Goal: Information Seeking & Learning: Learn about a topic

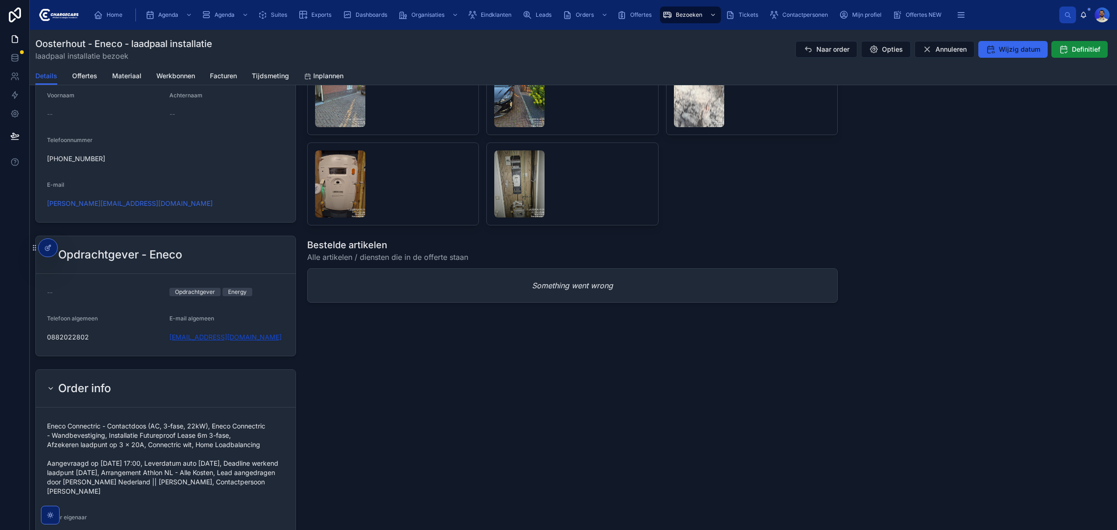
scroll to position [640, 0]
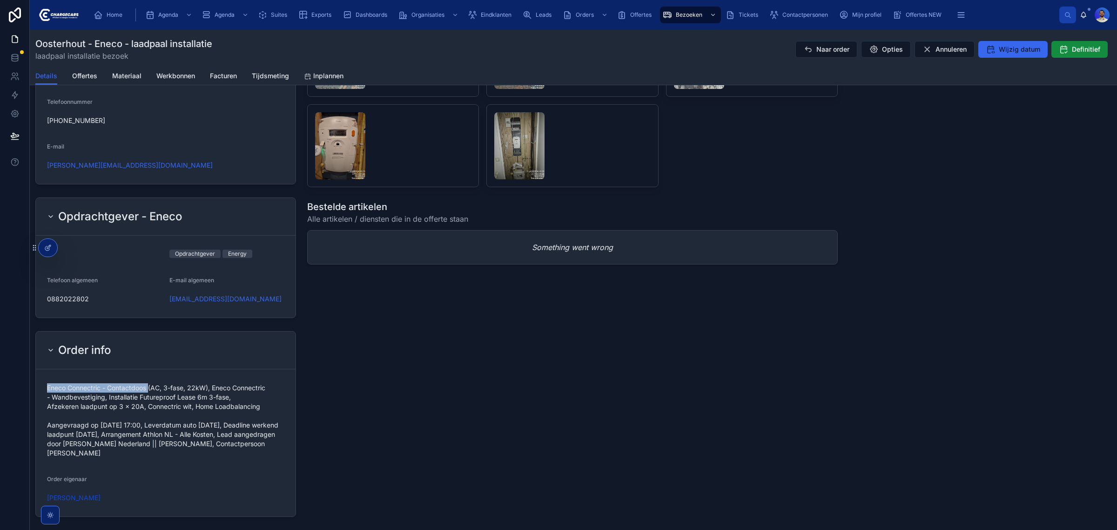
drag, startPoint x: 49, startPoint y: 386, endPoint x: 149, endPoint y: 391, distance: 100.2
click at [149, 391] on span "Eneco Connectric - Contactdoos (AC, 3-fase, 22kW), Eneco Connectric - Wandbeves…" at bounding box center [165, 420] width 237 height 74
copy span "Eneco Connectric - Contactdoos"
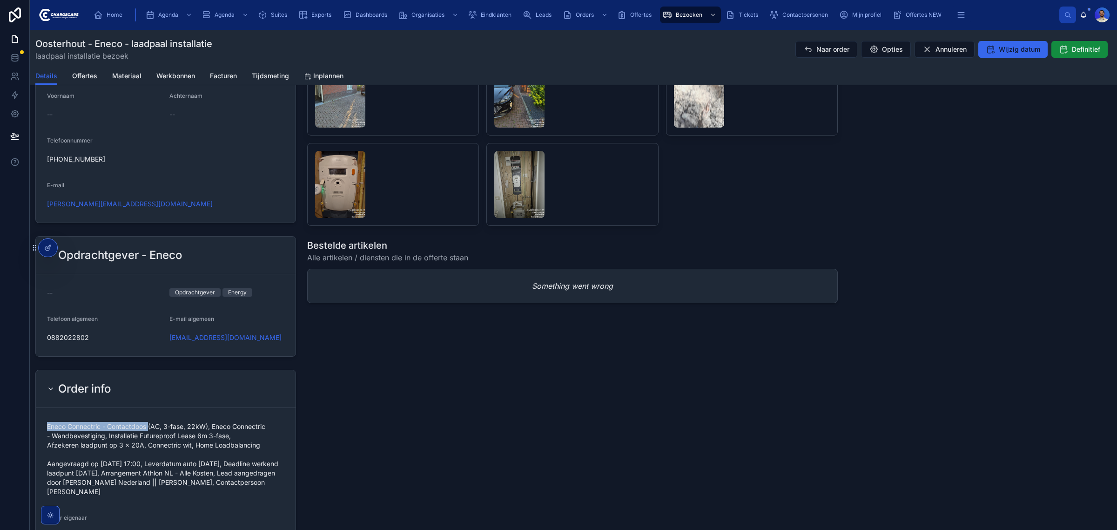
scroll to position [582, 0]
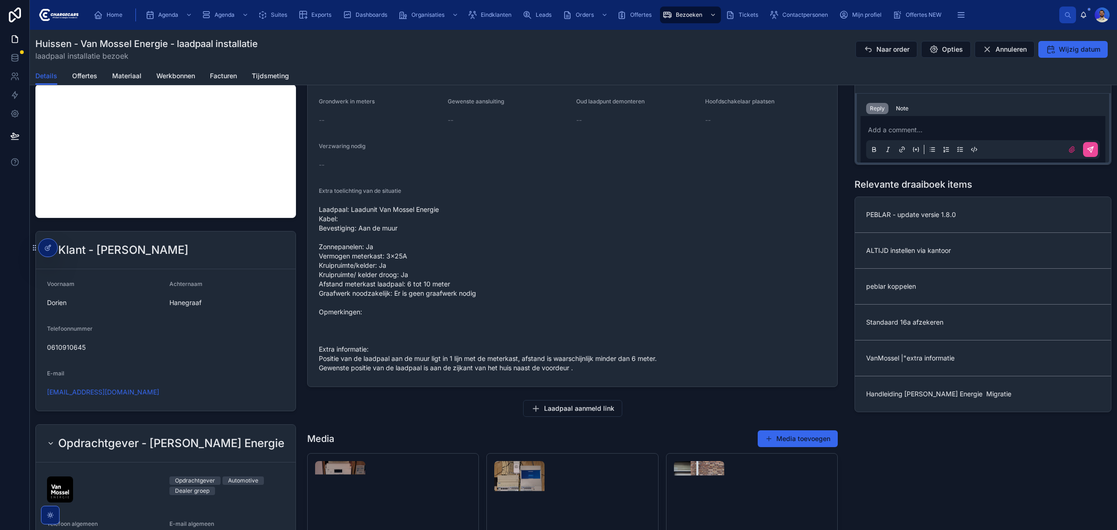
scroll to position [407, 0]
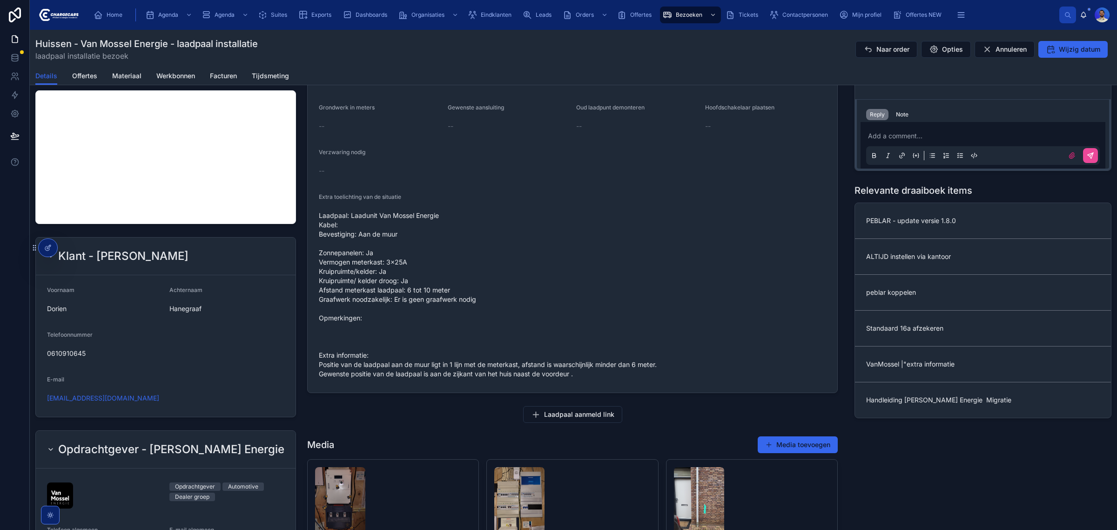
click at [408, 226] on span "Laadpaal: Laadunit Van Mossel Energie Kabel: Bevestiging: Aan de muur Zonnepane…" at bounding box center [572, 295] width 507 height 168
drag, startPoint x: 444, startPoint y: 224, endPoint x: 348, endPoint y: 223, distance: 95.9
click at [348, 223] on span "Laadpaal: Laadunit Van Mossel Energie Kabel: Bevestiging: Aan de muur Zonnepane…" at bounding box center [572, 295] width 507 height 168
copy span "Laadunit Van Mossel Energie"
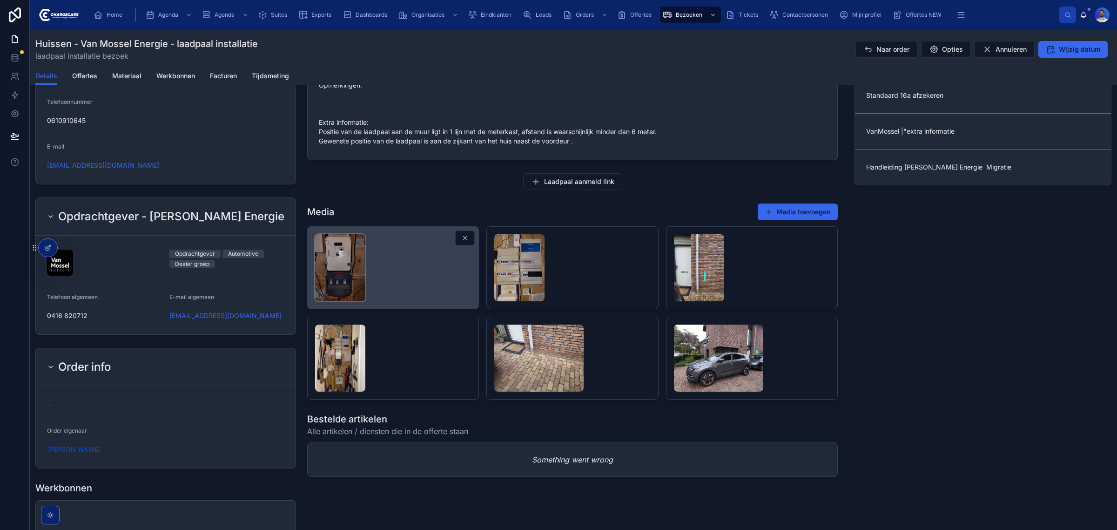
scroll to position [0, 0]
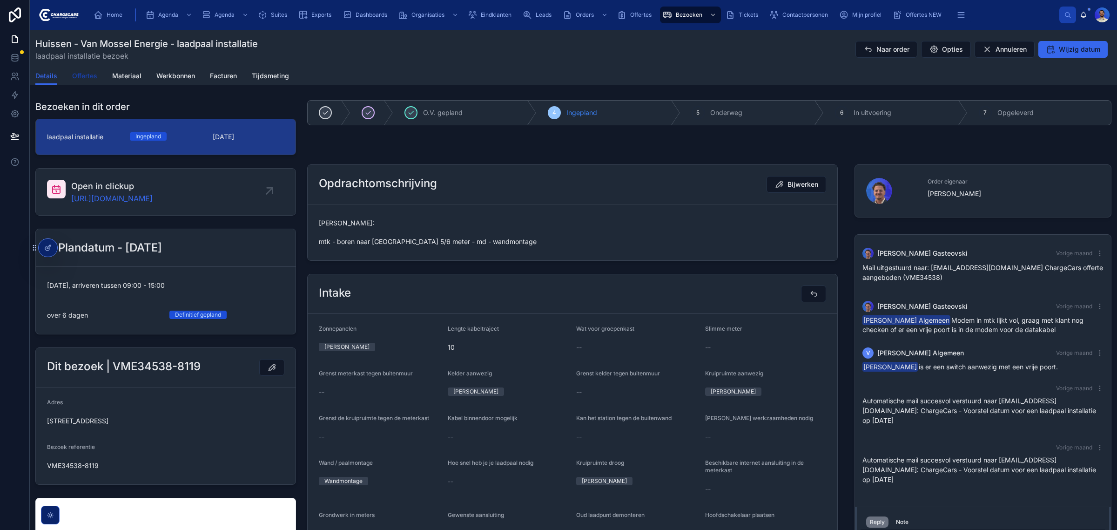
click at [92, 78] on span "Offertes" at bounding box center [84, 75] width 25 height 9
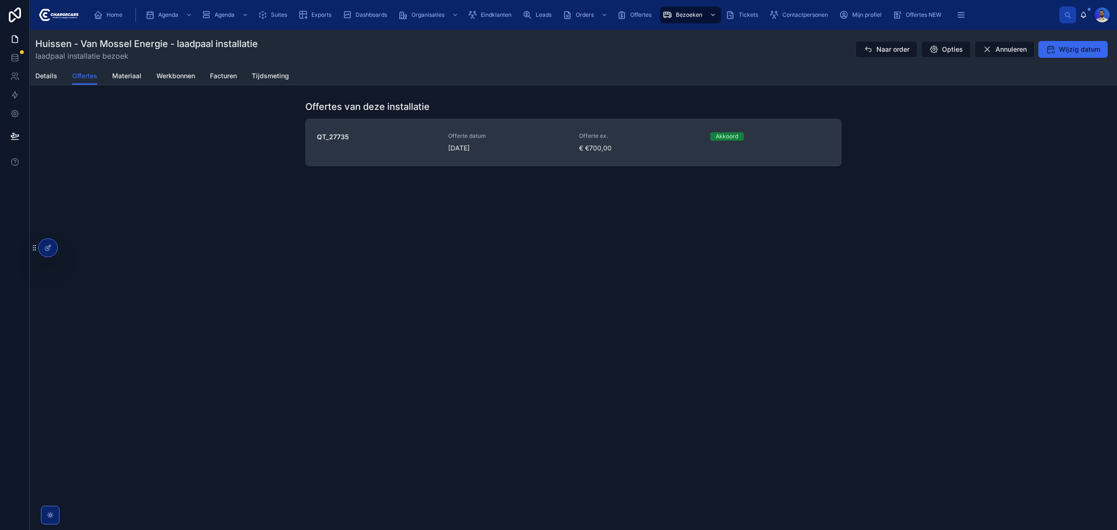
click at [436, 135] on span "QT_27735" at bounding box center [377, 136] width 120 height 9
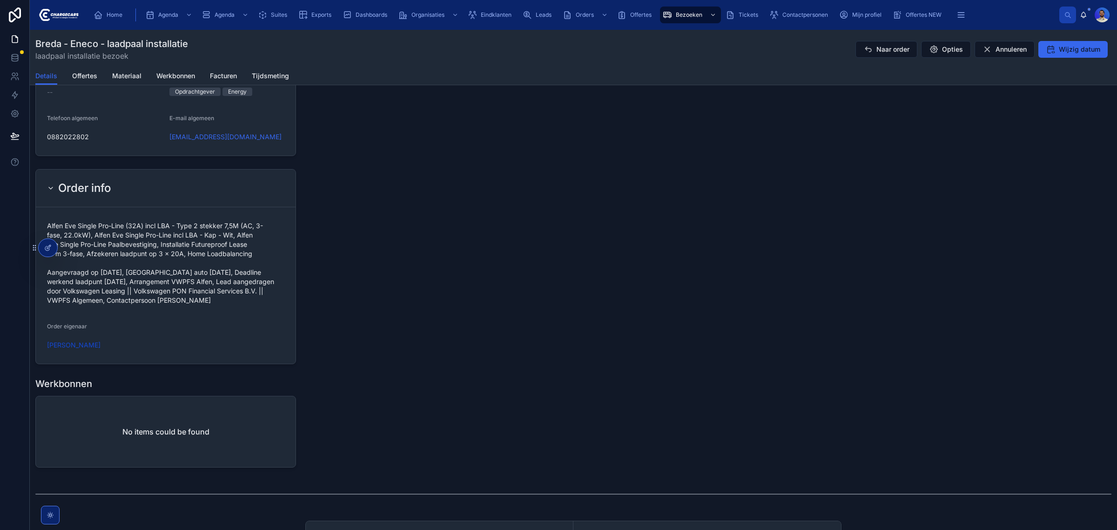
scroll to position [873, 0]
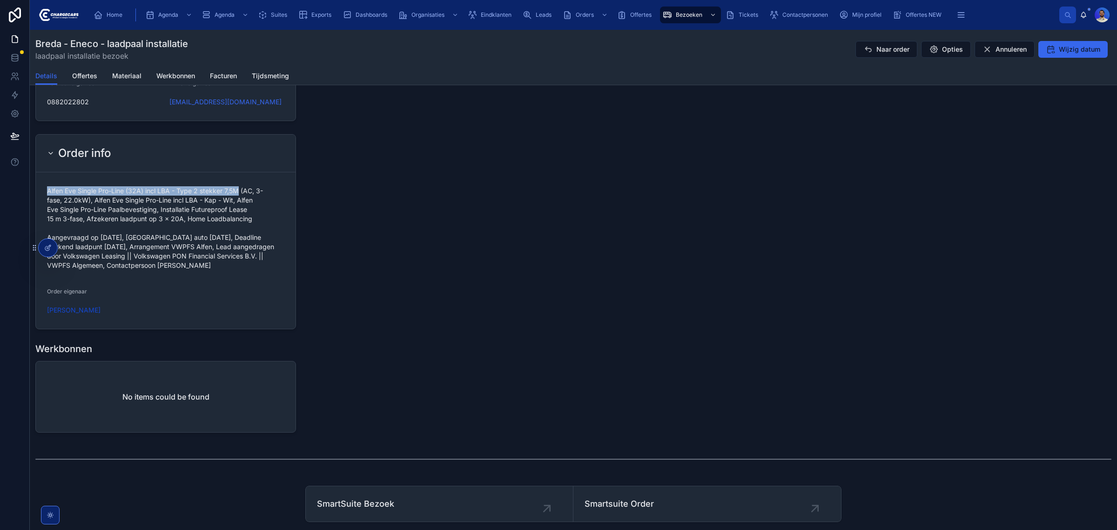
drag, startPoint x: 47, startPoint y: 190, endPoint x: 239, endPoint y: 189, distance: 191.8
copy span "Alfen Eve Single Pro-Line (32A) incl LBA - Type 2 stekker 7,5M"
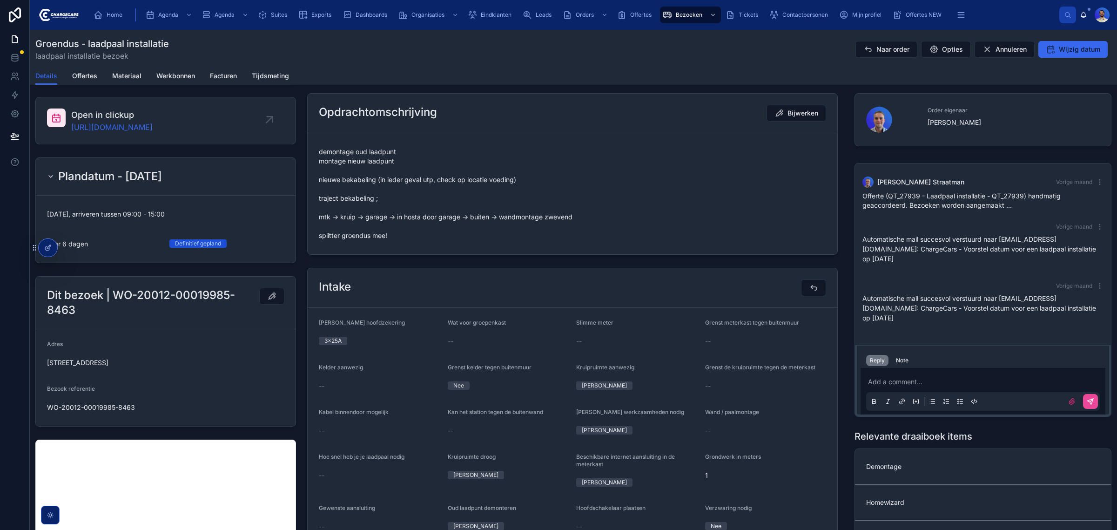
scroll to position [58, 0]
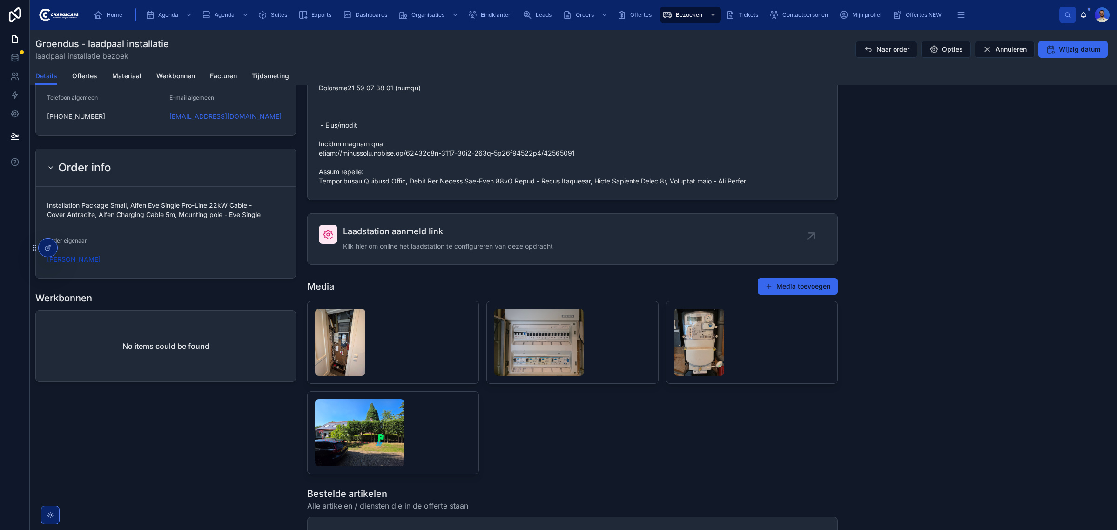
scroll to position [873, 0]
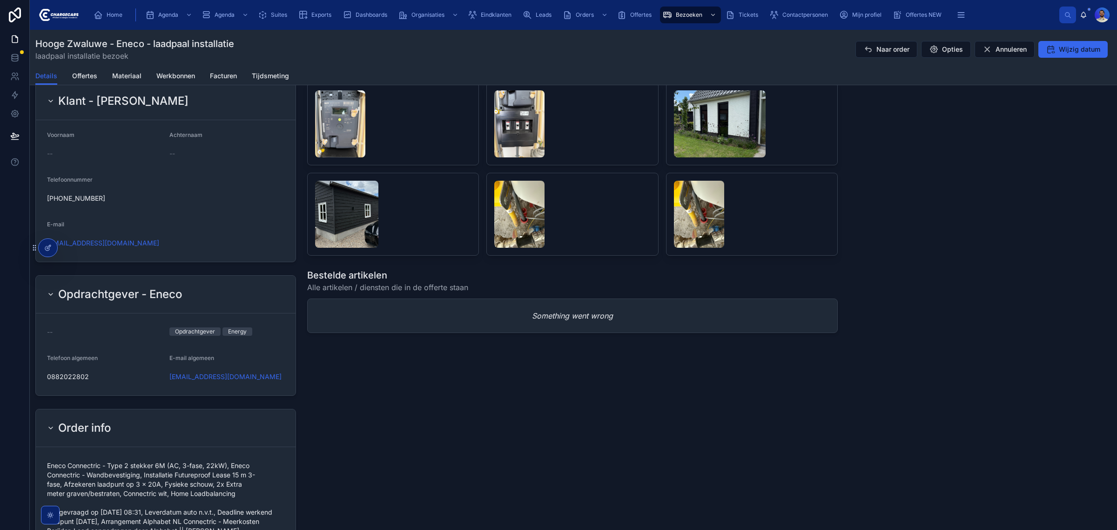
scroll to position [640, 0]
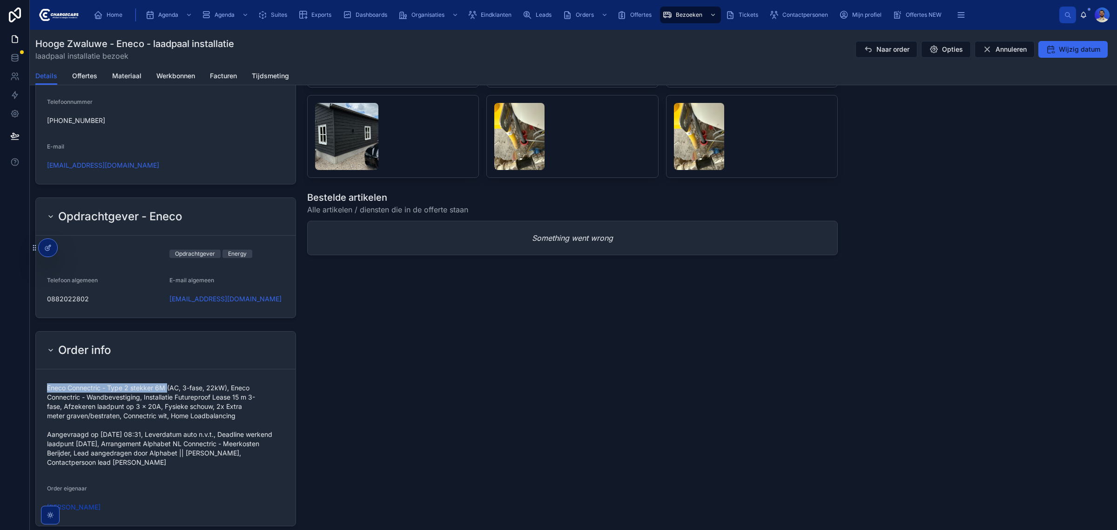
drag, startPoint x: 49, startPoint y: 389, endPoint x: 168, endPoint y: 384, distance: 119.3
click at [168, 384] on div "Eneco Connectric - Type 2 stekker 6M (AC, 3-fase, 22kW), Eneco Connectric - Wan…" at bounding box center [165, 424] width 237 height 89
copy span "Eneco Connectric - Type 2 stekker 6M"
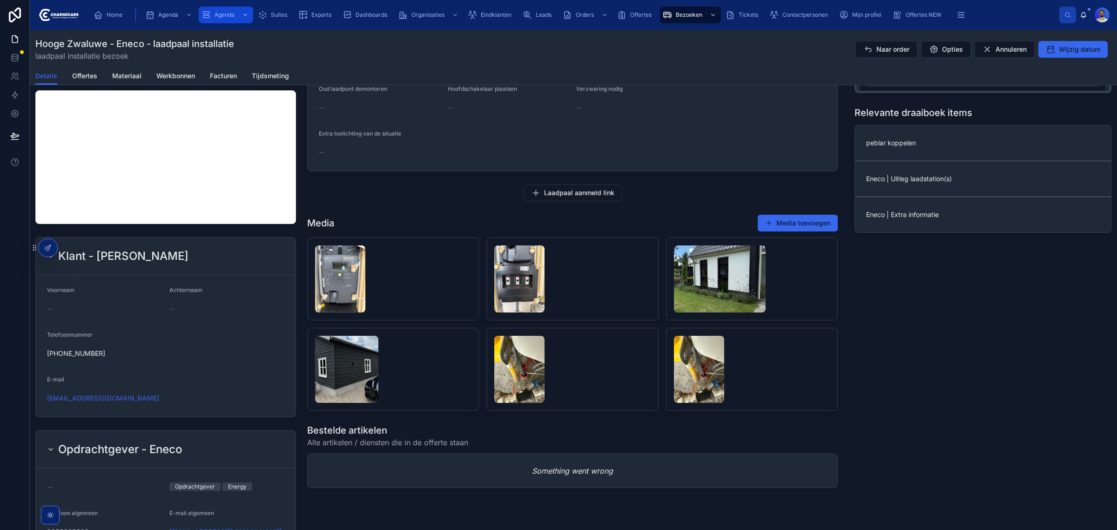
click at [337, 282] on img at bounding box center [340, 278] width 50 height 67
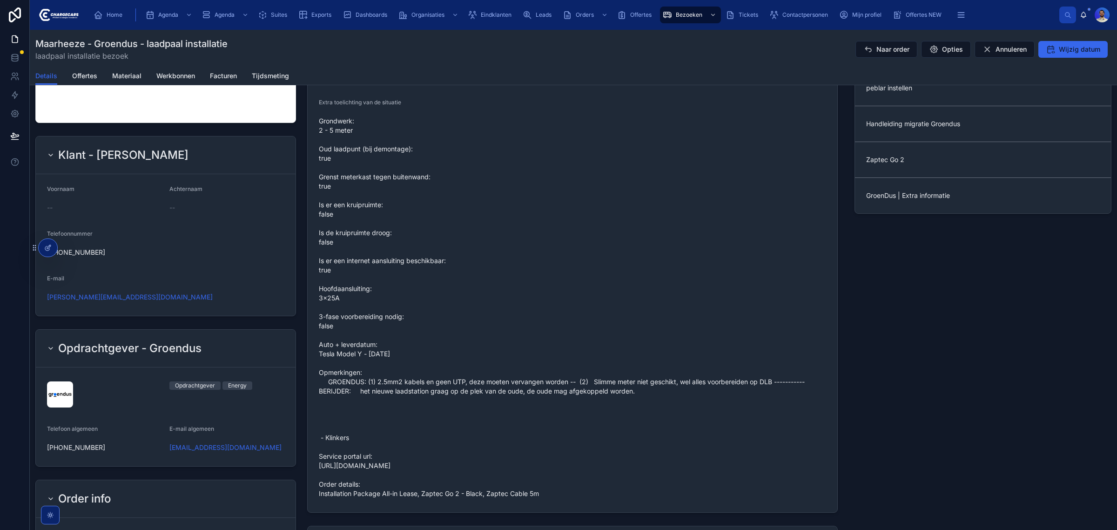
scroll to position [698, 0]
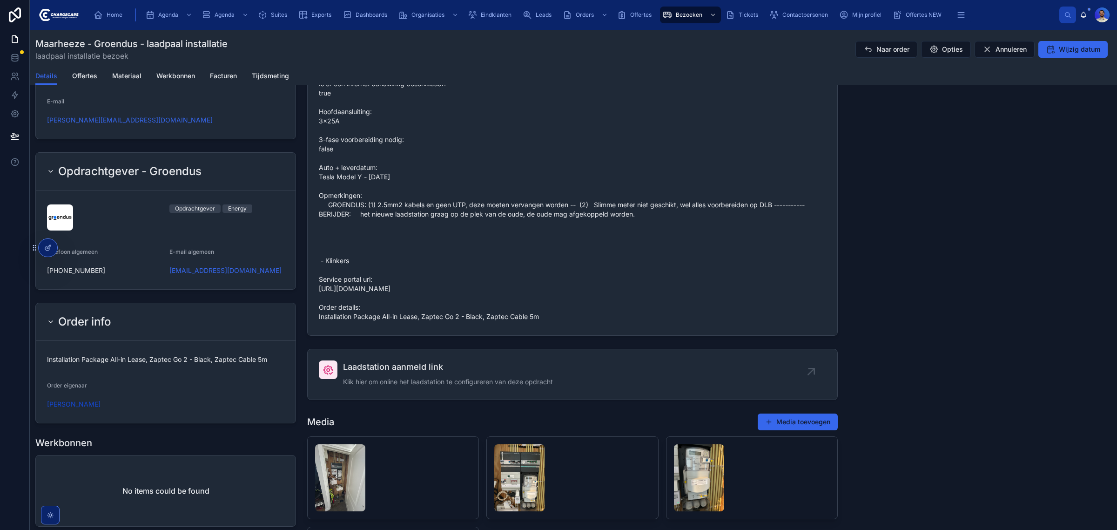
drag, startPoint x: 539, startPoint y: 325, endPoint x: 420, endPoint y: 329, distance: 118.3
click at [420, 321] on span "Grondwerk: 2 - 5 meter Oud laadpunt (bij demontage): true Grenst meterkast tege…" at bounding box center [572, 130] width 507 height 382
copy span "Zaptec Go 2 - Black, Zaptec Cable 5m"
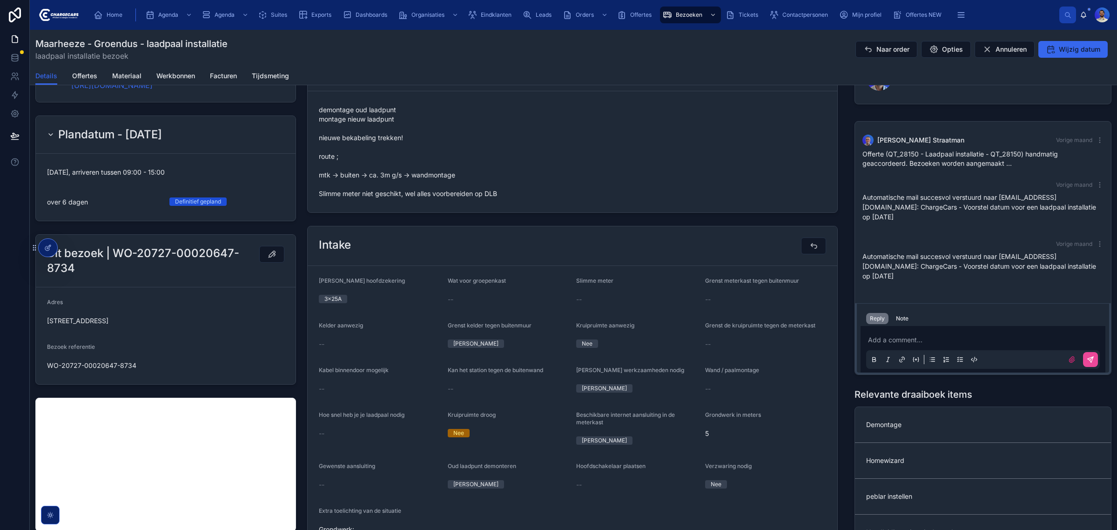
scroll to position [0, 0]
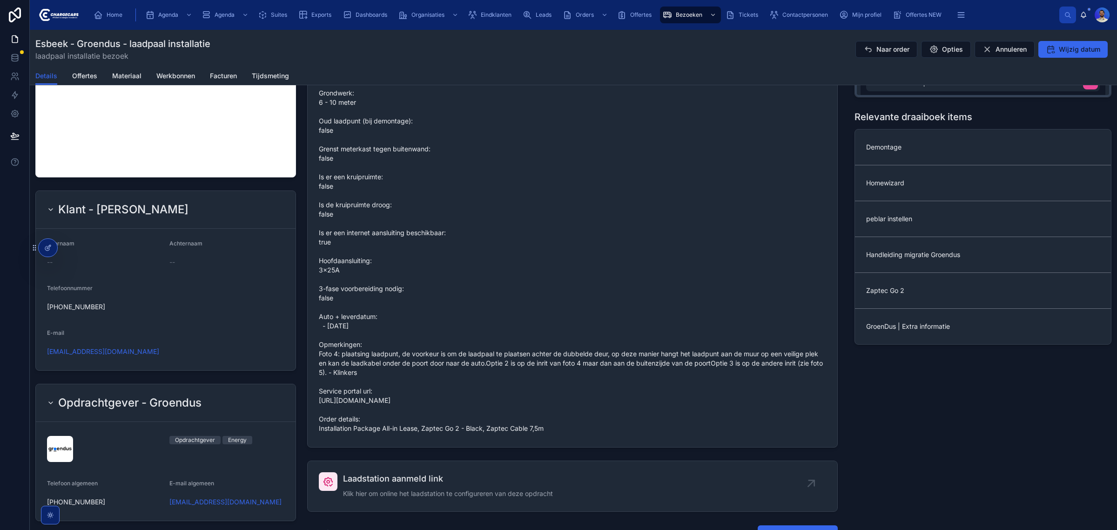
scroll to position [524, 0]
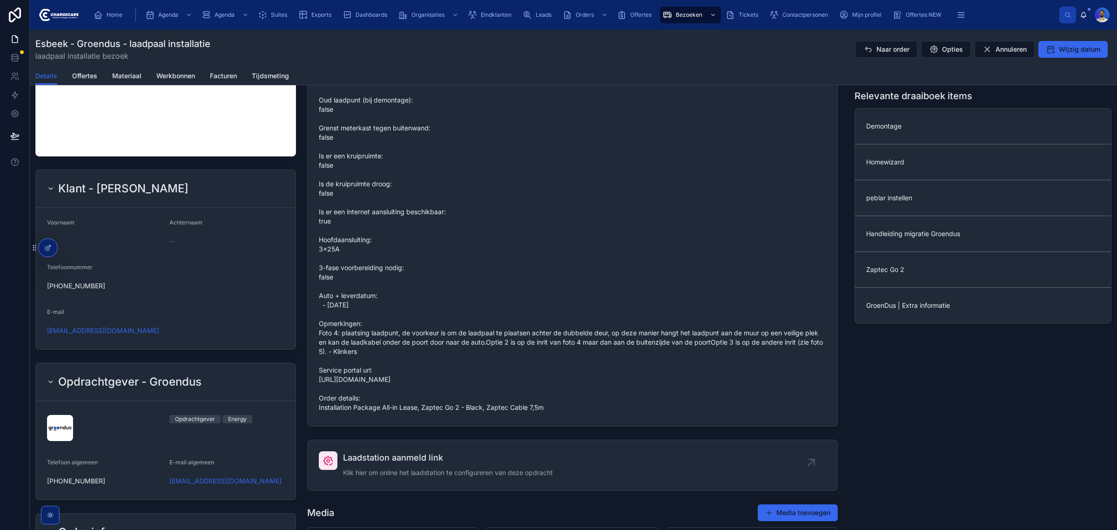
drag, startPoint x: 549, startPoint y: 429, endPoint x: 420, endPoint y: 432, distance: 129.0
click at [420, 415] on div "Grondwerk: 6 - 10 meter Oud laadpunt (bij demontage): false Grenst meterkast te…" at bounding box center [572, 240] width 507 height 350
copy span "Zaptec Go 2 - Black, Zaptec Cable 7,5m"
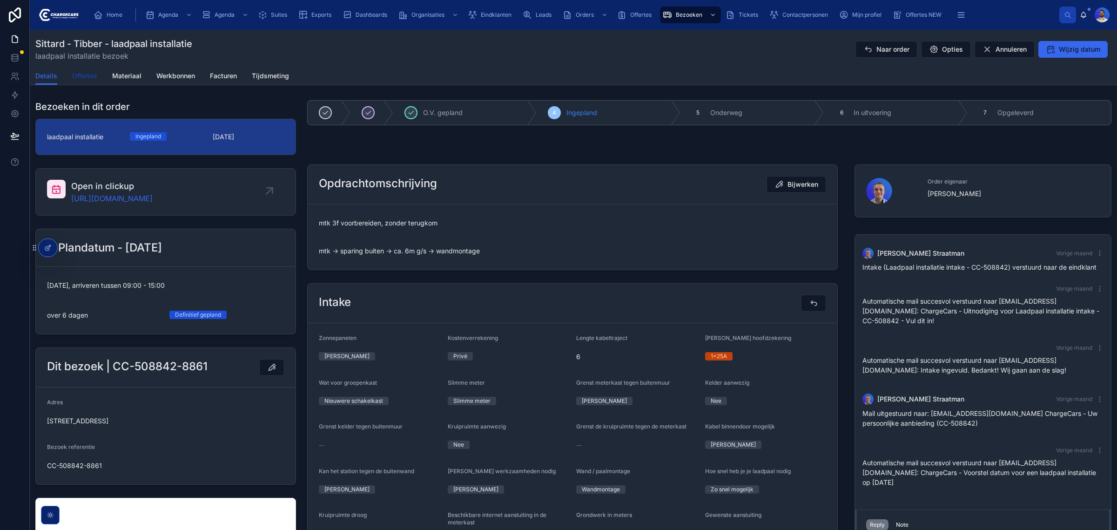
click at [78, 74] on span "Offertes" at bounding box center [84, 75] width 25 height 9
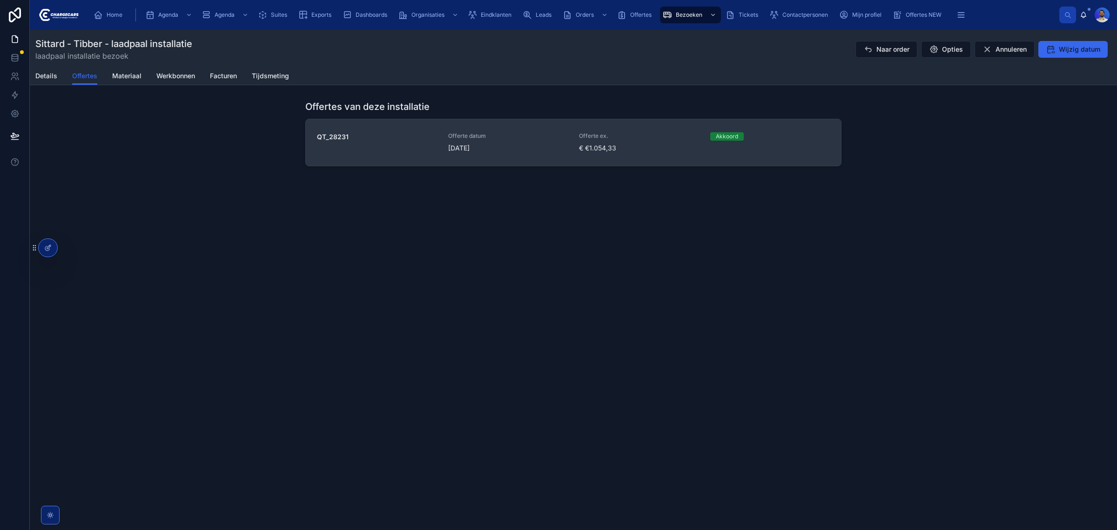
click at [493, 150] on span "[DATE]" at bounding box center [508, 147] width 120 height 9
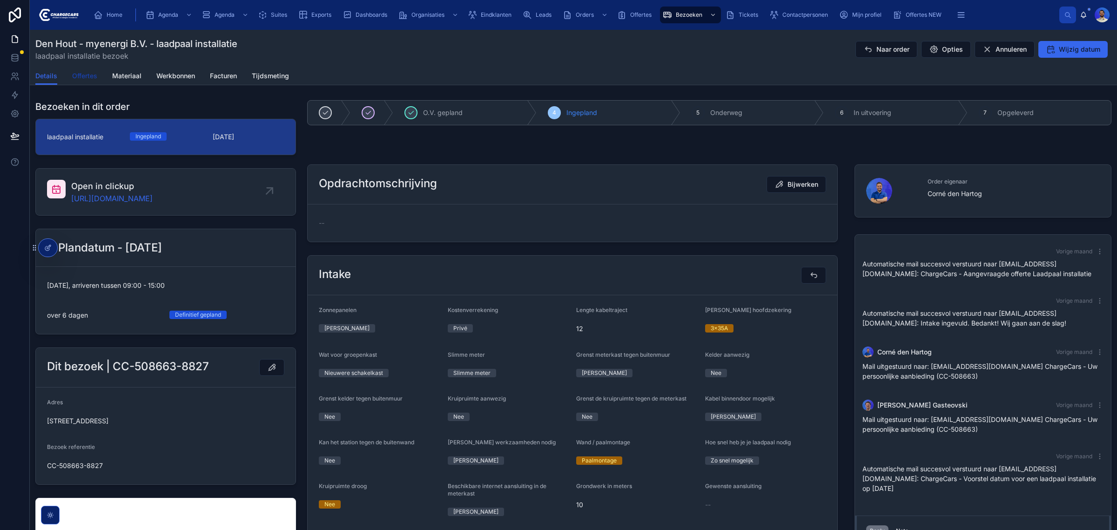
click at [91, 78] on span "Offertes" at bounding box center [84, 75] width 25 height 9
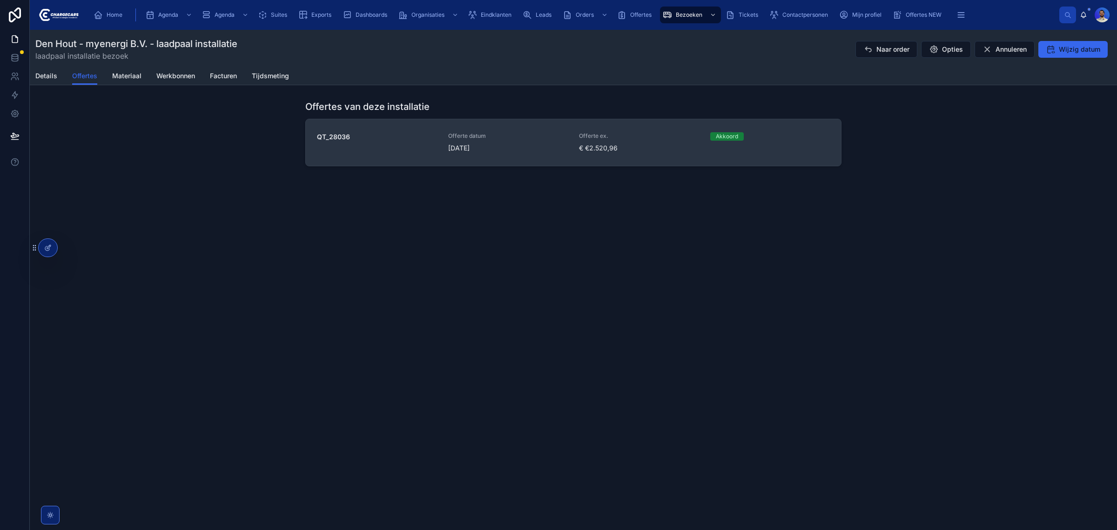
click at [500, 133] on span "Offerte datum" at bounding box center [508, 135] width 120 height 7
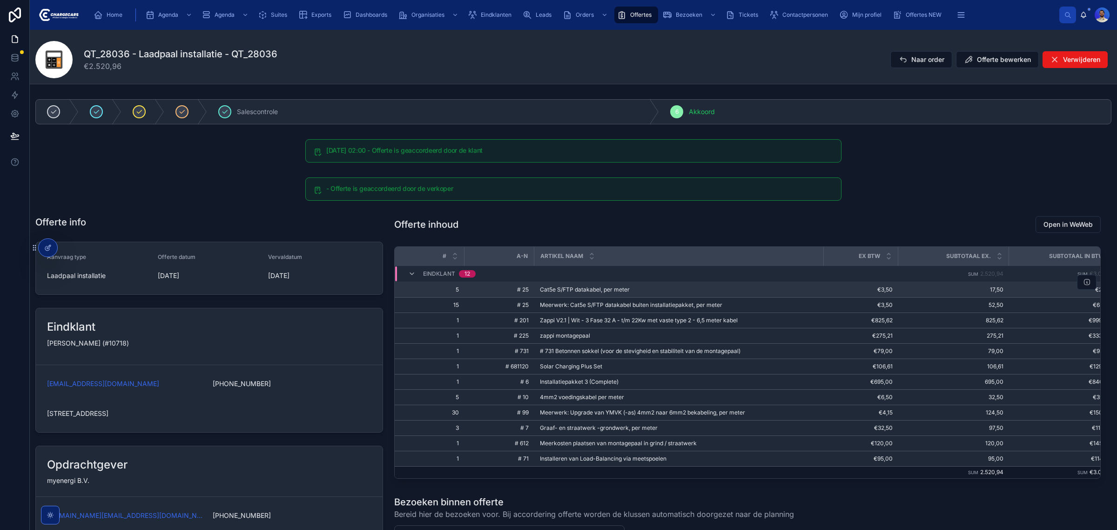
scroll to position [116, 0]
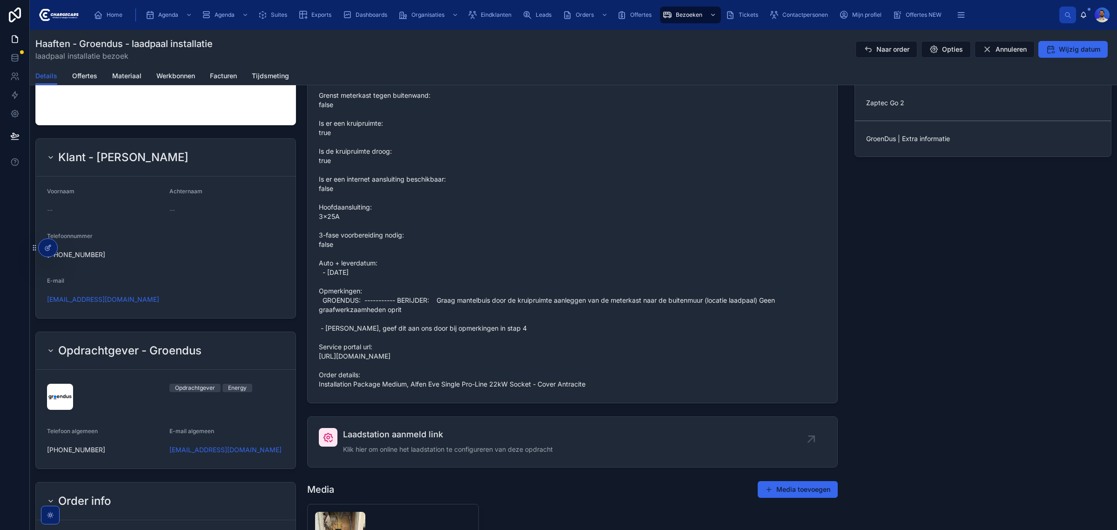
scroll to position [524, 0]
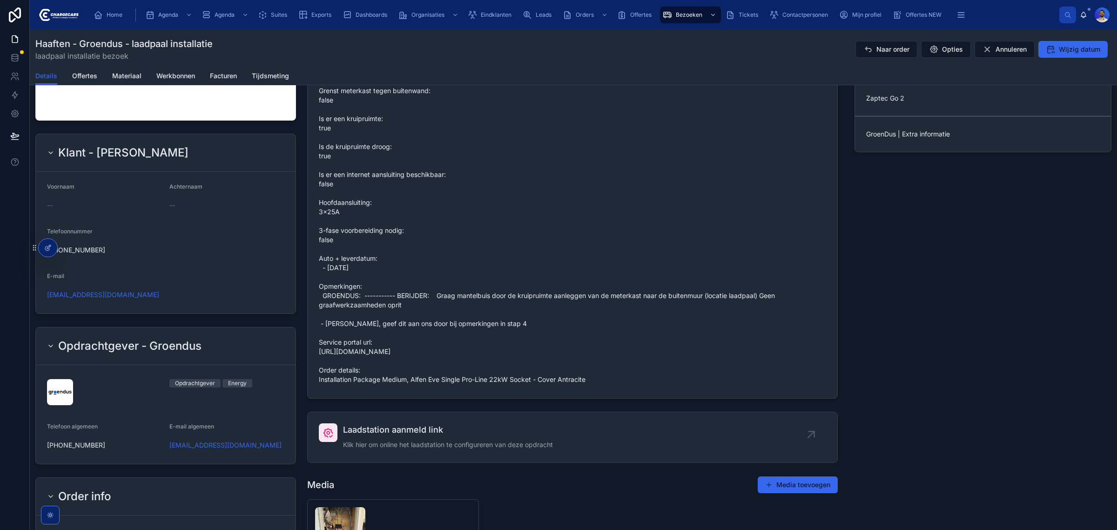
drag, startPoint x: 411, startPoint y: 391, endPoint x: 601, endPoint y: 392, distance: 190.9
click at [601, 384] on span "Grondwerk: 6 - 10 meter Oud laadpunt (bij demontage): false Grenst meterkast te…" at bounding box center [572, 207] width 507 height 354
copy span "Alfen Eve Single Pro-Line 22kW Socket - Cover Antracite"
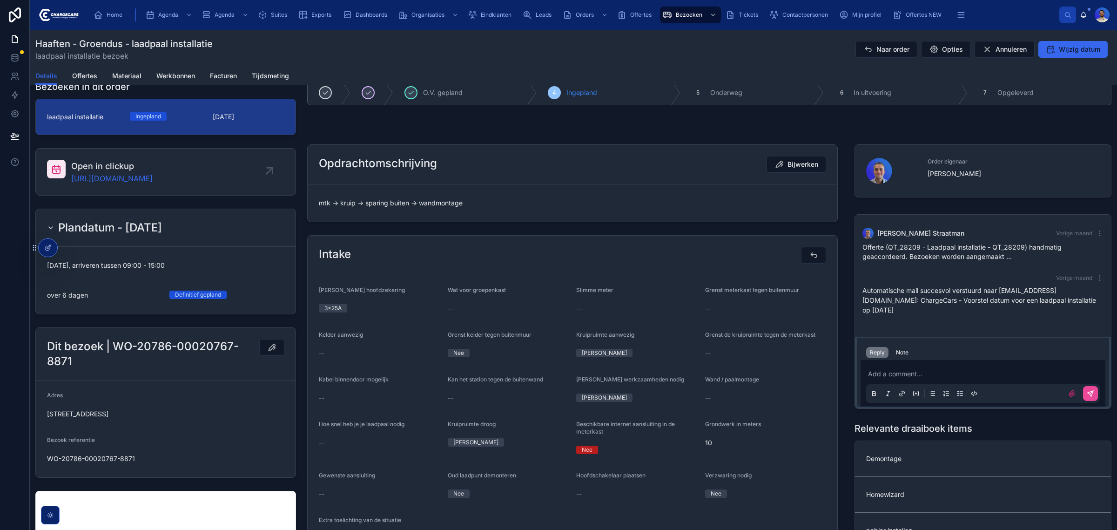
scroll to position [0, 0]
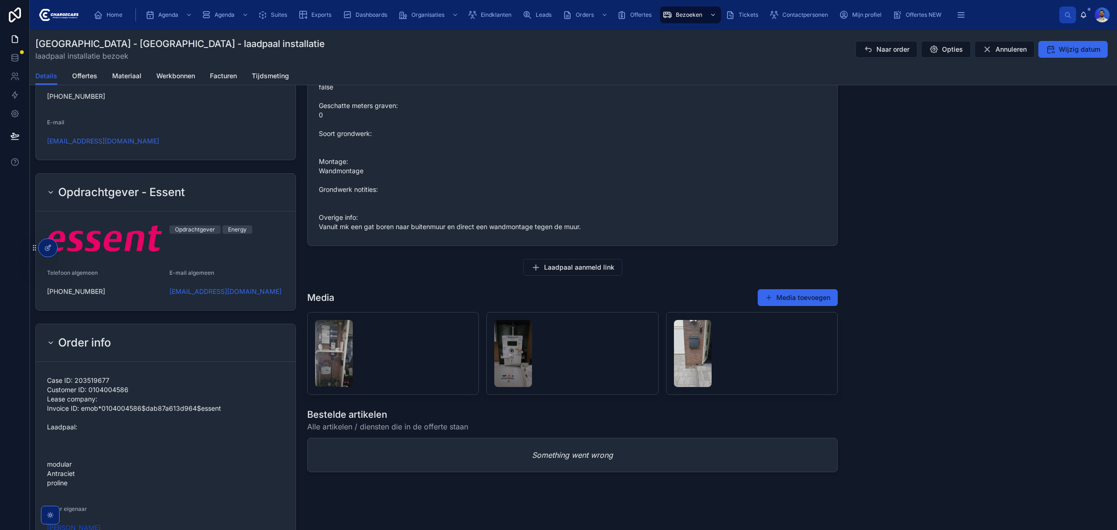
scroll to position [951, 0]
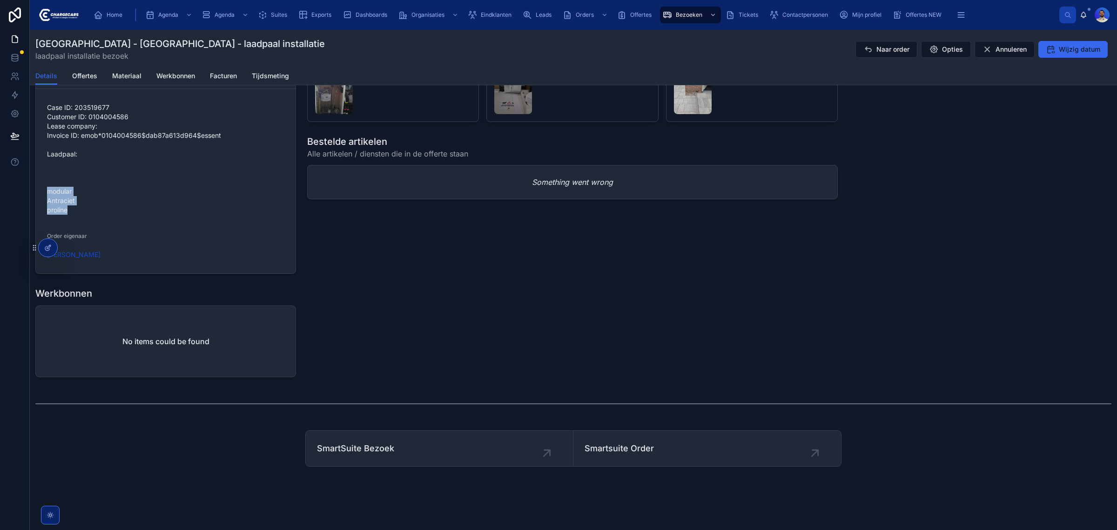
drag, startPoint x: 77, startPoint y: 212, endPoint x: 40, endPoint y: 194, distance: 40.6
click at [40, 194] on form "Case ID: 203519677 Customer ID: 0104004586 Lease company: Invoice ID: emob*0104…" at bounding box center [166, 181] width 260 height 184
copy span "modular Antraciet proline"
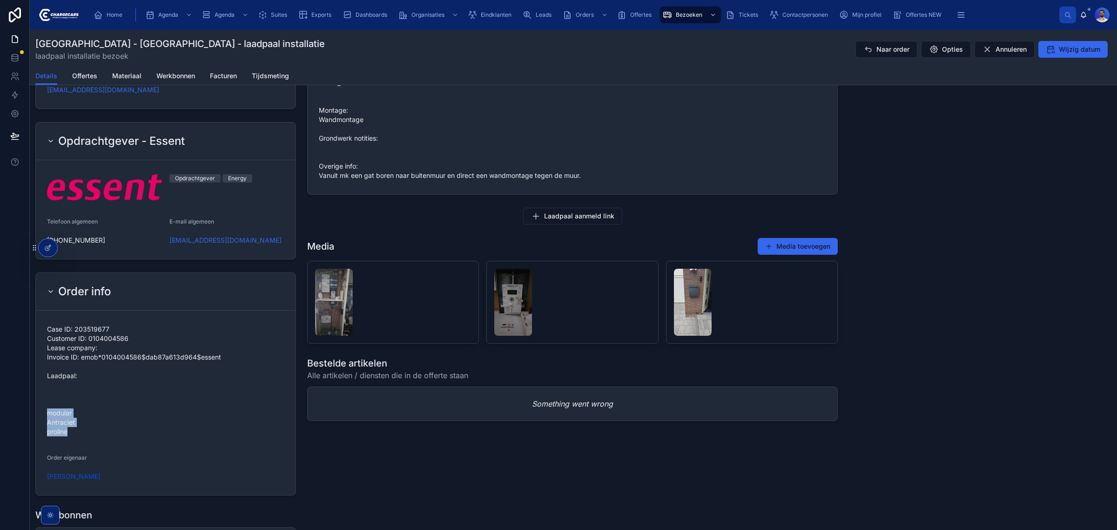
scroll to position [718, 0]
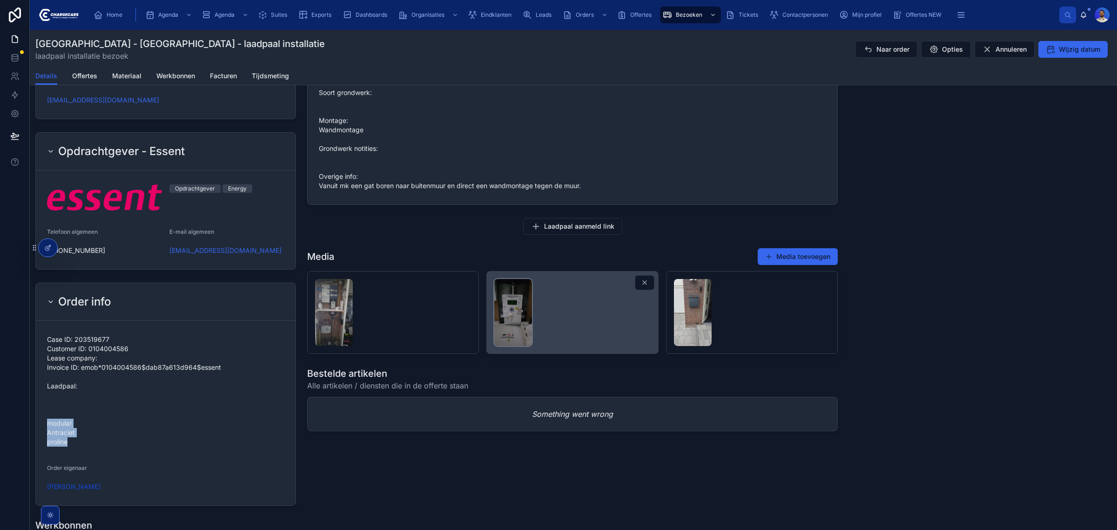
click at [513, 317] on img at bounding box center [513, 312] width 38 height 67
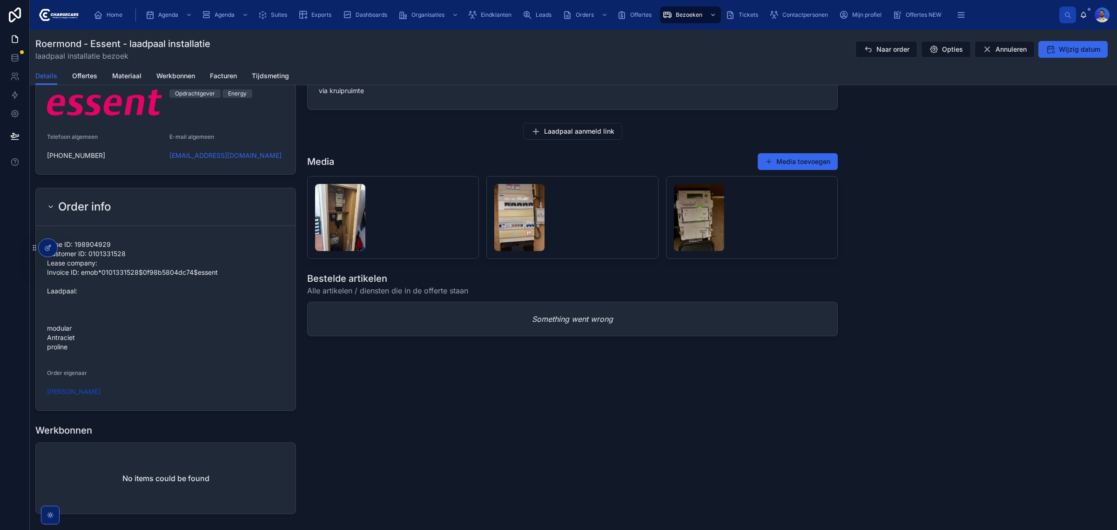
scroll to position [951, 0]
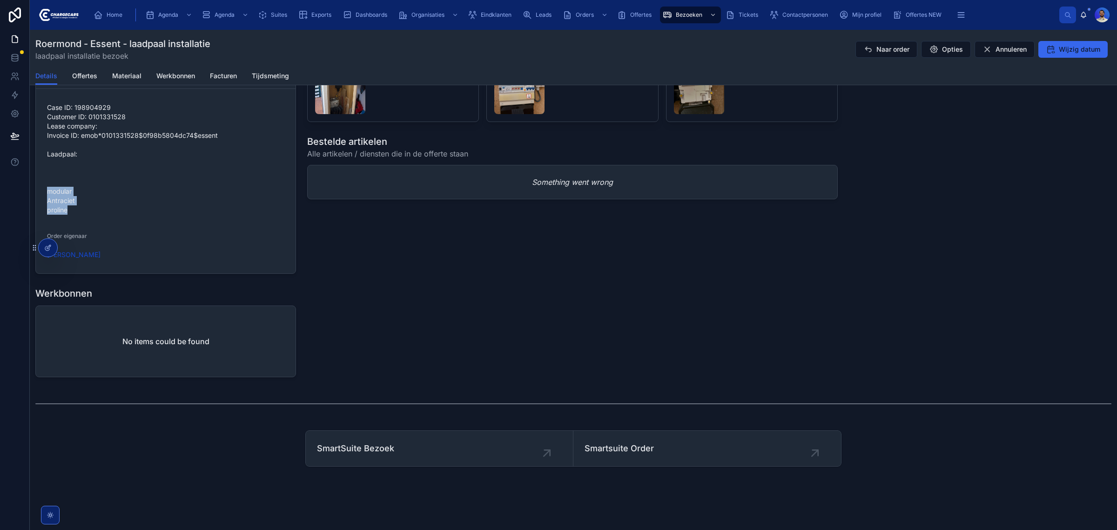
drag, startPoint x: 70, startPoint y: 214, endPoint x: 47, endPoint y: 189, distance: 33.9
click at [47, 189] on span "Case ID: 198904929 Customer ID: 0101331528 Lease company: Invoice ID: emob*0101…" at bounding box center [165, 159] width 237 height 112
copy span "modular Antraciet proline"
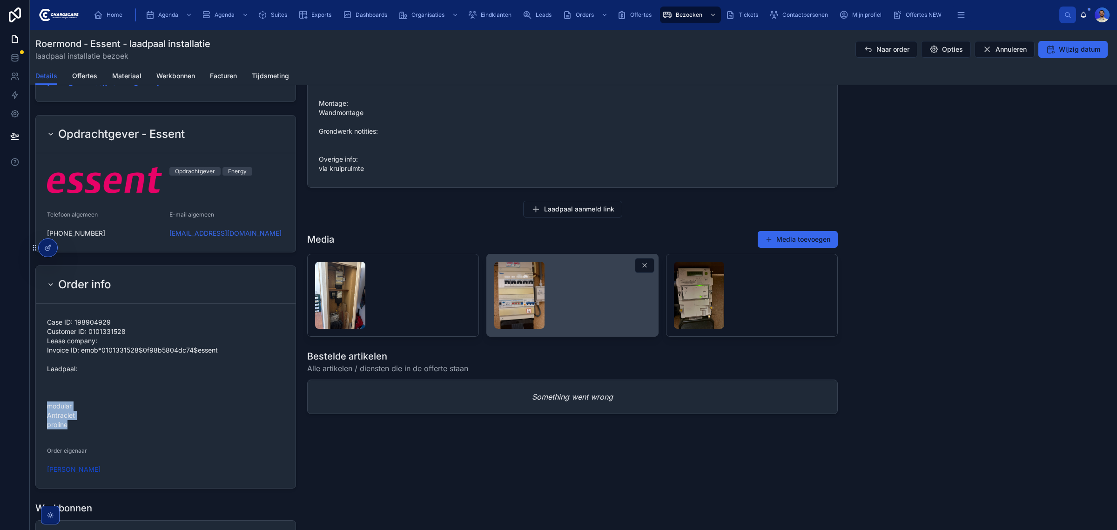
scroll to position [718, 0]
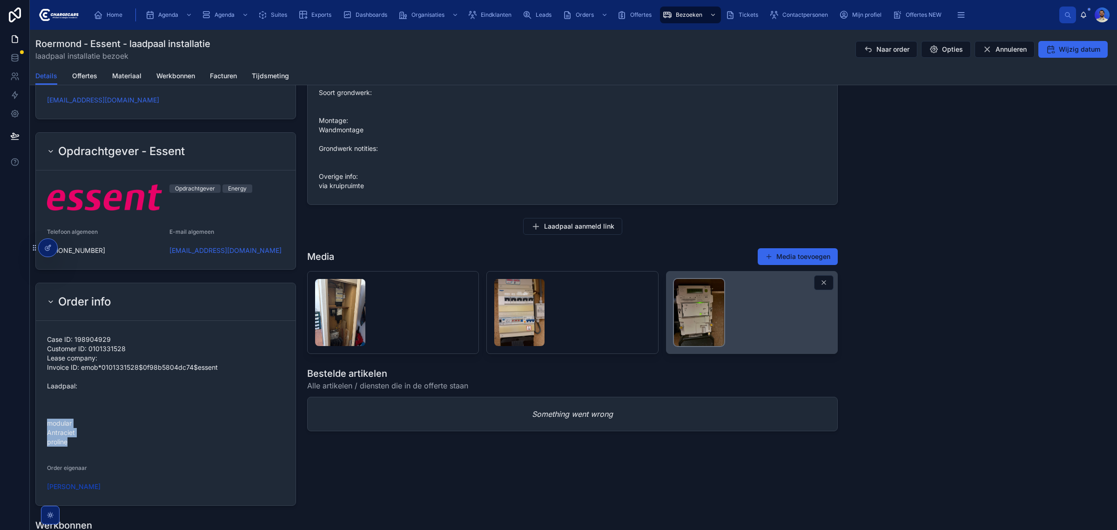
click at [701, 317] on img at bounding box center [699, 312] width 50 height 67
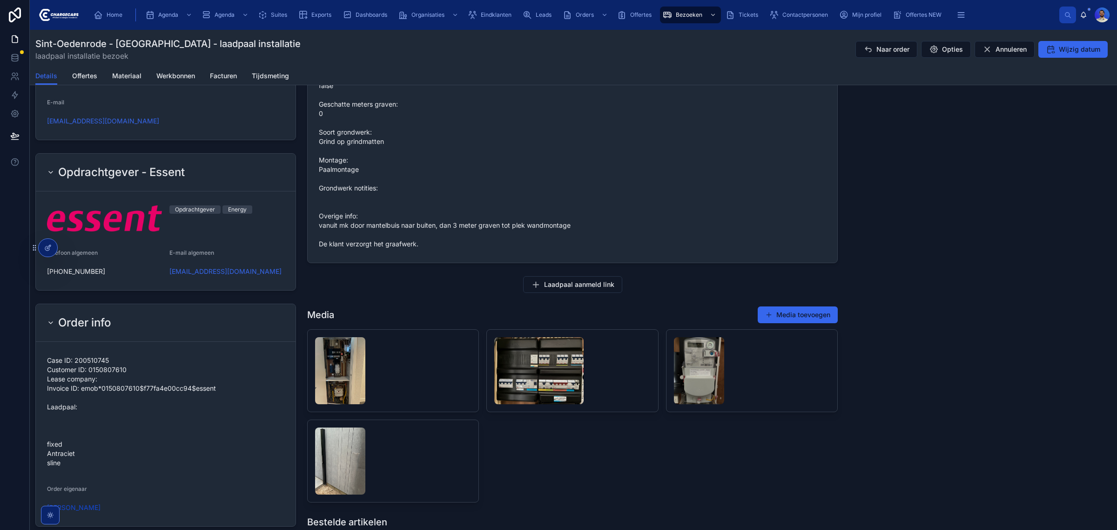
scroll to position [698, 0]
drag, startPoint x: 47, startPoint y: 444, endPoint x: 69, endPoint y: 467, distance: 31.9
click at [69, 466] on span "Case ID: 200510745 Customer ID: 0150807610 Lease company: Invoice ID: emob*0150…" at bounding box center [165, 411] width 237 height 112
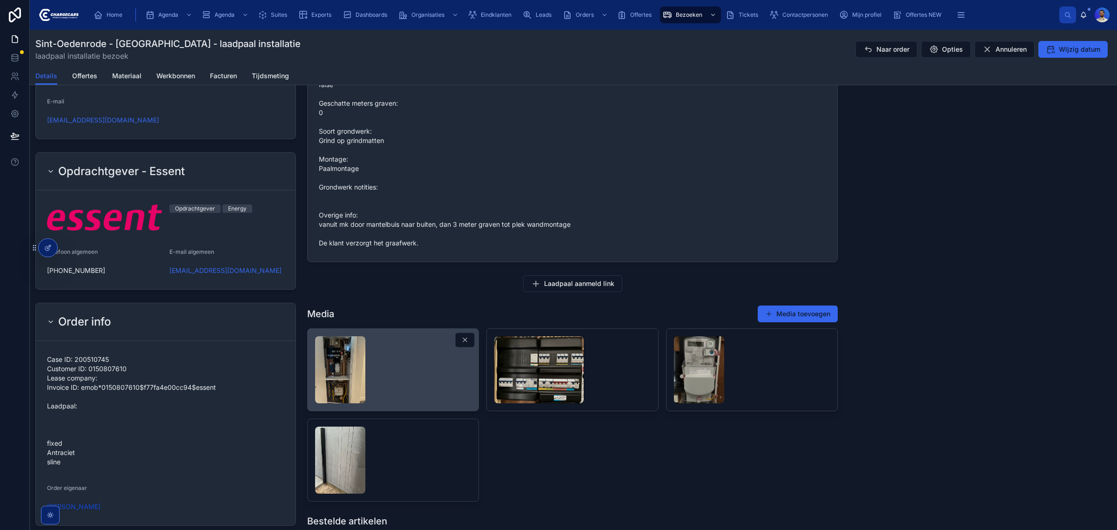
copy span "fixed Antraciet sline"
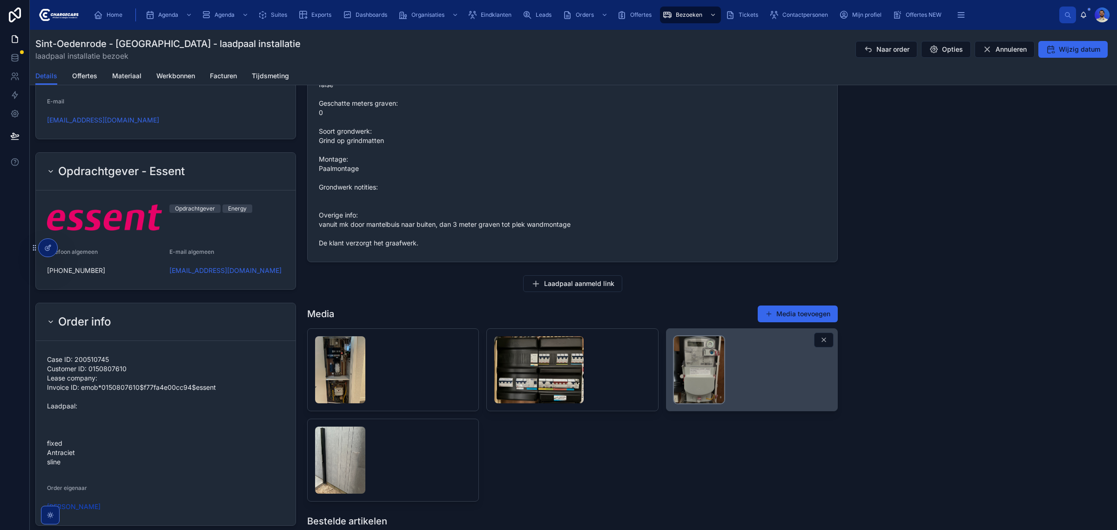
click at [699, 384] on img at bounding box center [699, 369] width 50 height 67
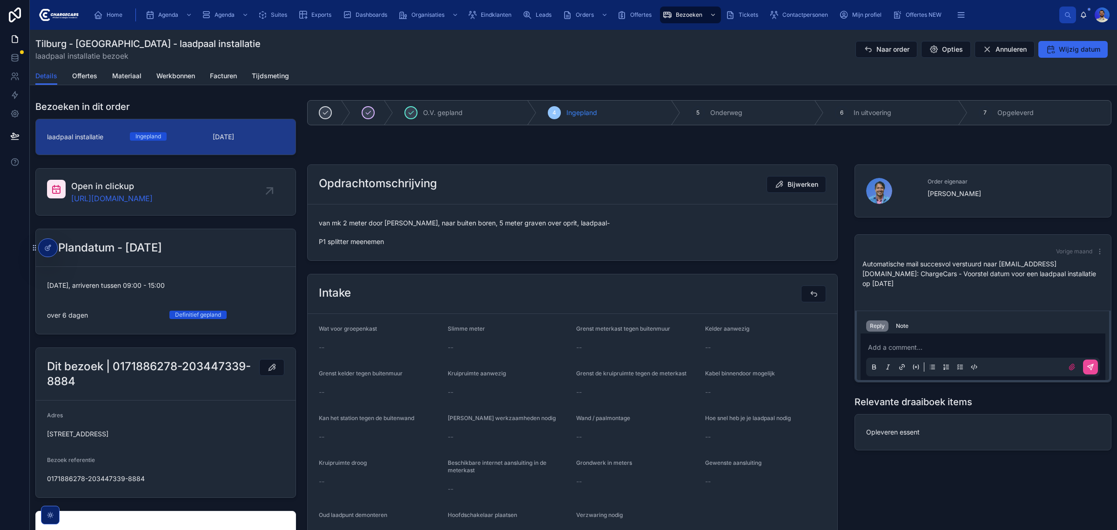
click at [380, 220] on span "van mk 2 meter door kruipruimte, naar buiten boren, 5 meter graven over oprit, …" at bounding box center [572, 232] width 507 height 28
click at [514, 224] on span "van mk 2 meter door kruipruimte, naar buiten boren, 5 meter graven over oprit, …" at bounding box center [572, 232] width 507 height 28
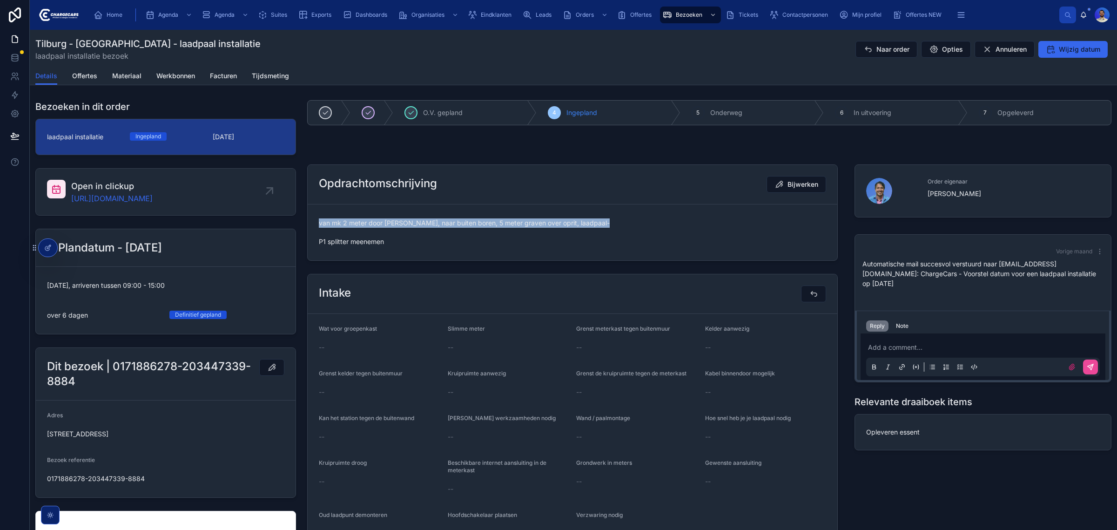
click at [514, 224] on span "van mk 2 meter door kruipruimte, naar buiten boren, 5 meter graven over oprit, …" at bounding box center [572, 232] width 507 height 28
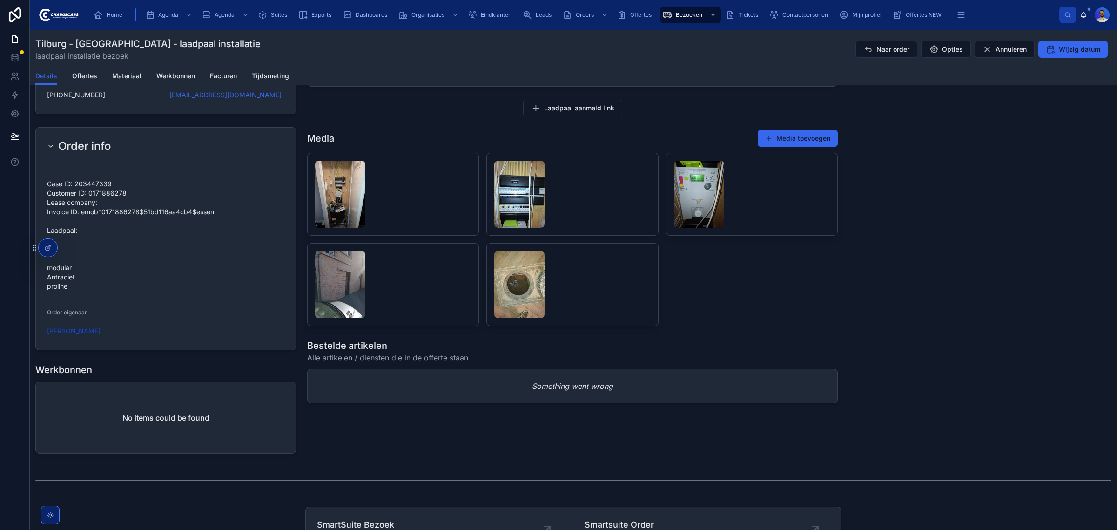
scroll to position [873, 0]
drag, startPoint x: 71, startPoint y: 292, endPoint x: 45, endPoint y: 269, distance: 34.6
click at [45, 269] on form "Case ID: 203447339 Customer ID: 0171886278 Lease company: Invoice ID: emob*0171…" at bounding box center [166, 258] width 260 height 184
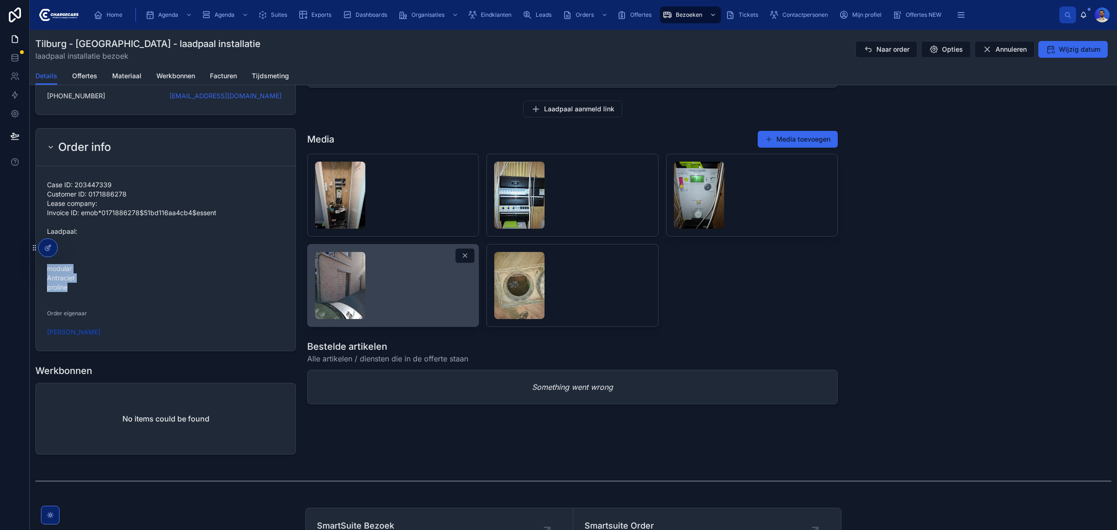
copy span "modular Antraciet proline"
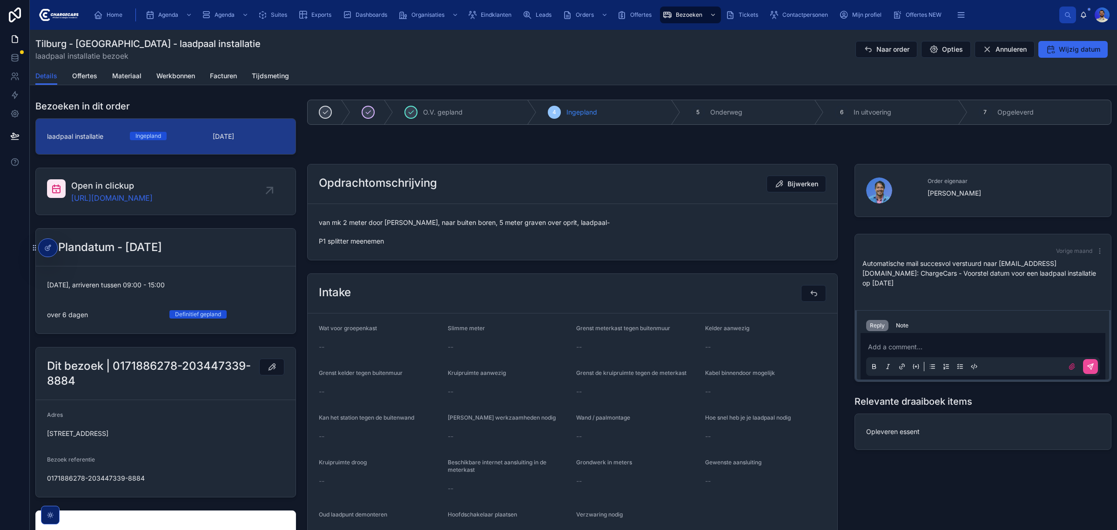
scroll to position [0, 0]
click at [904, 320] on button "Note" at bounding box center [902, 325] width 20 height 11
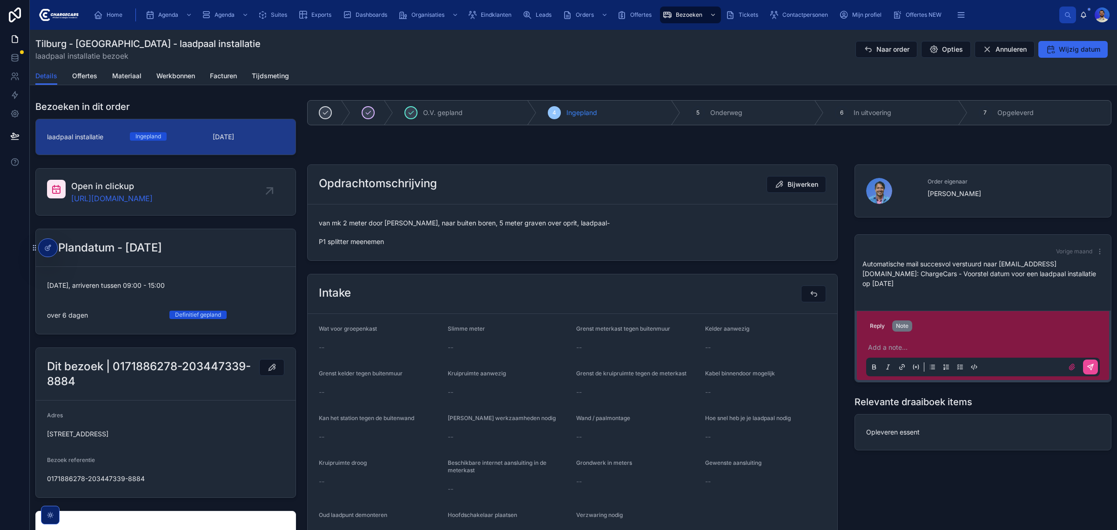
click at [896, 343] on p at bounding box center [985, 347] width 234 height 9
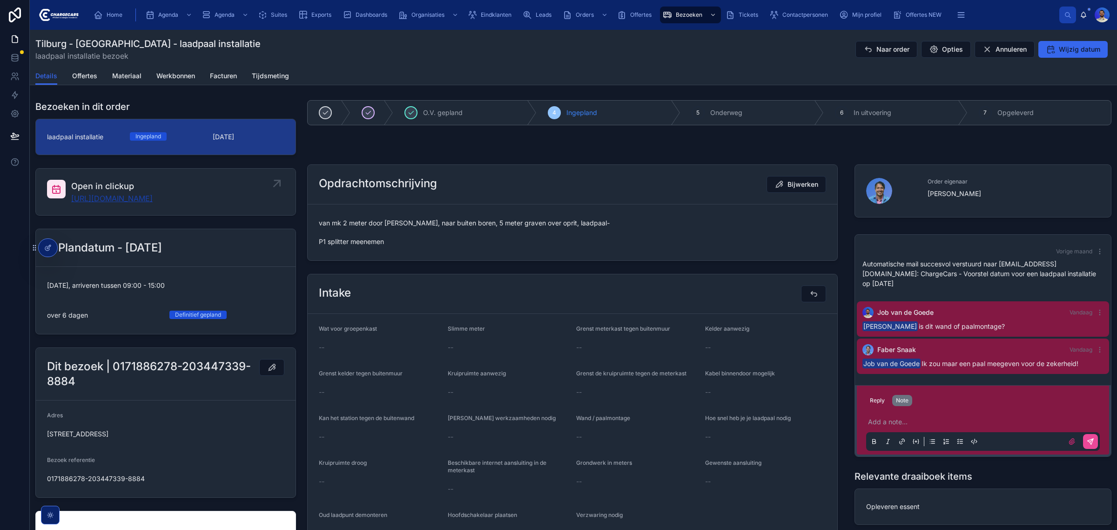
click at [153, 196] on link "https://app.clickup.com/t/86c57y5mt" at bounding box center [111, 198] width 81 height 11
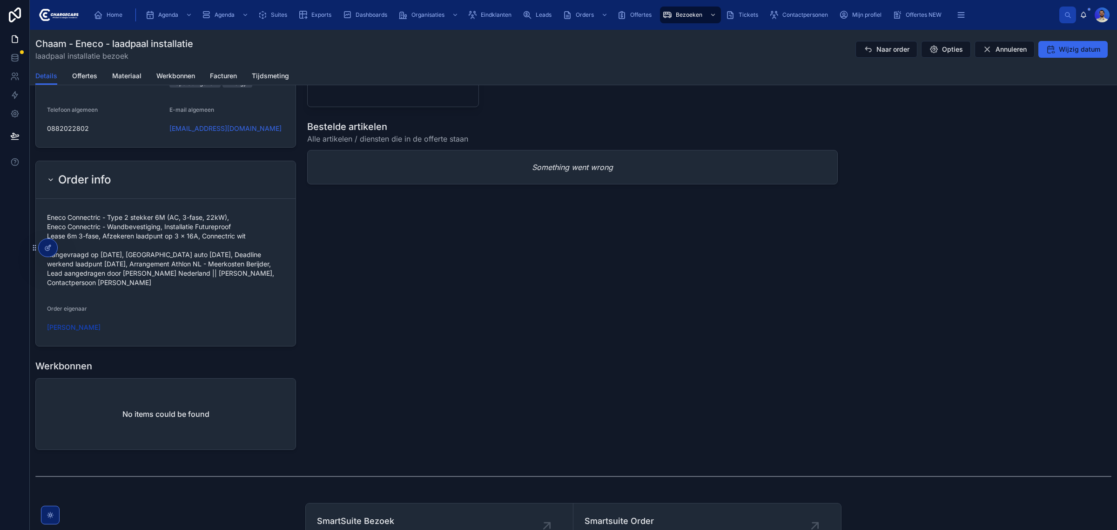
scroll to position [873, 0]
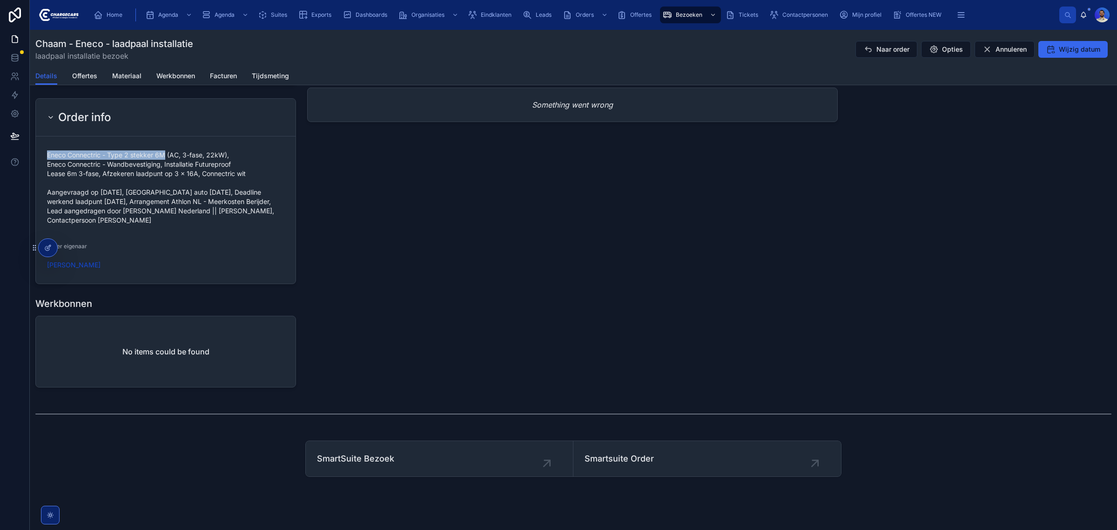
drag, startPoint x: 47, startPoint y: 154, endPoint x: 164, endPoint y: 152, distance: 116.8
click at [164, 152] on span "Eneco Connectric - Type 2 stekker 6M (AC, 3-fase, 22kW), Eneco Connectric - Wan…" at bounding box center [165, 187] width 237 height 74
copy span "Eneco Connectric - Type 2 stekker 6M"
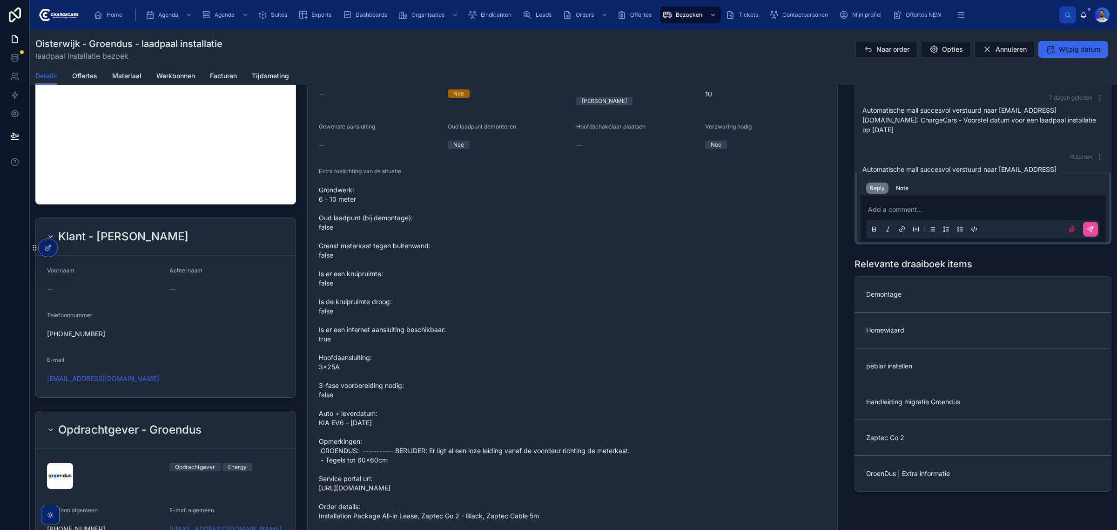
scroll to position [524, 0]
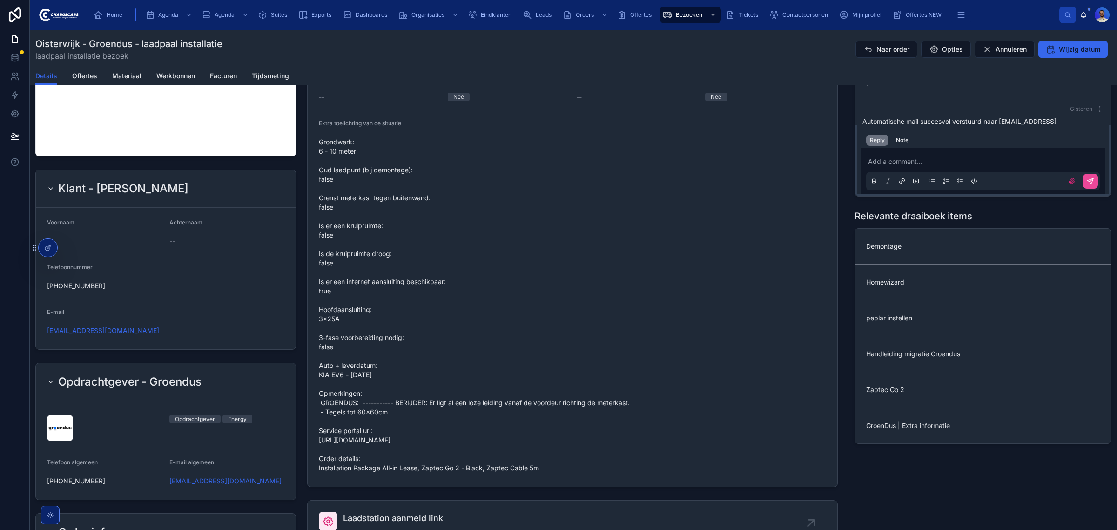
drag, startPoint x: 539, startPoint y: 482, endPoint x: 422, endPoint y: 481, distance: 117.3
click at [422, 472] on span "Grondwerk: 6 - 10 meter Oud laadpunt (bij demontage): false Grenst meterkast te…" at bounding box center [572, 304] width 507 height 335
copy span "Zaptec Go 2 - Black, Zaptec Cable 5m"
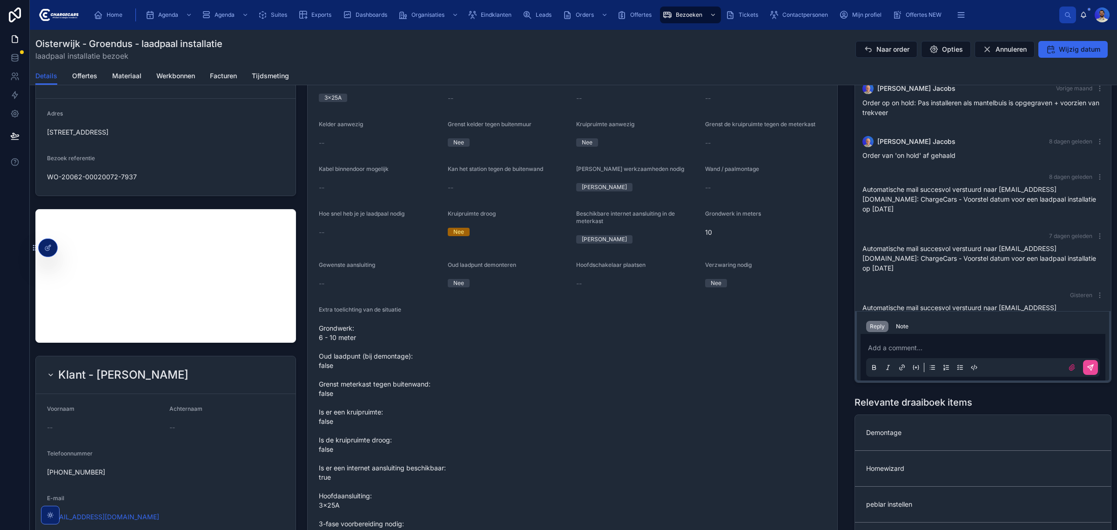
scroll to position [175, 0]
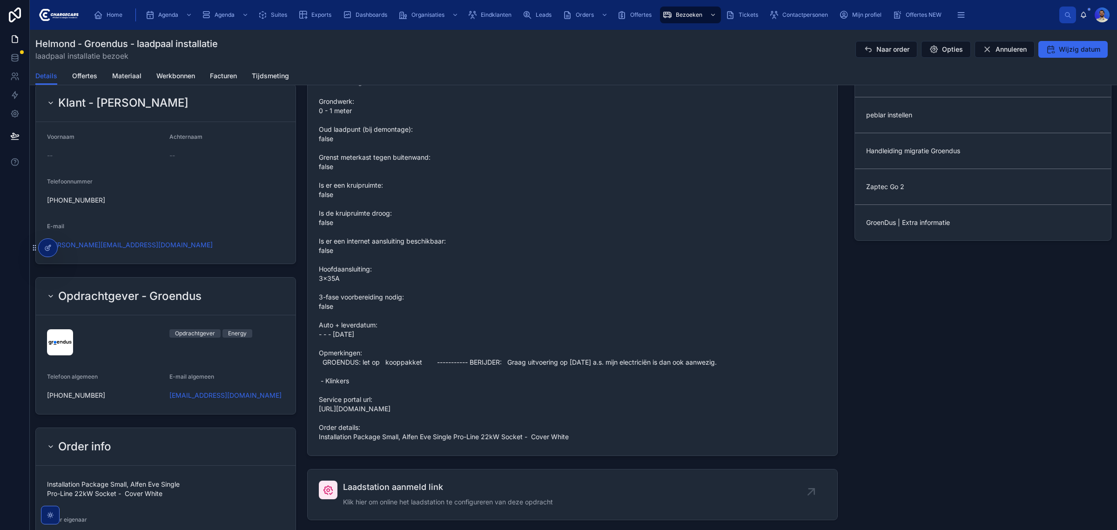
scroll to position [582, 0]
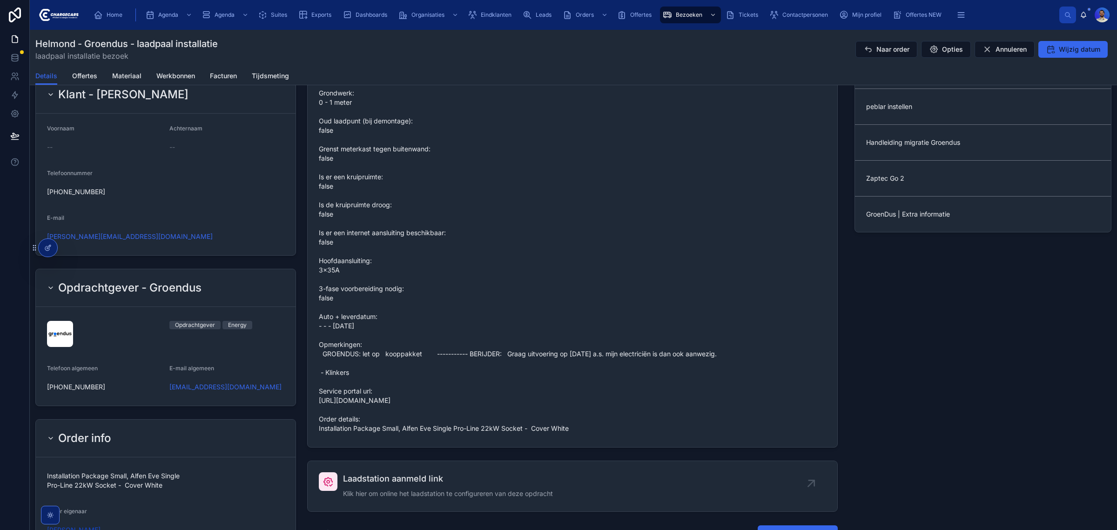
drag, startPoint x: 562, startPoint y: 429, endPoint x: 401, endPoint y: 434, distance: 161.6
click at [401, 434] on div "Grondwerk: 0 - 1 meter Oud laadpunt (bij demontage): false Grenst meterkast teg…" at bounding box center [572, 261] width 507 height 350
copy span "Alfen Eve Single Pro-Line 22kW Socket - Cover White"
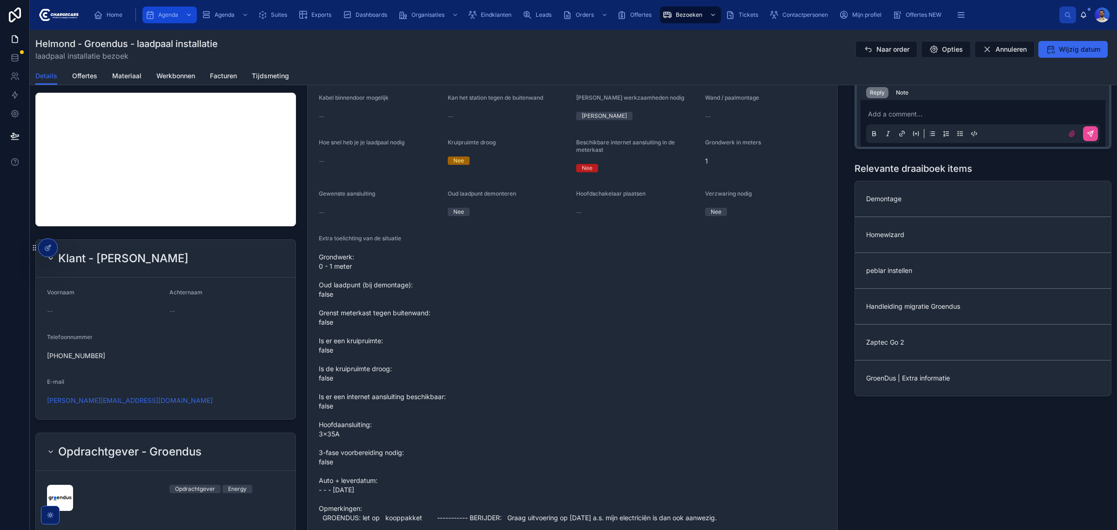
scroll to position [233, 0]
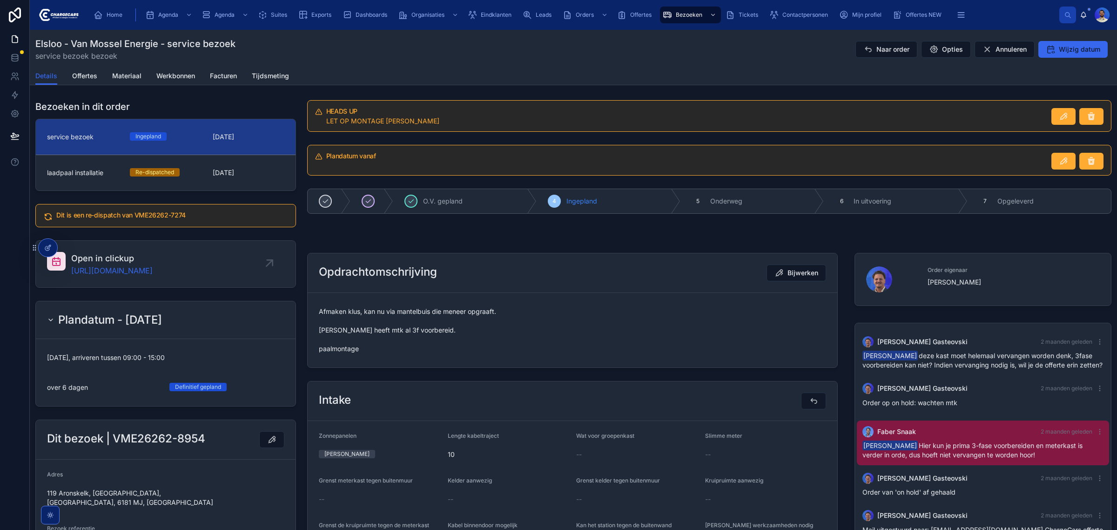
scroll to position [531, 0]
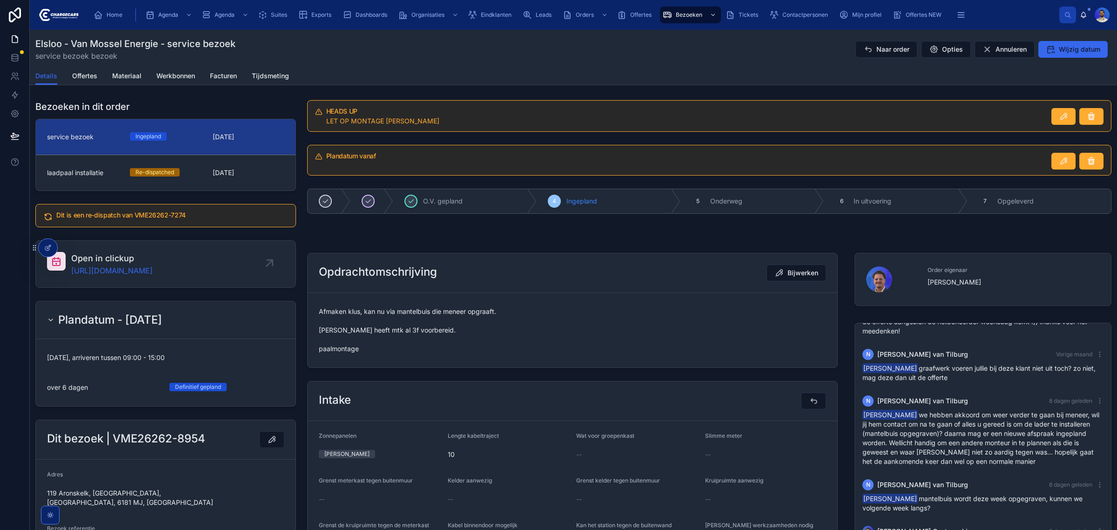
click at [372, 316] on span "Afmaken klus, kan nu via mantelbuis die meneer opgraaft. Joey heeft mtk al 3f v…" at bounding box center [572, 330] width 507 height 47
click at [404, 313] on span "Afmaken klus, kan nu via mantelbuis die meneer opgraaft. Joey heeft mtk al 3f v…" at bounding box center [572, 330] width 507 height 47
click at [455, 329] on span "Afmaken klus, kan nu via mantelbuis die meneer opgraaft. Joey heeft mtk al 3f v…" at bounding box center [572, 330] width 507 height 47
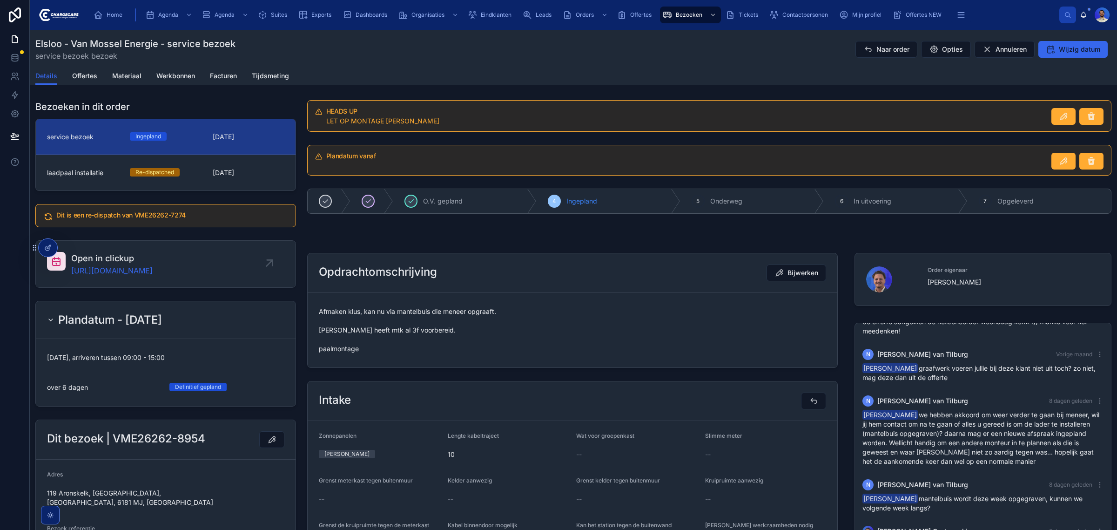
click at [396, 347] on span "Afmaken klus, kan nu via mantelbuis die meneer opgraaft. Joey heeft mtk al 3f v…" at bounding box center [572, 330] width 507 height 47
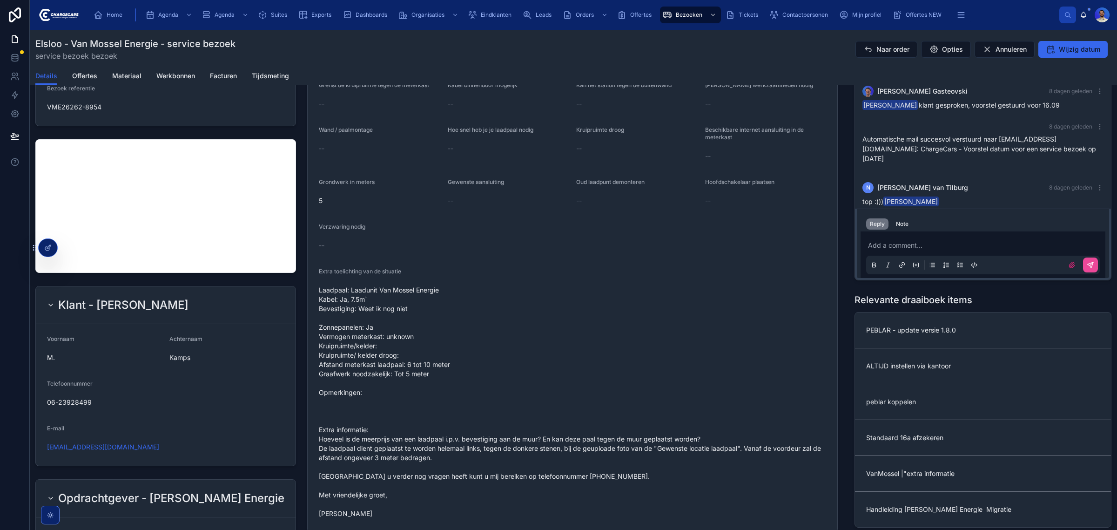
scroll to position [465, 0]
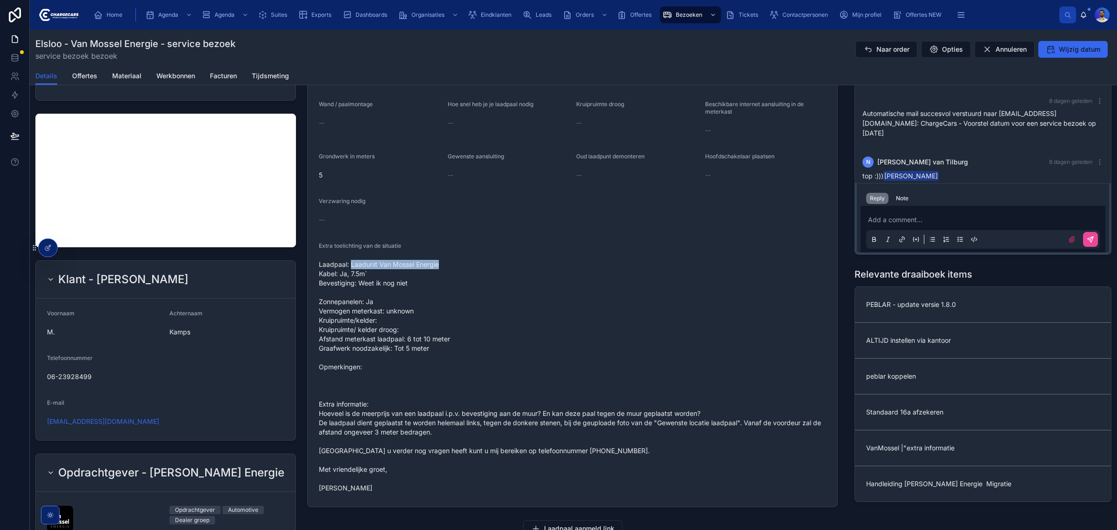
drag, startPoint x: 445, startPoint y: 262, endPoint x: 349, endPoint y: 266, distance: 95.5
click at [349, 266] on span "Laadpaal: Laadunit Van Mossel Energie Kabel: Ja, 7.5m` Bevestiging: Weet ik nog…" at bounding box center [572, 376] width 507 height 233
copy span "Laadunit Van Mossel Energie"
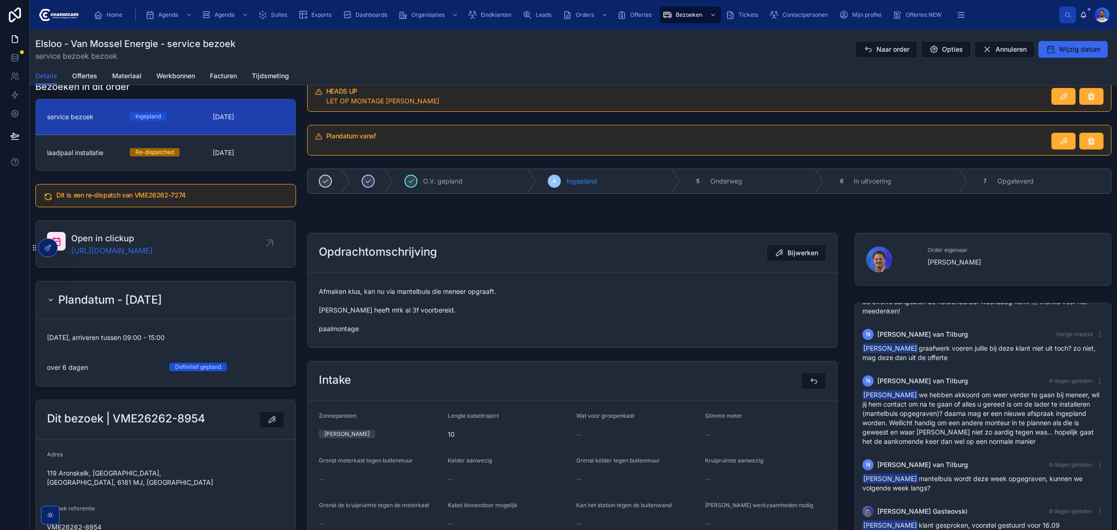
scroll to position [0, 0]
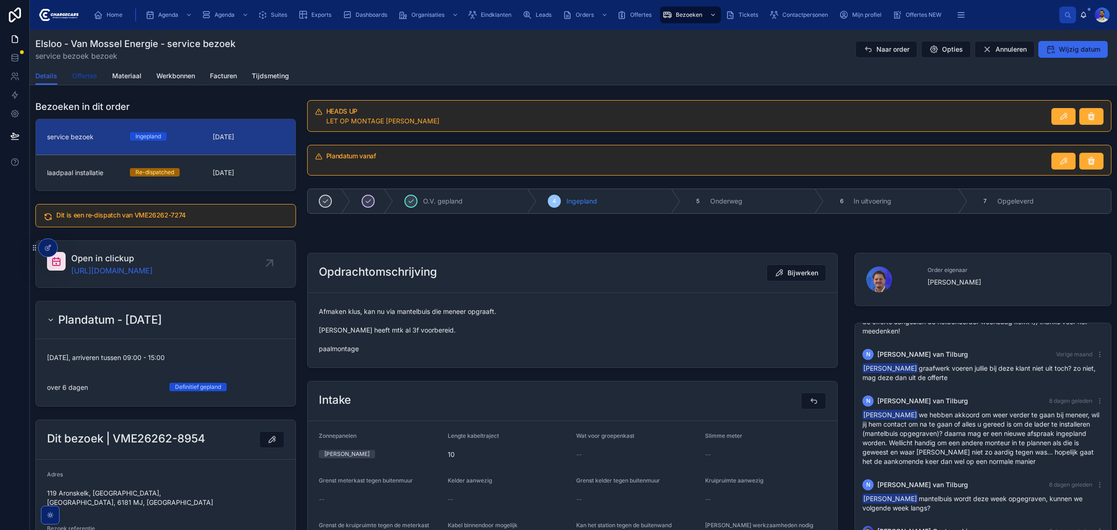
click at [88, 71] on span "Offertes" at bounding box center [84, 75] width 25 height 9
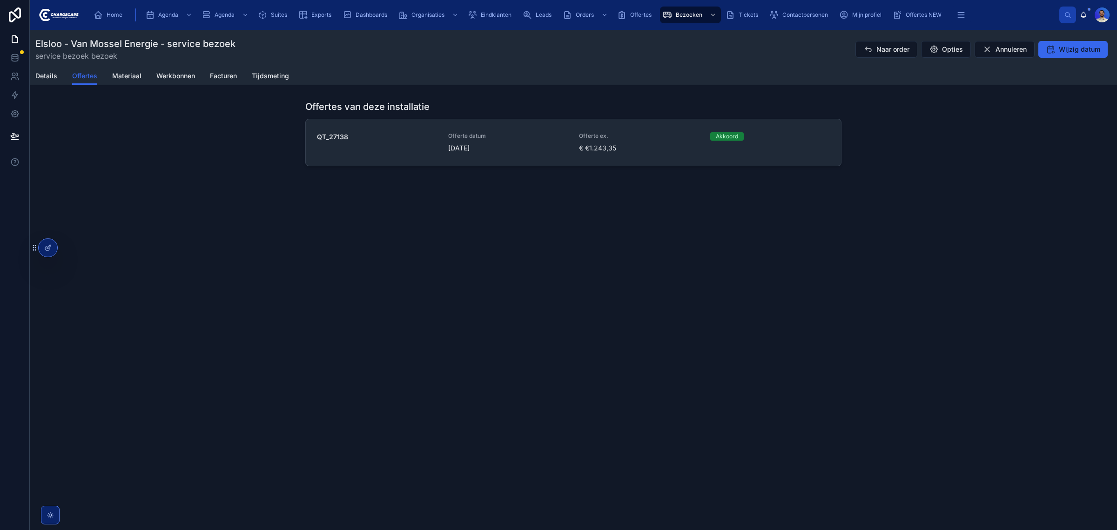
click at [562, 142] on div "Offerte datum 16-7-2025" at bounding box center [508, 142] width 120 height 20
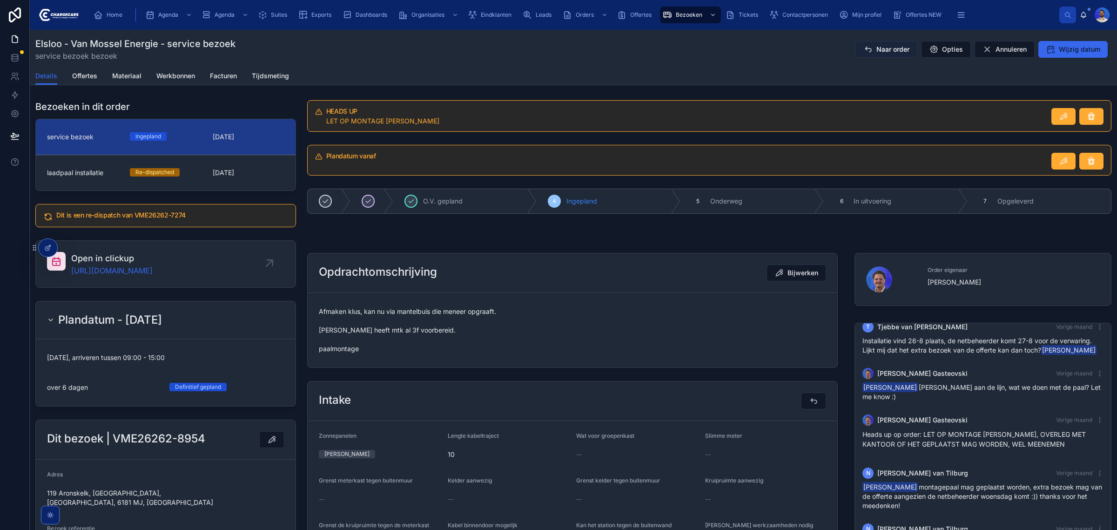
click at [872, 43] on button "Naar order" at bounding box center [887, 49] width 62 height 17
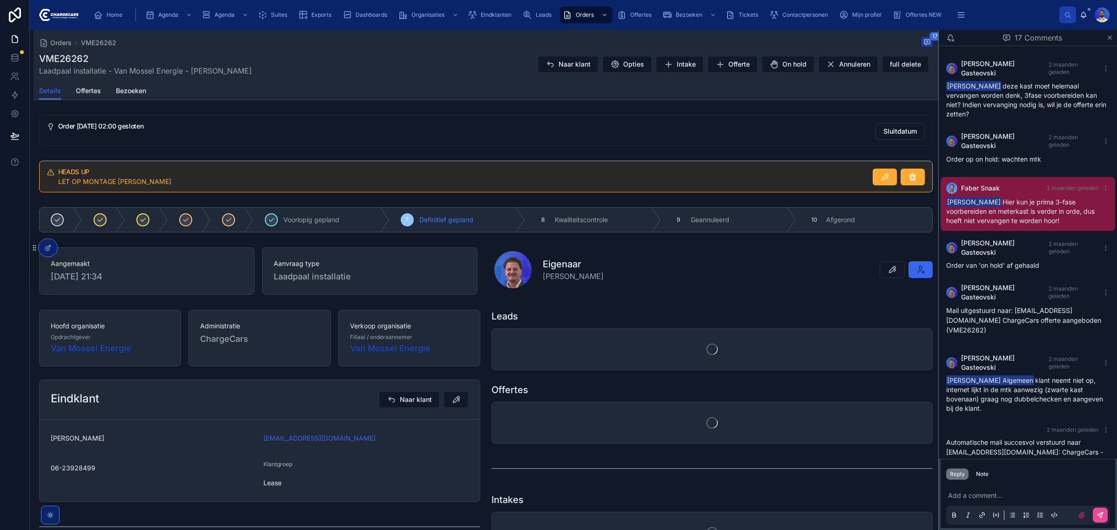
scroll to position [586, 0]
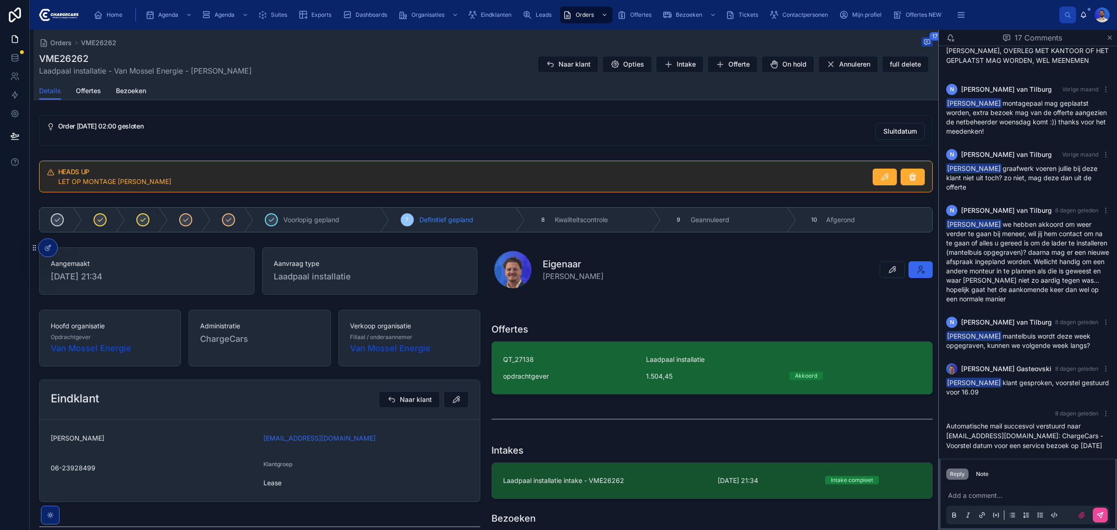
click at [641, 360] on div "QT_27138 Laadpaal installatie opdrachtgever 1.504,45 Akkoord" at bounding box center [712, 368] width 418 height 26
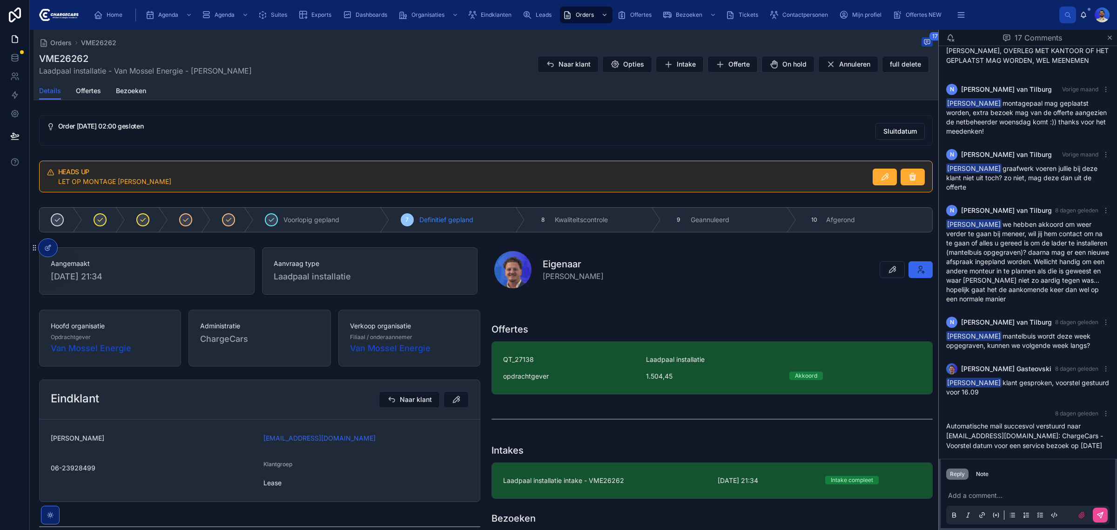
scroll to position [585, 0]
click at [985, 478] on div "Note" at bounding box center [982, 473] width 13 height 7
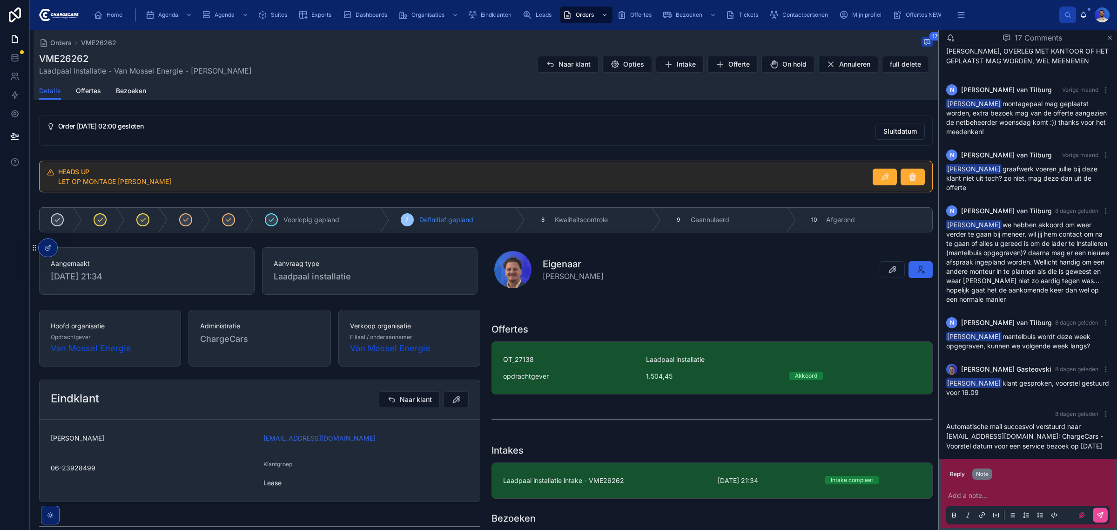
click at [985, 500] on p at bounding box center [1029, 495] width 163 height 9
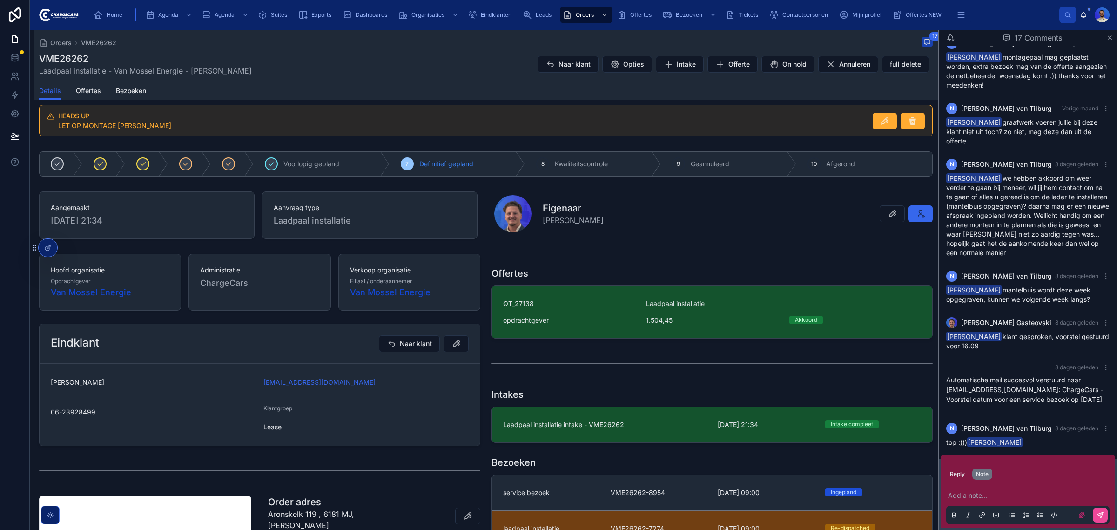
scroll to position [0, 0]
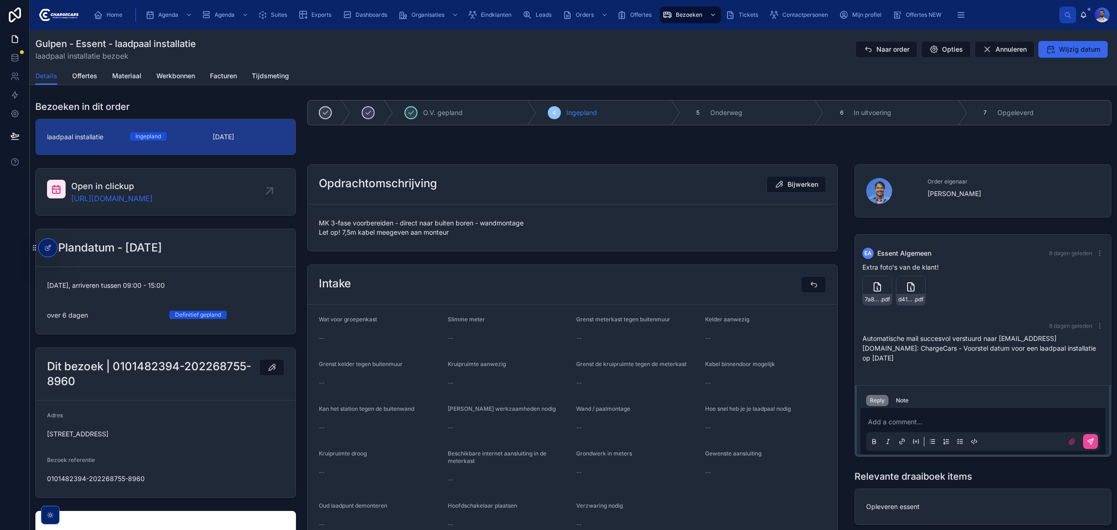
click at [507, 238] on div "MK 3-fase voorbereiden - direct naar buiten boren - wandmontage Let op! 7,5m ka…" at bounding box center [572, 228] width 507 height 24
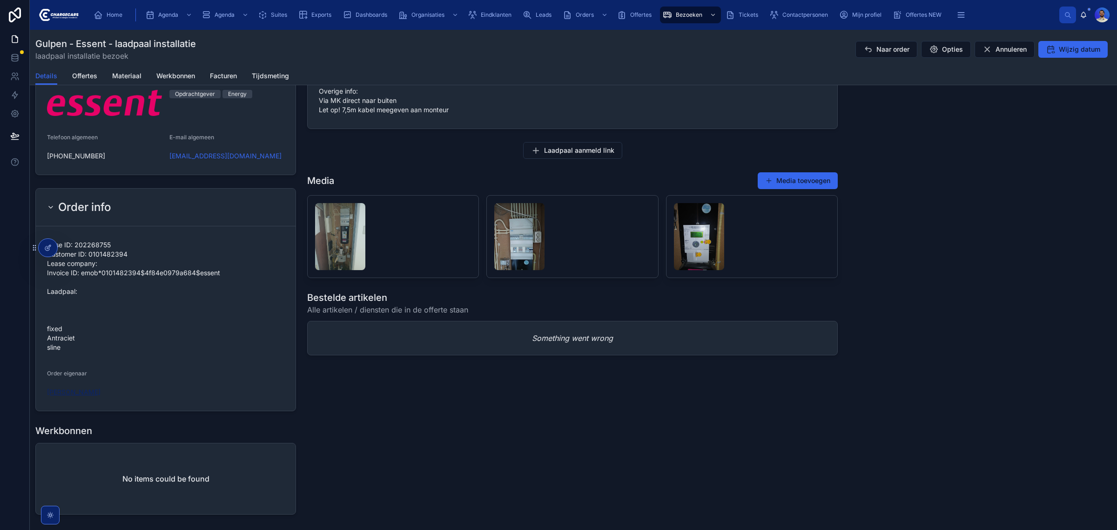
scroll to position [815, 0]
drag, startPoint x: 61, startPoint y: 345, endPoint x: 42, endPoint y: 326, distance: 26.7
click at [42, 326] on form "Case ID: 202268755 Customer ID: 0101482394 Lease company: Invoice ID: emob*0101…" at bounding box center [166, 316] width 260 height 184
copy span "fixed Antraciet sline"
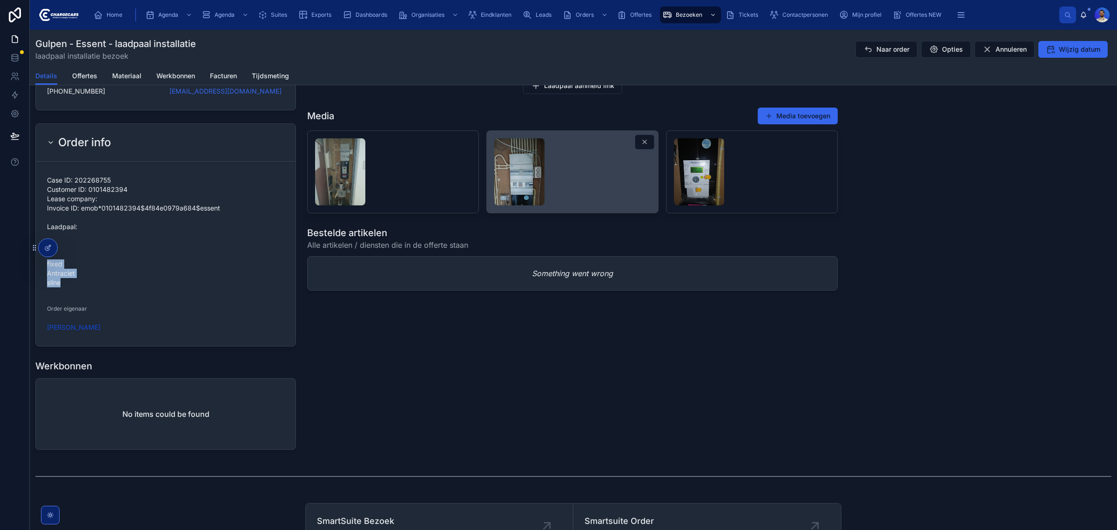
scroll to position [835, 0]
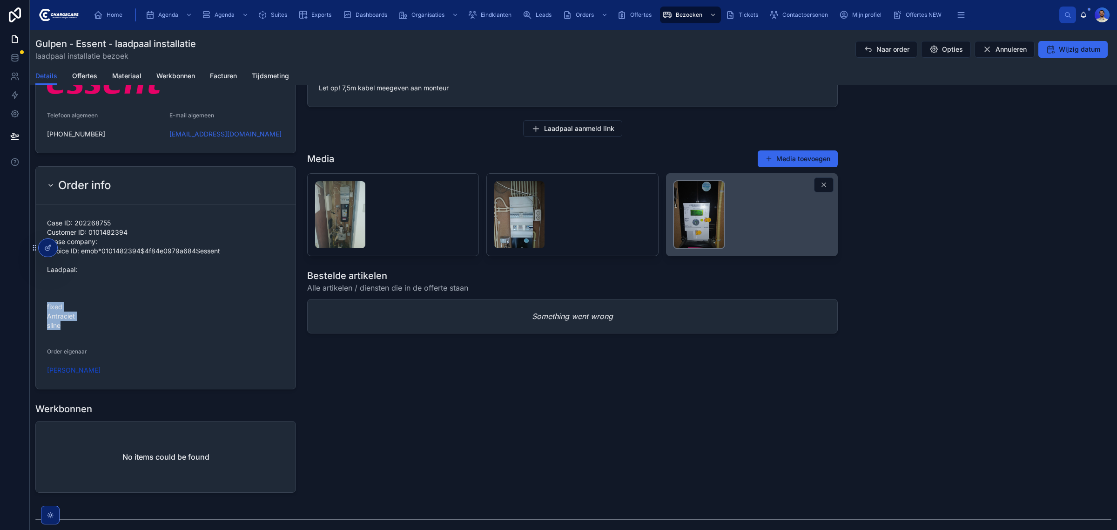
click at [683, 229] on img at bounding box center [699, 214] width 50 height 67
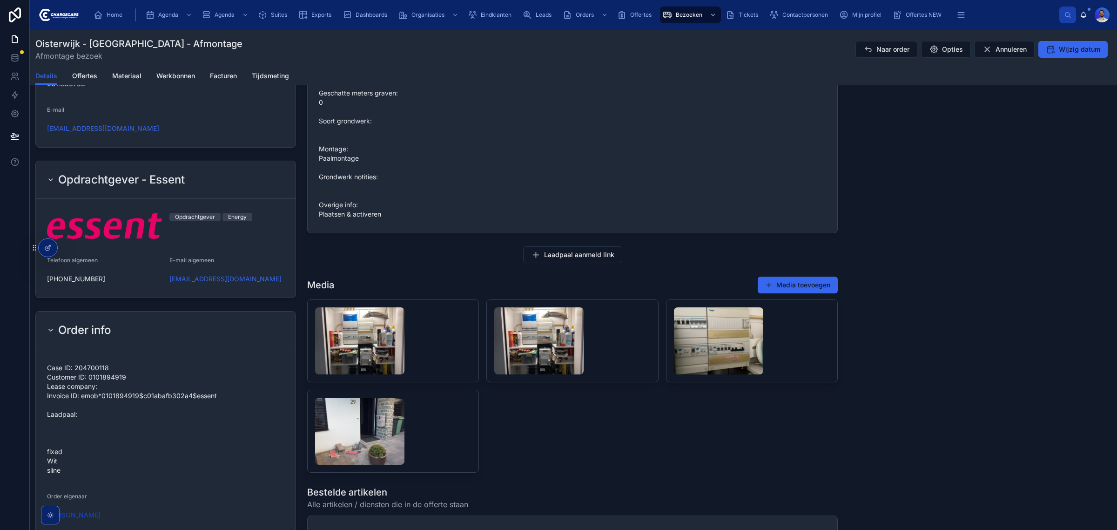
scroll to position [873, 0]
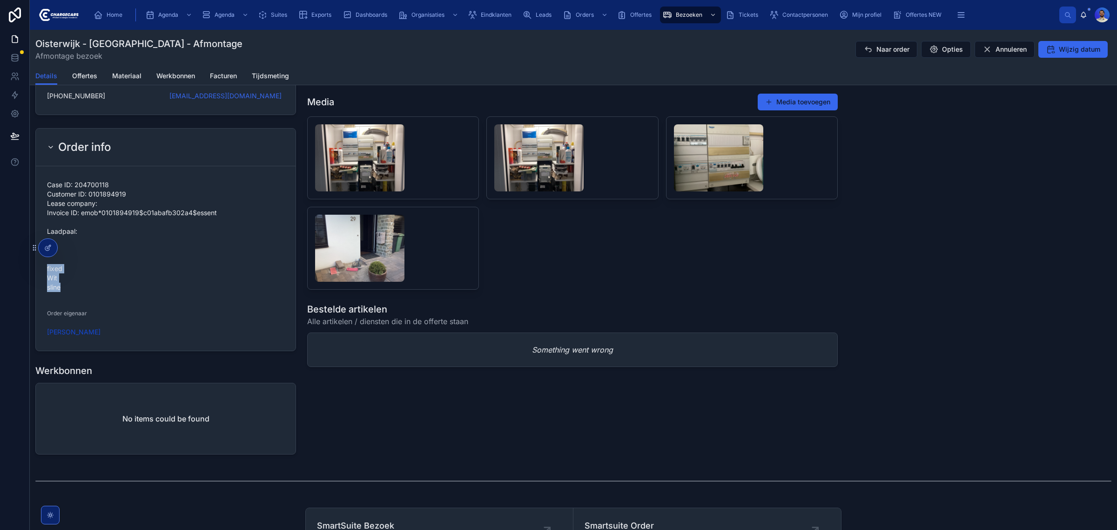
drag, startPoint x: 68, startPoint y: 301, endPoint x: 43, endPoint y: 276, distance: 35.2
click at [43, 276] on form "Case ID: 204700118 Customer ID: 0101894919 Lease company: Invoice ID: emob*0101…" at bounding box center [166, 258] width 260 height 184
copy span "fixed Wit sline"
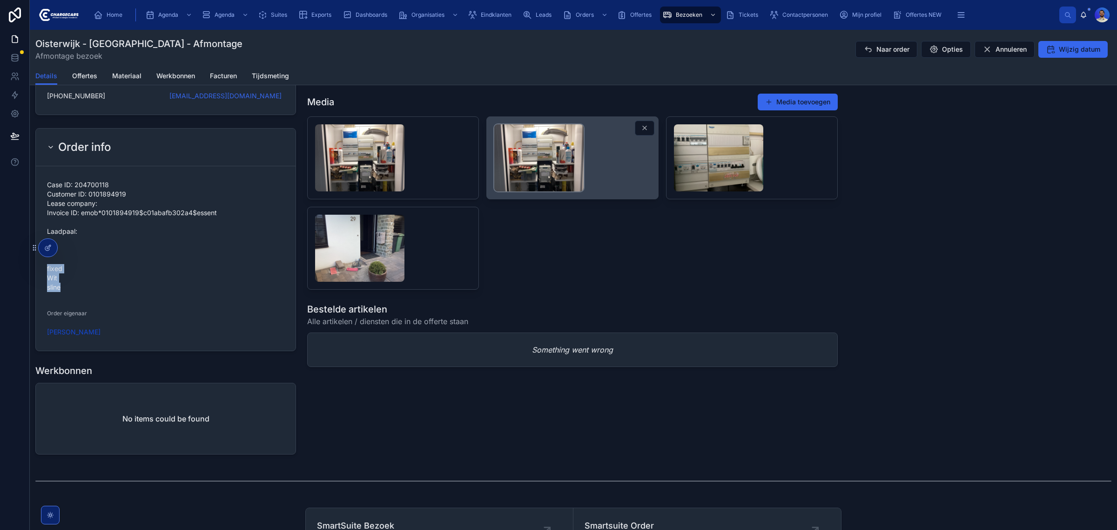
click at [581, 171] on img at bounding box center [538, 157] width 89 height 67
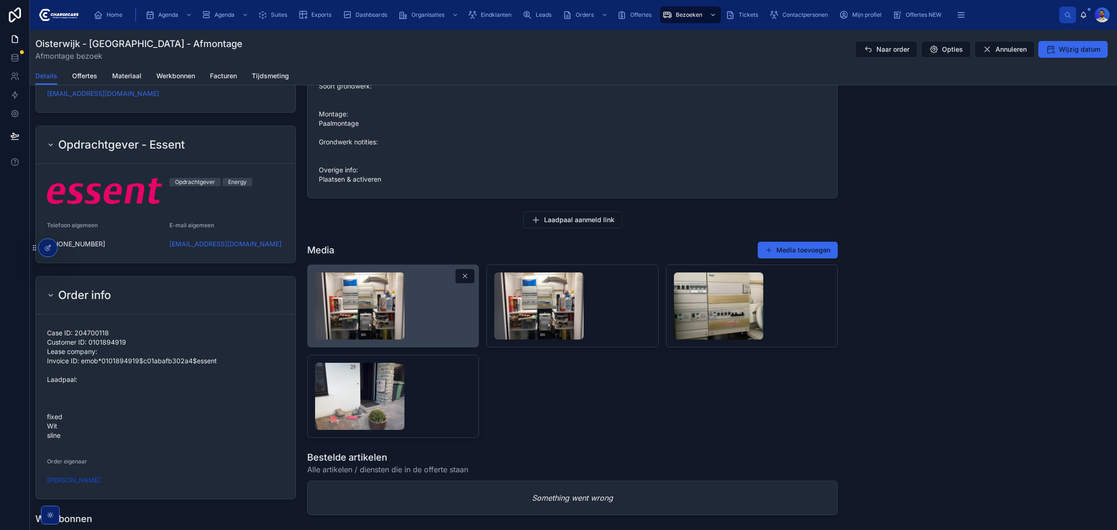
scroll to position [728, 0]
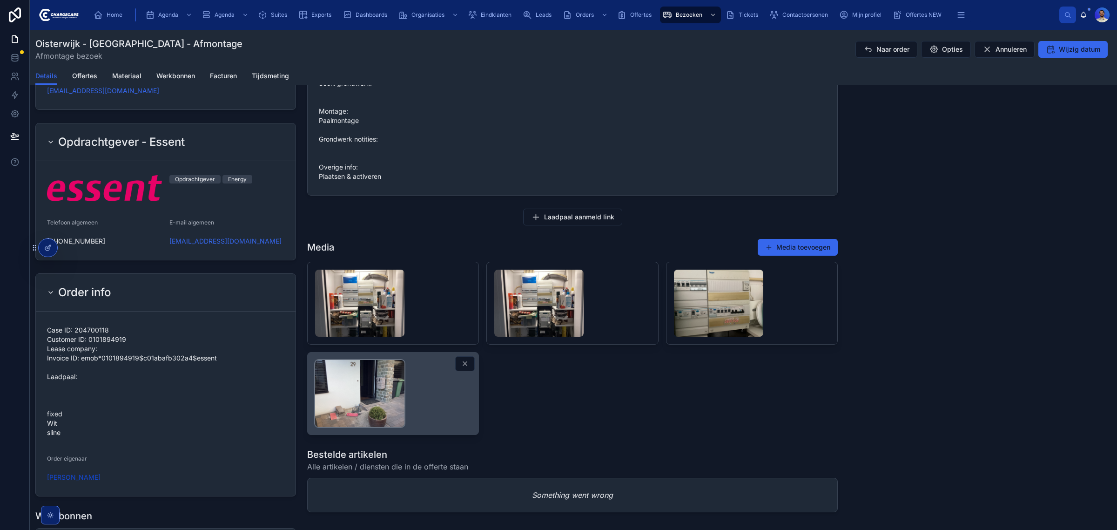
click at [375, 392] on img at bounding box center [359, 393] width 89 height 67
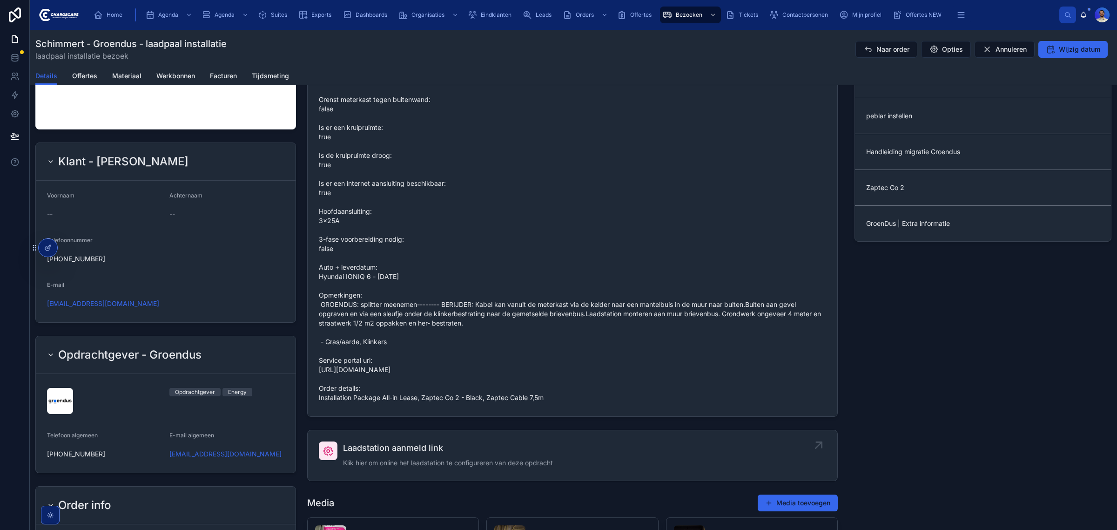
scroll to position [582, 0]
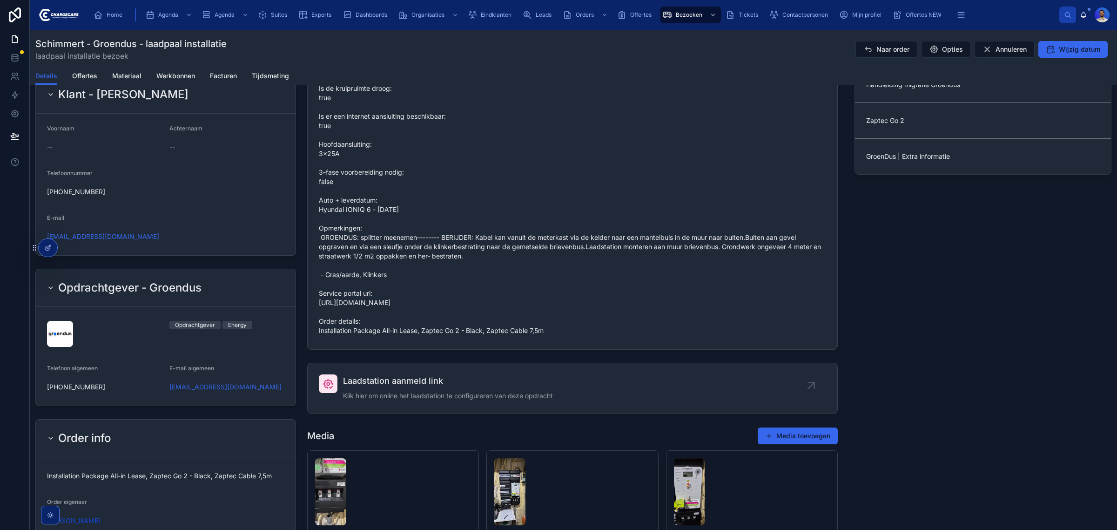
drag, startPoint x: 556, startPoint y: 338, endPoint x: 422, endPoint y: 339, distance: 134.5
click at [422, 335] on span "Grondwerk: 2 - 5 meter Oud laadpunt (bij demontage): false Grenst meterkast teg…" at bounding box center [572, 153] width 507 height 363
copy span "Zaptec Go 2 - Black, Zaptec Cable 7,5m"
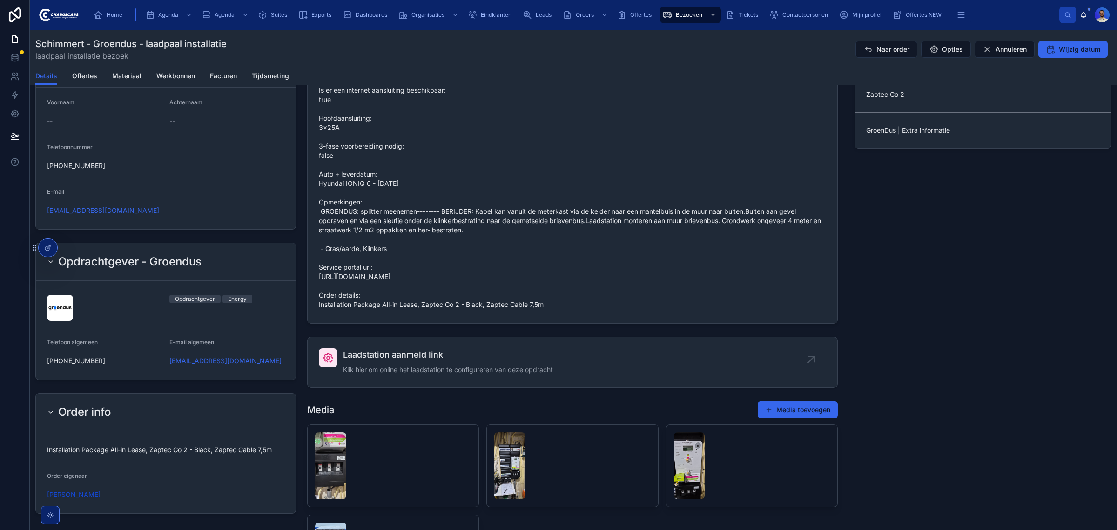
scroll to position [873, 0]
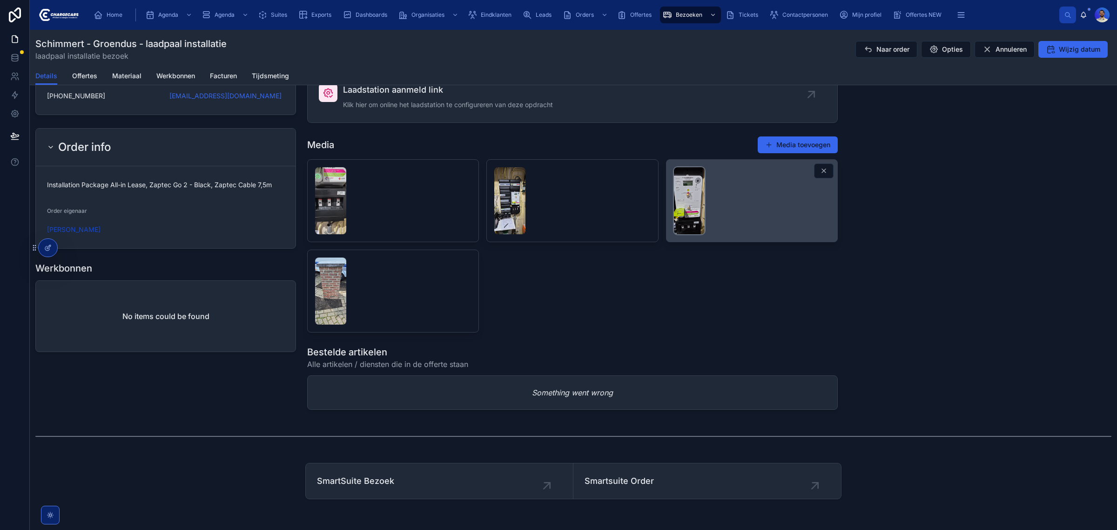
click at [682, 205] on img at bounding box center [689, 200] width 31 height 67
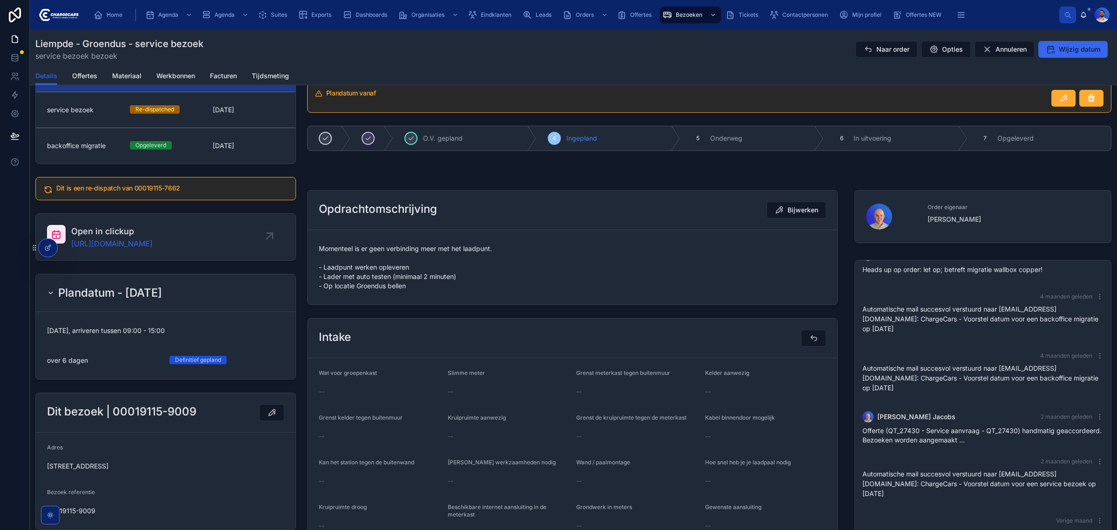
scroll to position [58, 0]
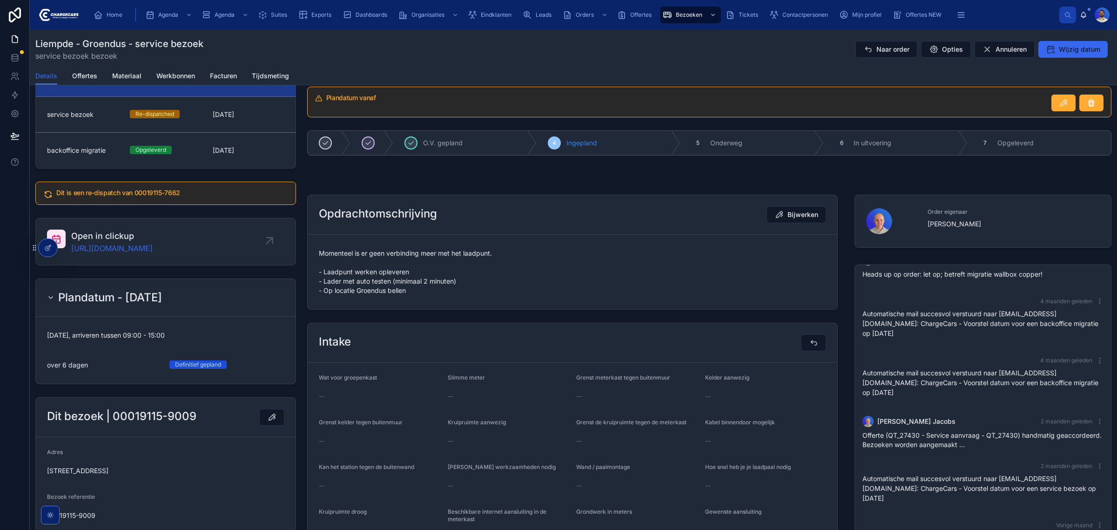
click at [381, 252] on span "Momenteel is er geen verbinding meer met het laadpunt. - Laadpunt werken opleve…" at bounding box center [572, 272] width 507 height 47
click at [376, 271] on span "Momenteel is er geen verbinding meer met het laadpunt. - Laadpunt werken opleve…" at bounding box center [572, 272] width 507 height 47
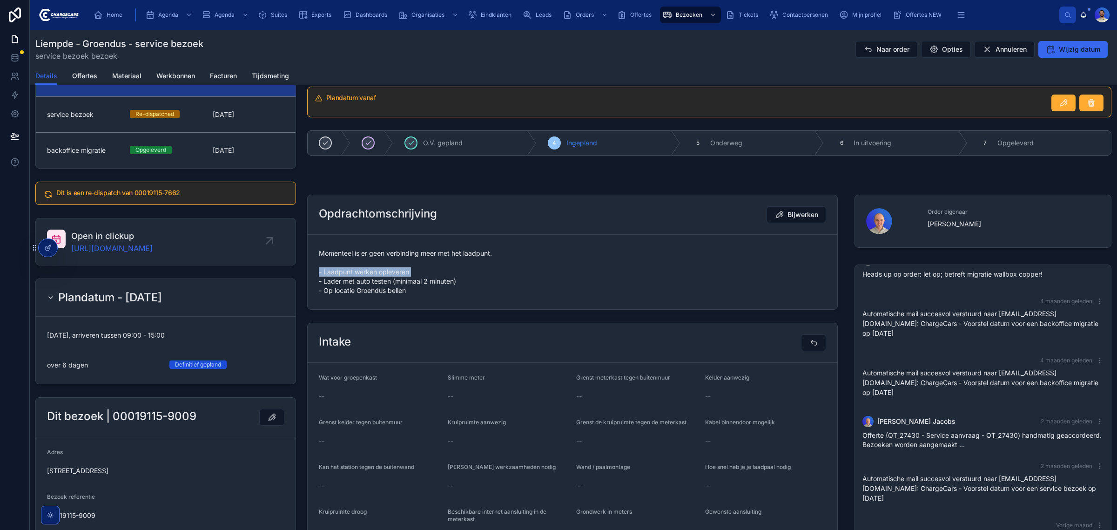
click at [376, 271] on span "Momenteel is er geen verbinding meer met het laadpunt. - Laadpunt werken opleve…" at bounding box center [572, 272] width 507 height 47
click at [384, 286] on span "Momenteel is er geen verbinding meer met het laadpunt. - Laadpunt werken opleve…" at bounding box center [572, 272] width 507 height 47
click at [384, 283] on span "Momenteel is er geen verbinding meer met het laadpunt. - Laadpunt werken opleve…" at bounding box center [572, 272] width 507 height 47
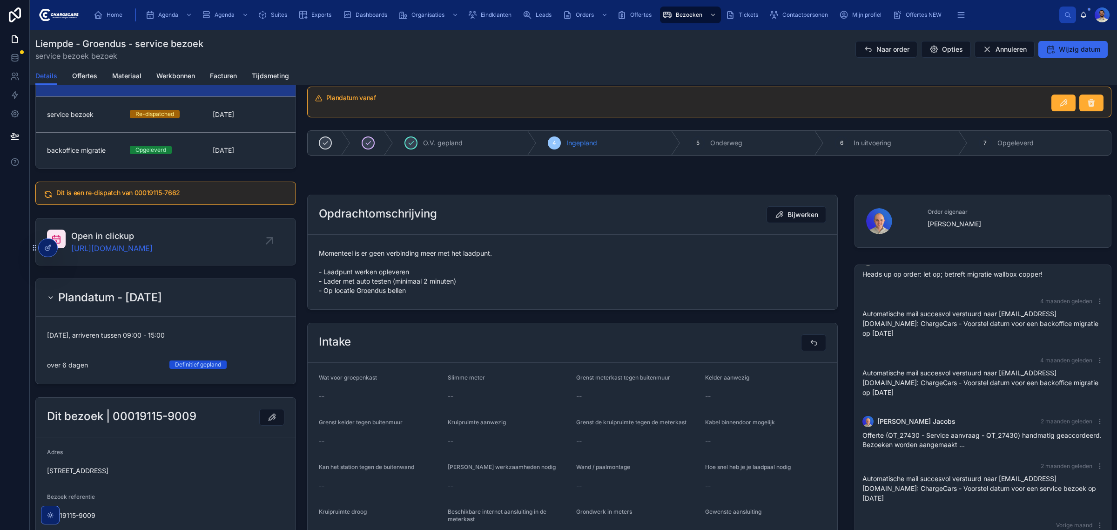
click at [373, 291] on span "Momenteel is er geen verbinding meer met het laadpunt. - Laadpunt werken opleve…" at bounding box center [572, 272] width 507 height 47
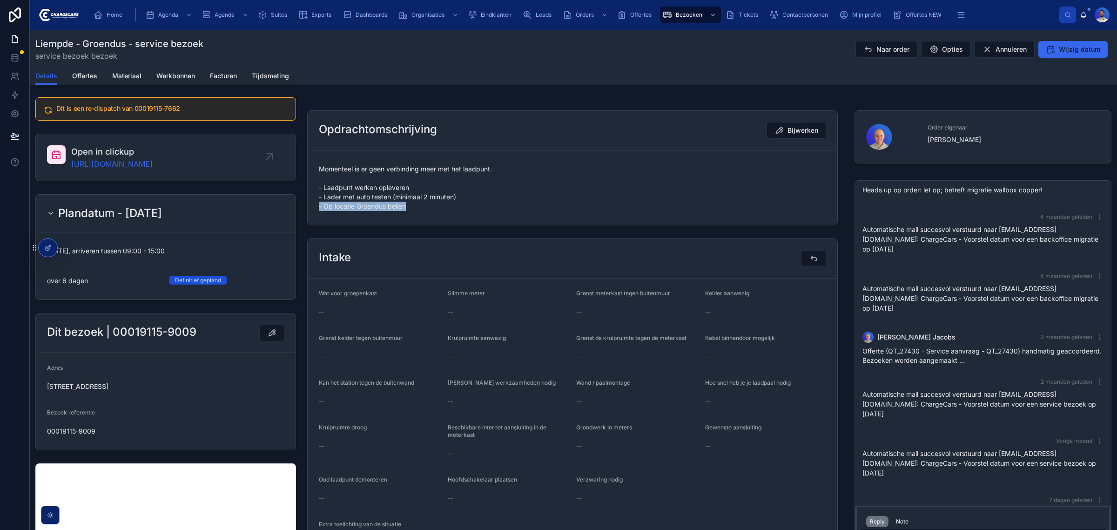
scroll to position [0, 0]
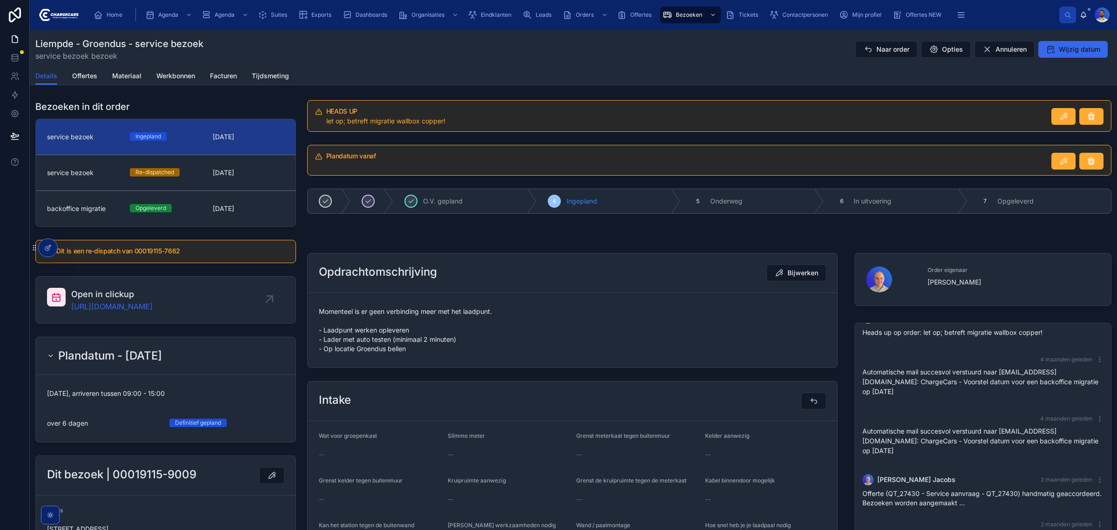
click at [659, 301] on form "Momenteel is er geen verbinding meer met het laadpunt. - Laadpunt werken opleve…" at bounding box center [573, 330] width 530 height 74
click at [802, 267] on button "Bijwerken" at bounding box center [797, 272] width 60 height 17
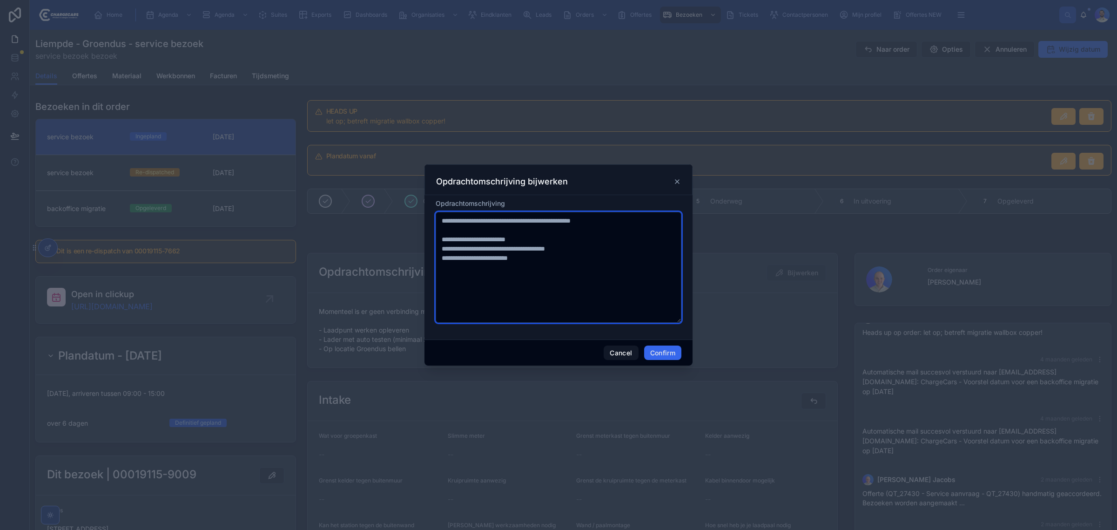
click at [550, 292] on textarea "**********" at bounding box center [559, 267] width 246 height 111
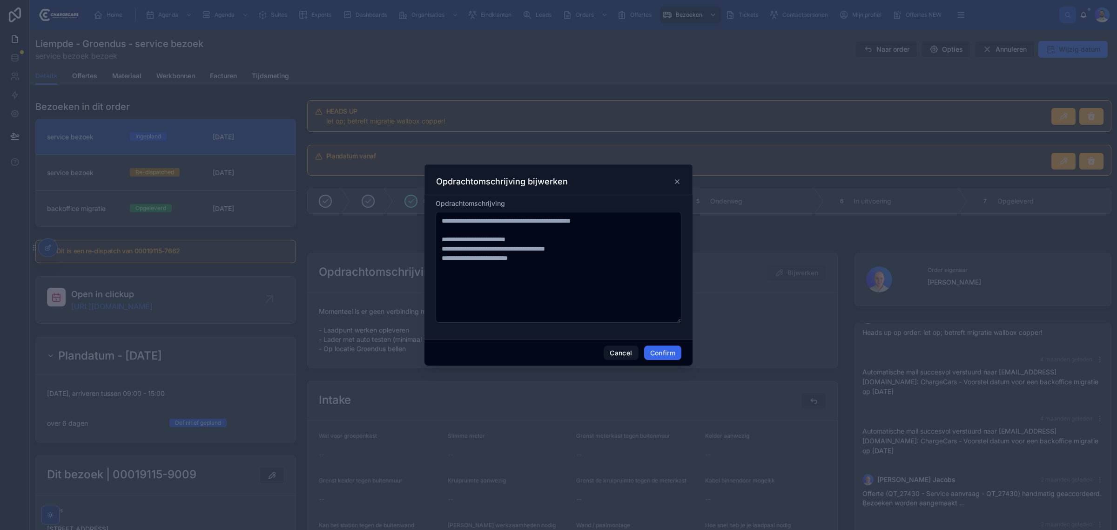
click at [671, 177] on div "Opdrachtomschrijving bijwerken" at bounding box center [558, 181] width 245 height 11
click at [673, 179] on div "Opdrachtomschrijving bijwerken" at bounding box center [558, 181] width 245 height 11
click at [676, 180] on icon at bounding box center [677, 182] width 4 height 4
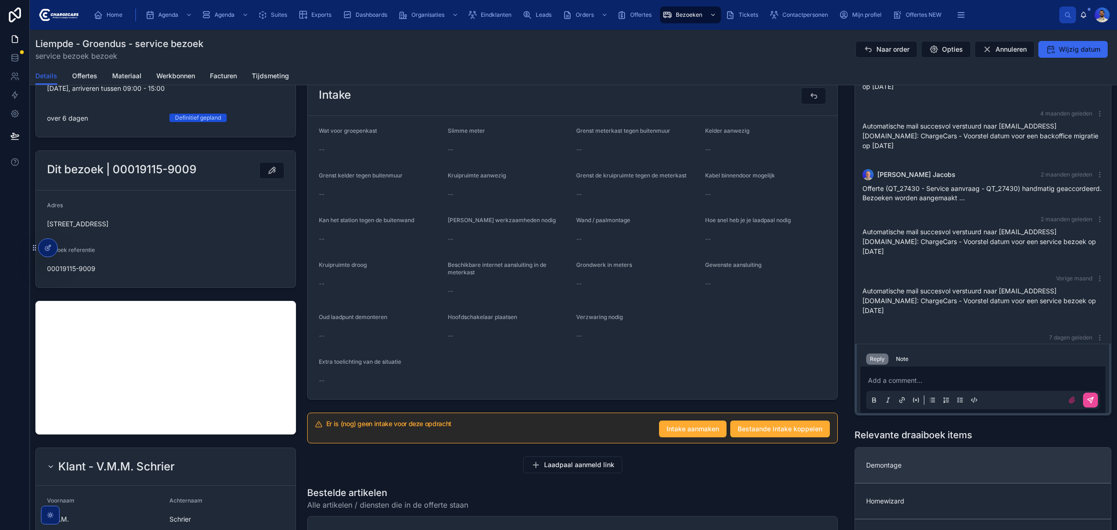
scroll to position [349, 0]
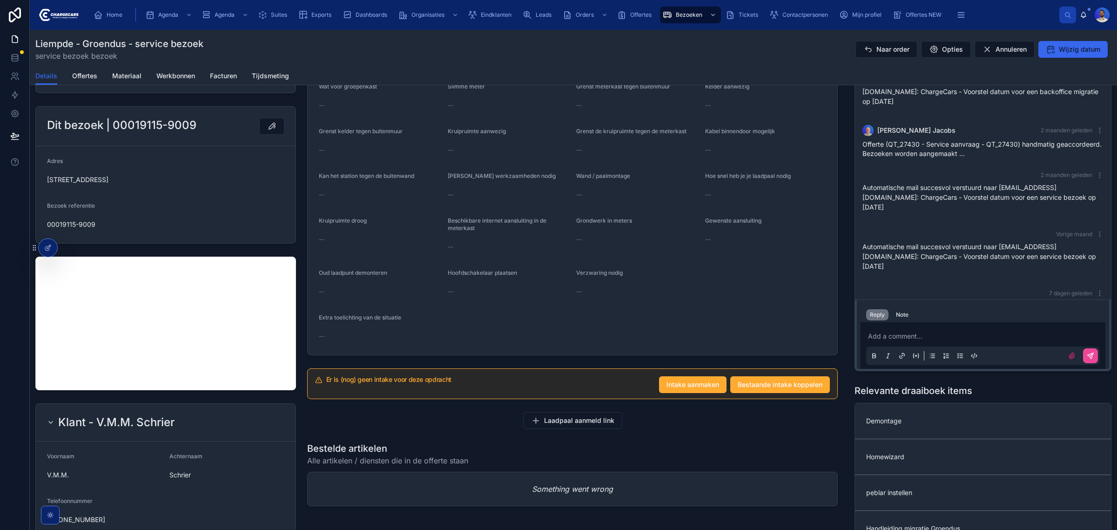
click at [905, 335] on p at bounding box center [985, 335] width 234 height 9
click at [891, 310] on div "Reply Note" at bounding box center [983, 314] width 245 height 15
click at [896, 314] on div "Note" at bounding box center [902, 314] width 13 height 7
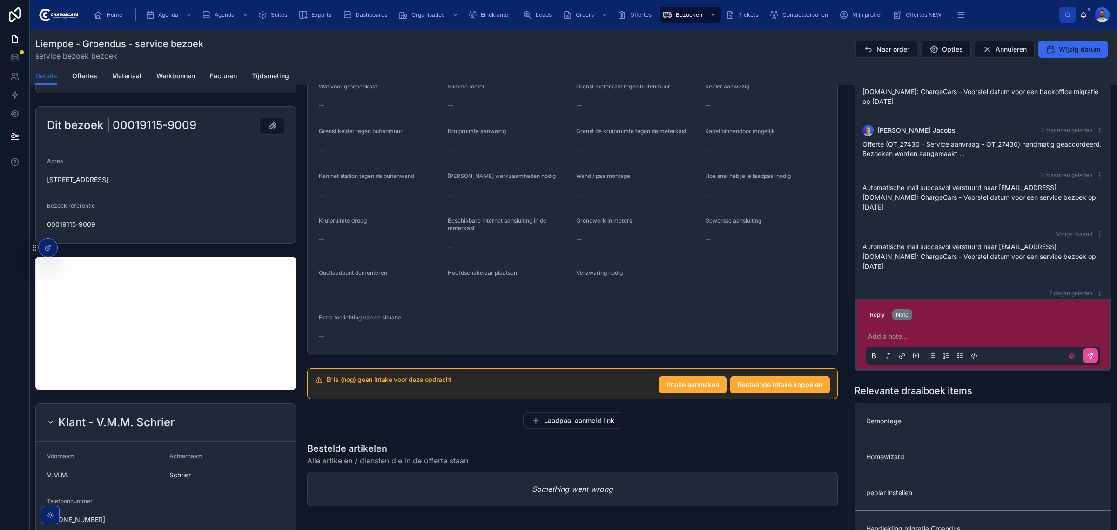
click at [888, 337] on p at bounding box center [985, 335] width 234 height 9
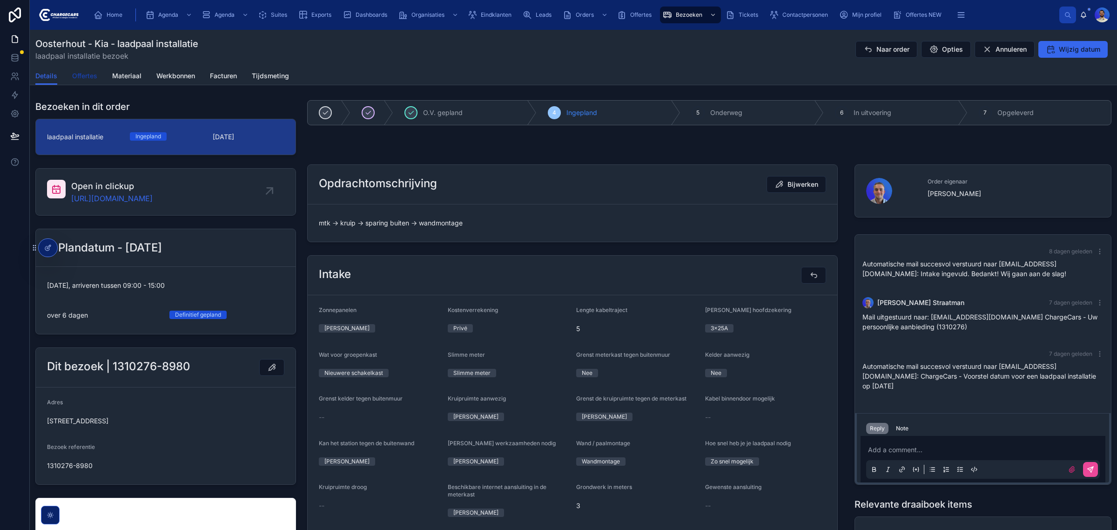
click at [92, 77] on span "Offertes" at bounding box center [84, 75] width 25 height 9
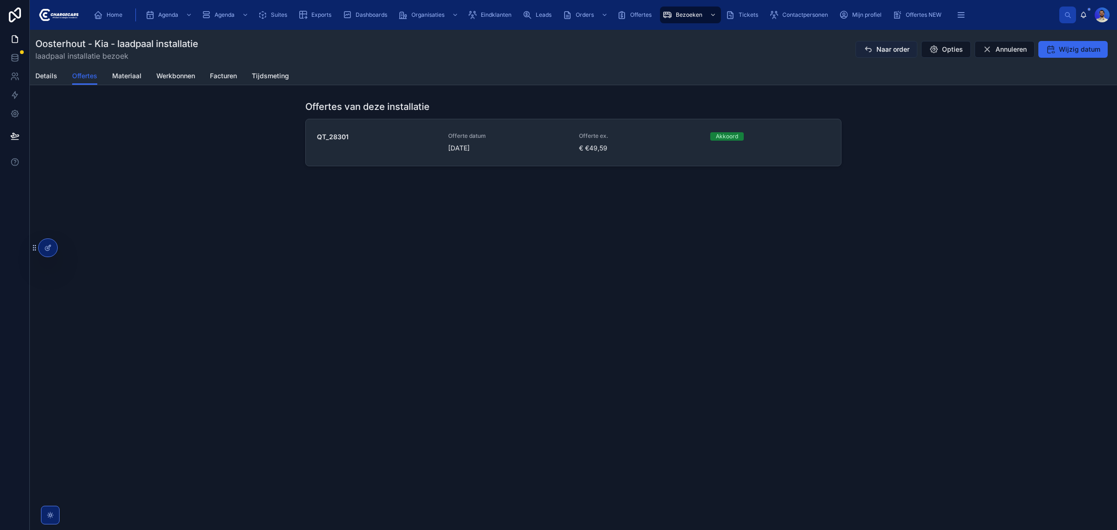
click at [870, 52] on icon at bounding box center [867, 49] width 9 height 9
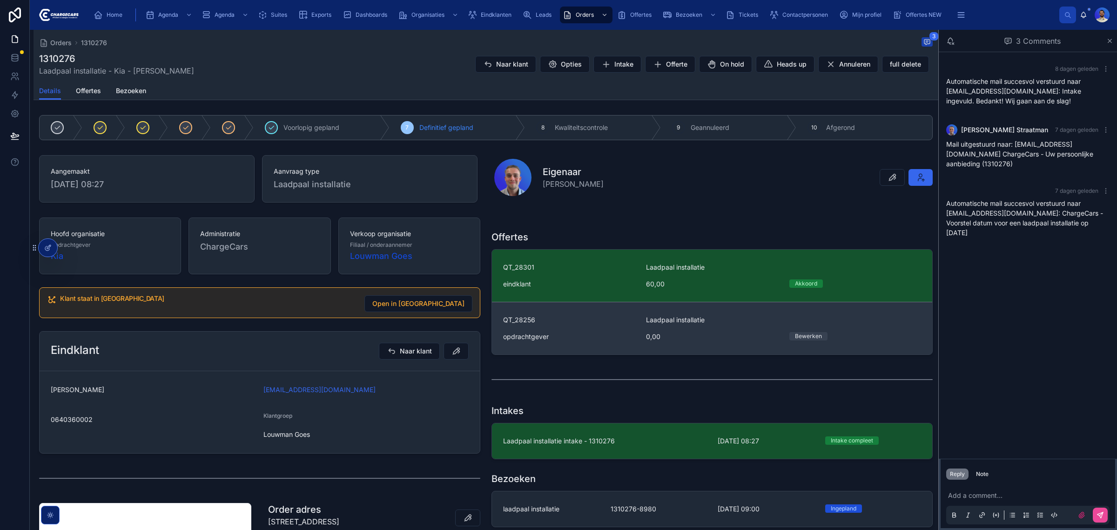
click at [609, 320] on span "QT_28256" at bounding box center [569, 319] width 132 height 9
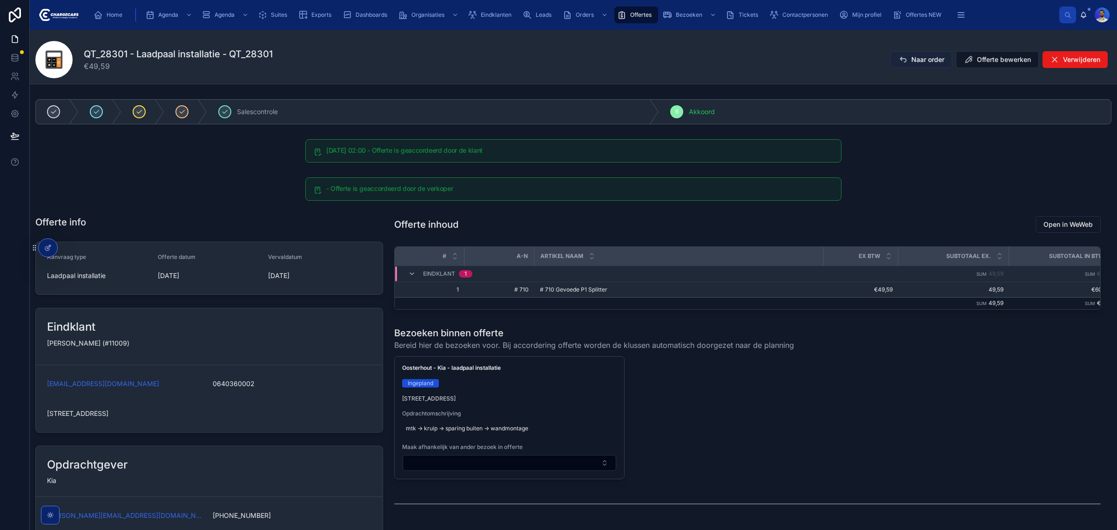
click at [902, 56] on button "Naar order" at bounding box center [921, 59] width 62 height 17
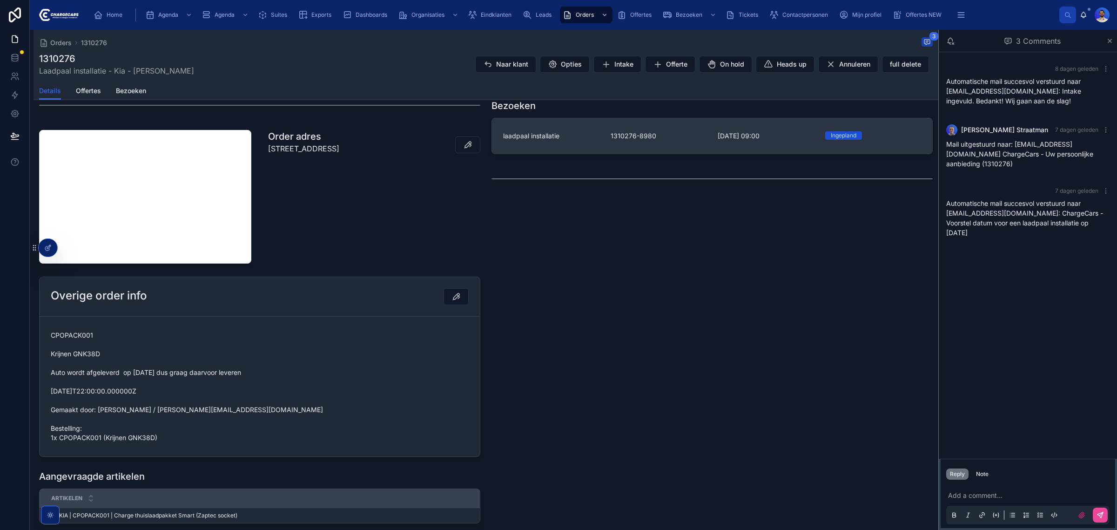
scroll to position [315, 0]
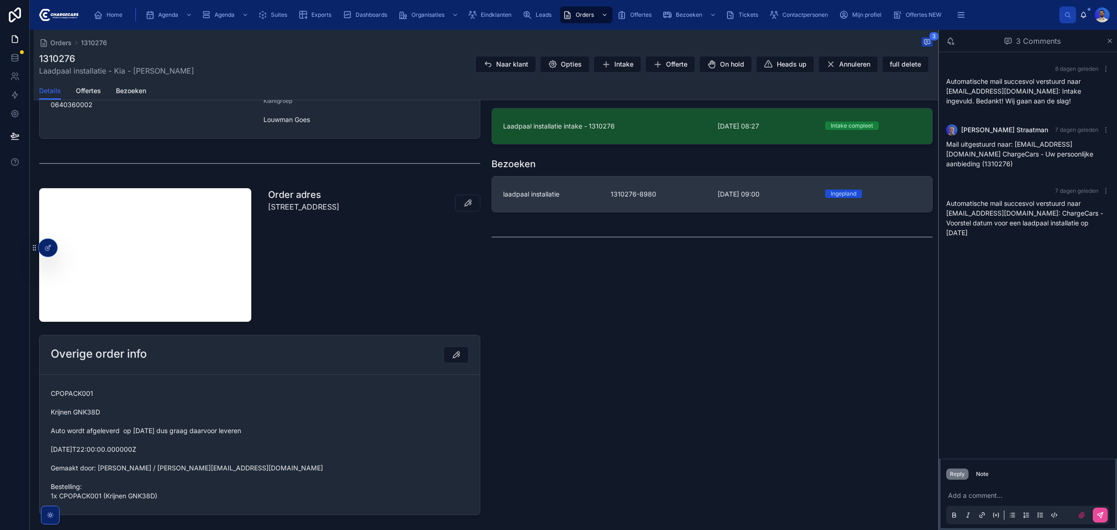
click at [608, 209] on link "laadpaal installatie 1310276-8980 16-9-2025 09:00 Ingepland" at bounding box center [712, 193] width 440 height 35
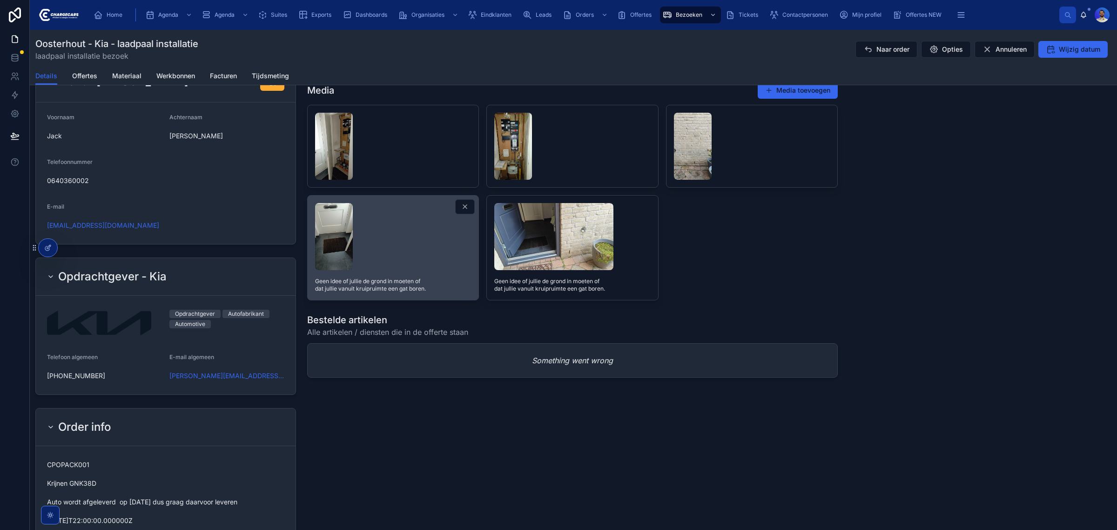
scroll to position [756, 0]
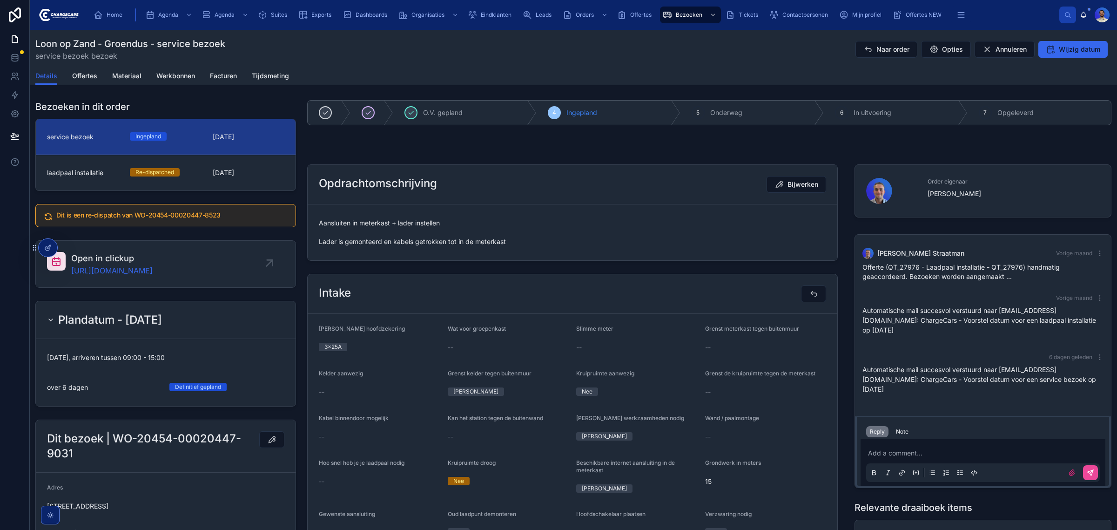
click at [378, 226] on span "Aansluiten in meterkast + lader instellen Lader is gemonteerd en kabels getrokk…" at bounding box center [572, 232] width 507 height 28
click at [378, 216] on div "Aansluiten in meterkast + lader instellen Lader is gemonteerd en kabels getrokk…" at bounding box center [572, 233] width 507 height 34
drag, startPoint x: 350, startPoint y: 222, endPoint x: 466, endPoint y: 218, distance: 116.4
click at [466, 218] on span "Aansluiten in meterkast + lader instellen Lader is gemonteerd en kabels getrokk…" at bounding box center [572, 232] width 507 height 28
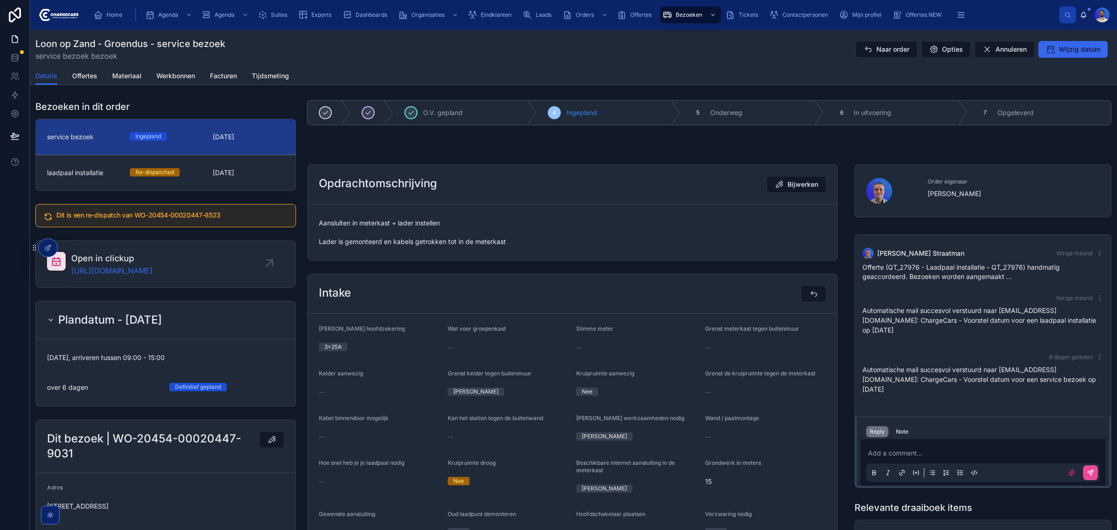
click at [366, 238] on span "Aansluiten in meterkast + lader instellen Lader is gemonteerd en kabels getrokk…" at bounding box center [572, 232] width 507 height 28
click at [454, 234] on span "Aansluiten in meterkast + lader instellen Lader is gemonteerd en kabels getrokk…" at bounding box center [572, 232] width 507 height 28
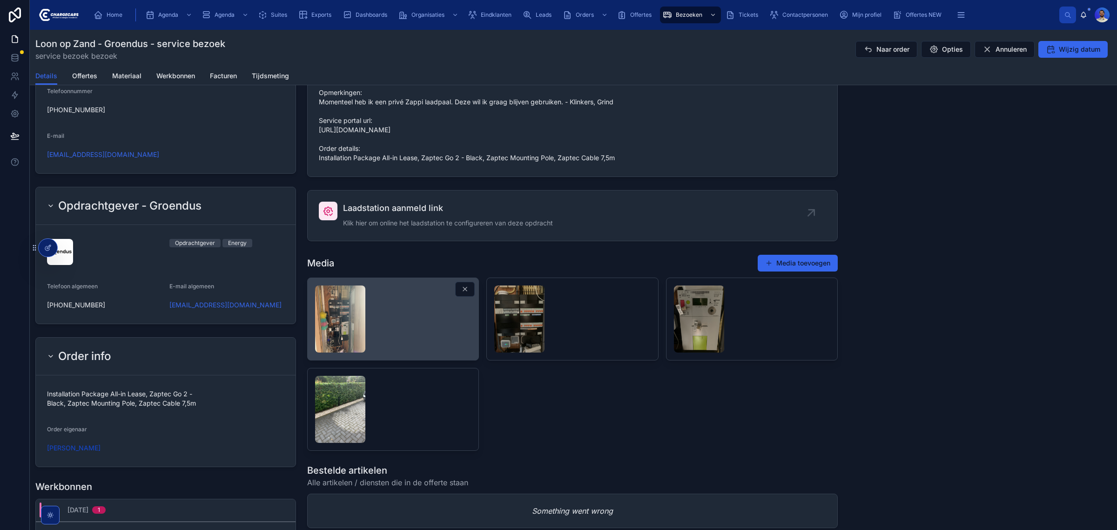
scroll to position [756, 0]
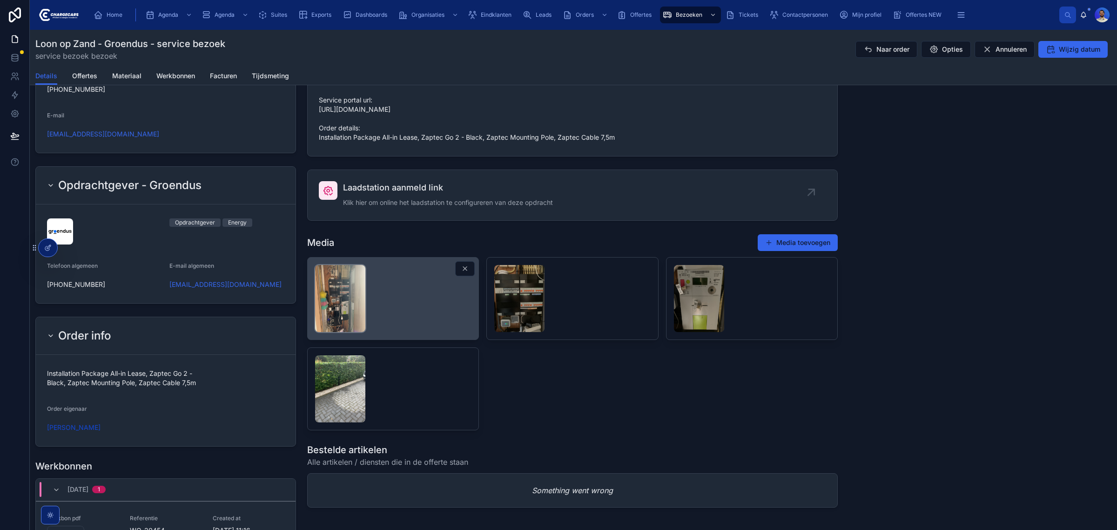
click at [345, 305] on img at bounding box center [340, 298] width 50 height 67
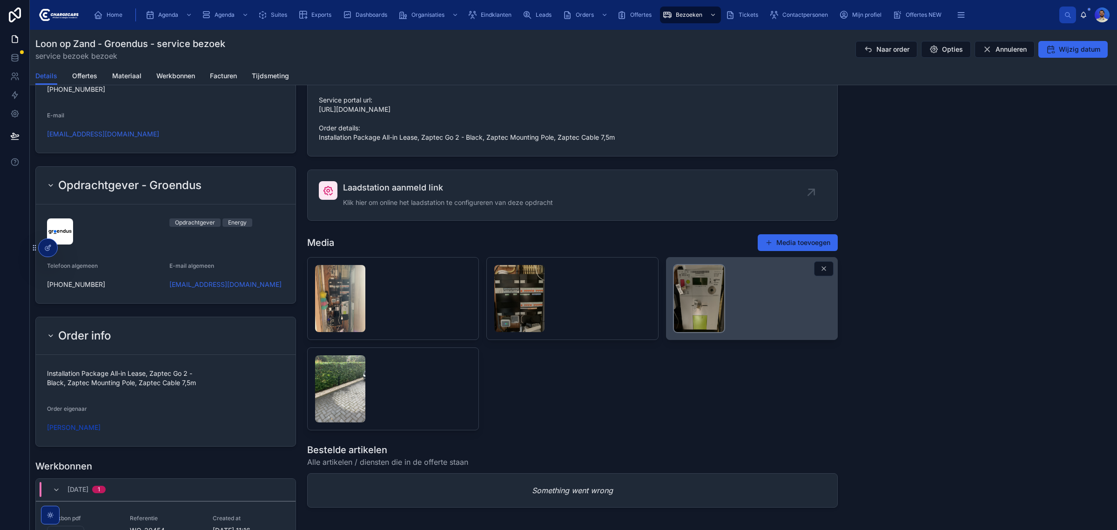
click at [699, 308] on img at bounding box center [699, 298] width 50 height 67
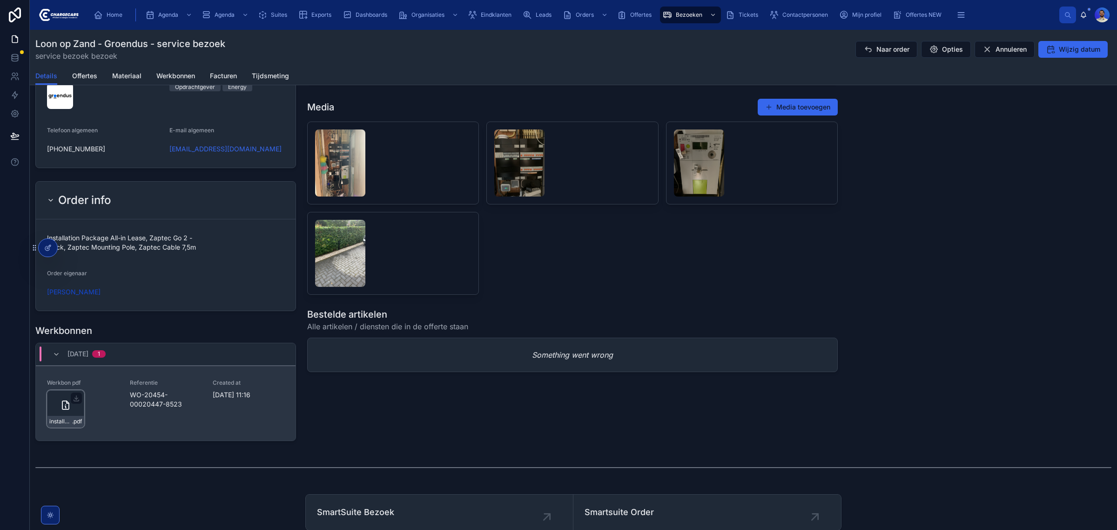
scroll to position [958, 0]
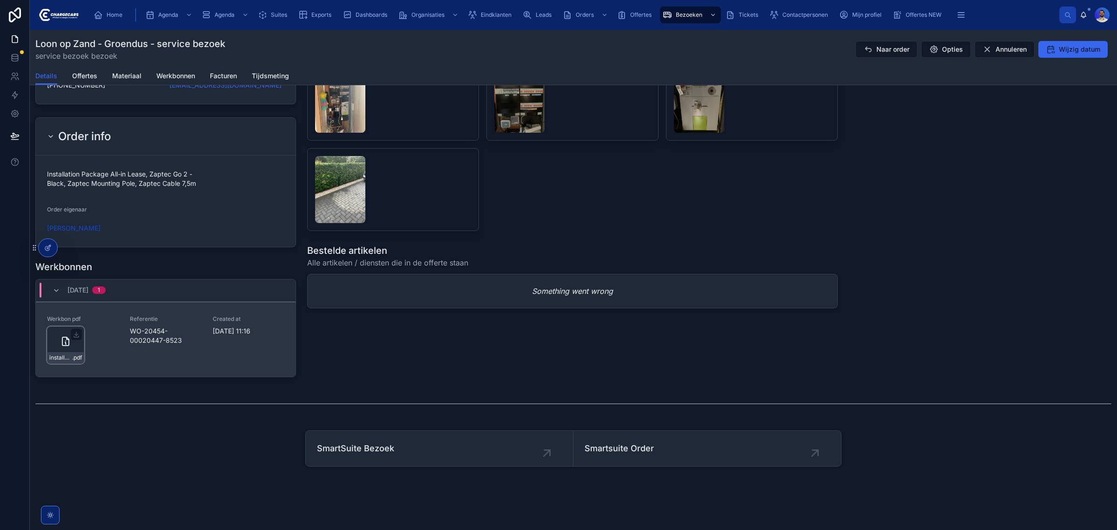
click at [57, 347] on div "installatie-werkbon_wo-20454-00020447-8523_undefined-angelique-emmen_86c53vc0u …" at bounding box center [65, 344] width 37 height 37
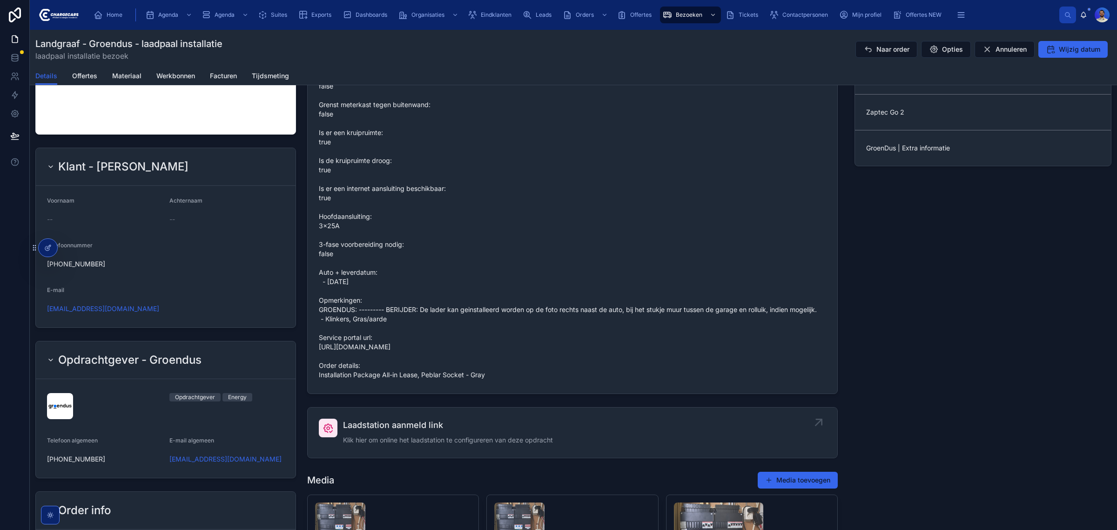
scroll to position [640, 0]
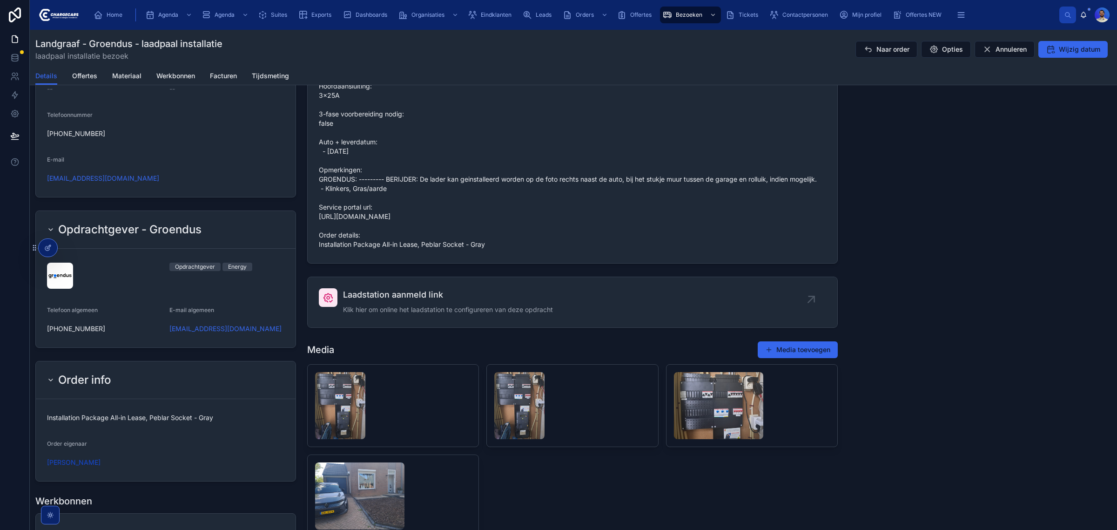
drag, startPoint x: 494, startPoint y: 257, endPoint x: 422, endPoint y: 259, distance: 72.2
click at [422, 252] on div "Grondwerk: 0 - 1 meter Oud laadpunt (bij demontage): false Grenst meterkast teg…" at bounding box center [572, 81] width 507 height 341
copy span "Peblar Socket - Gray"
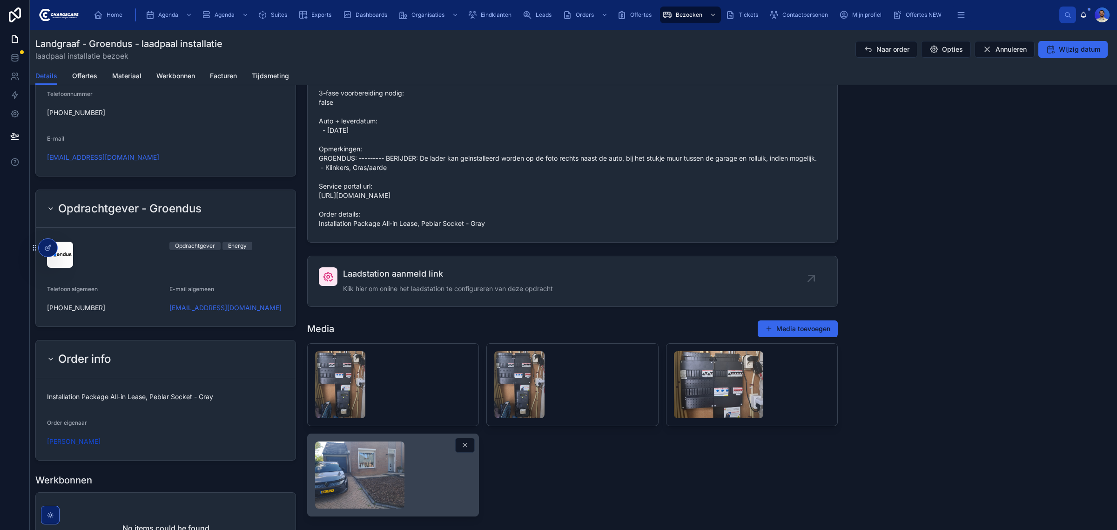
scroll to position [698, 0]
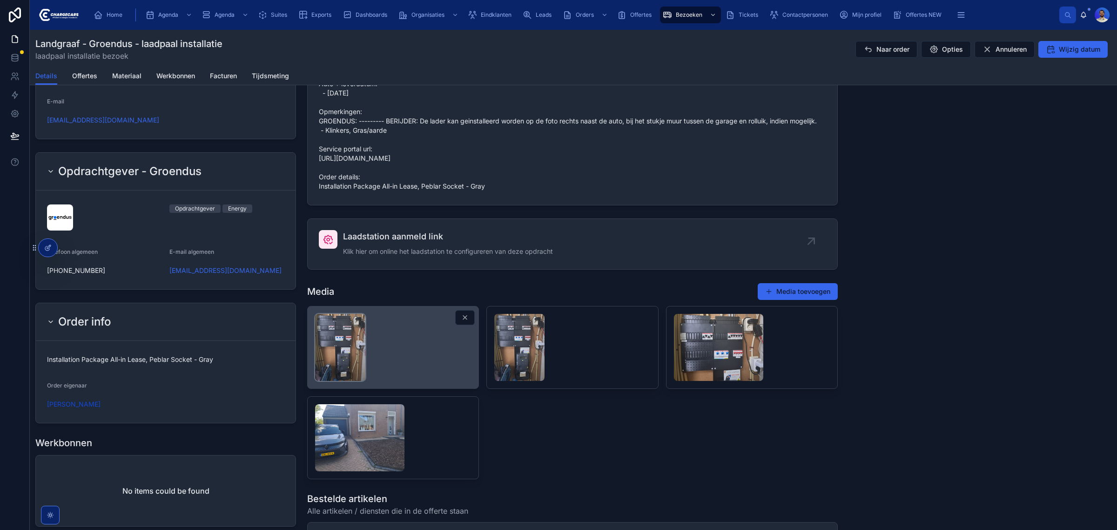
click at [344, 358] on img at bounding box center [340, 347] width 50 height 67
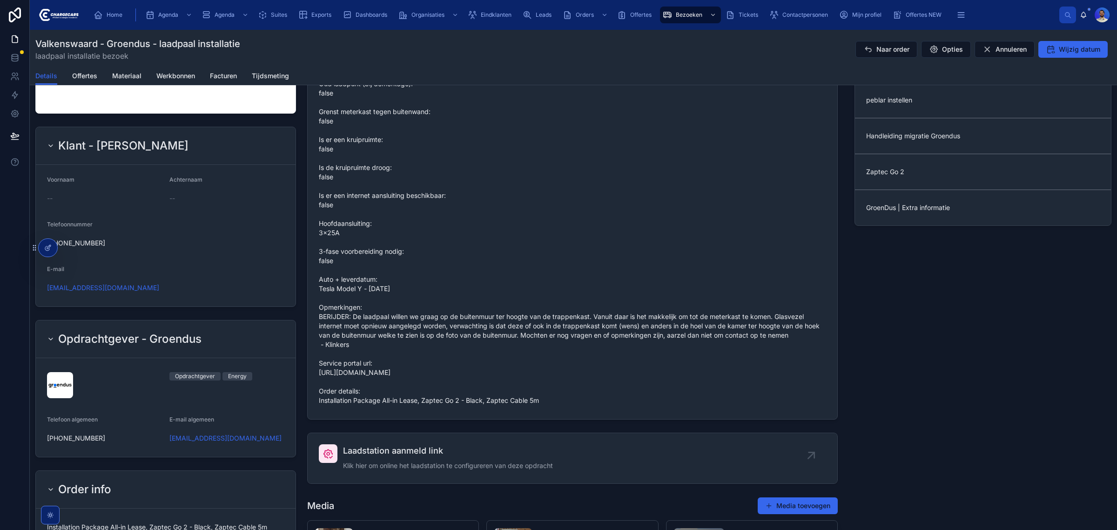
scroll to position [582, 0]
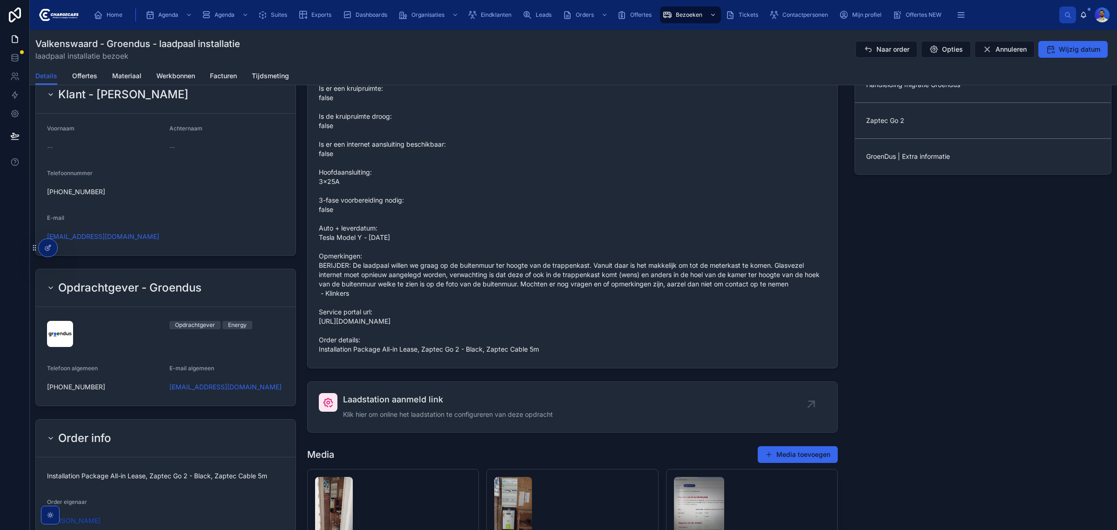
drag, startPoint x: 540, startPoint y: 357, endPoint x: 420, endPoint y: 361, distance: 119.7
click at [420, 354] on span "Grondwerk: 2 - 5 meter Oud laadpunt (bij demontage): false Grenst meterkast teg…" at bounding box center [572, 177] width 507 height 354
copy span "Zaptec Go 2 - Black, Zaptec Cable 5m"
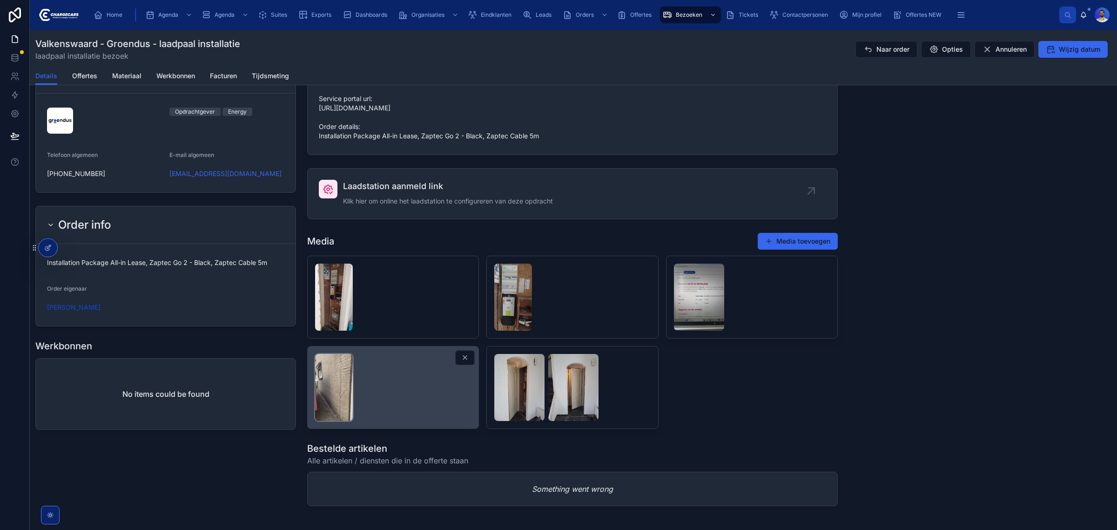
scroll to position [815, 0]
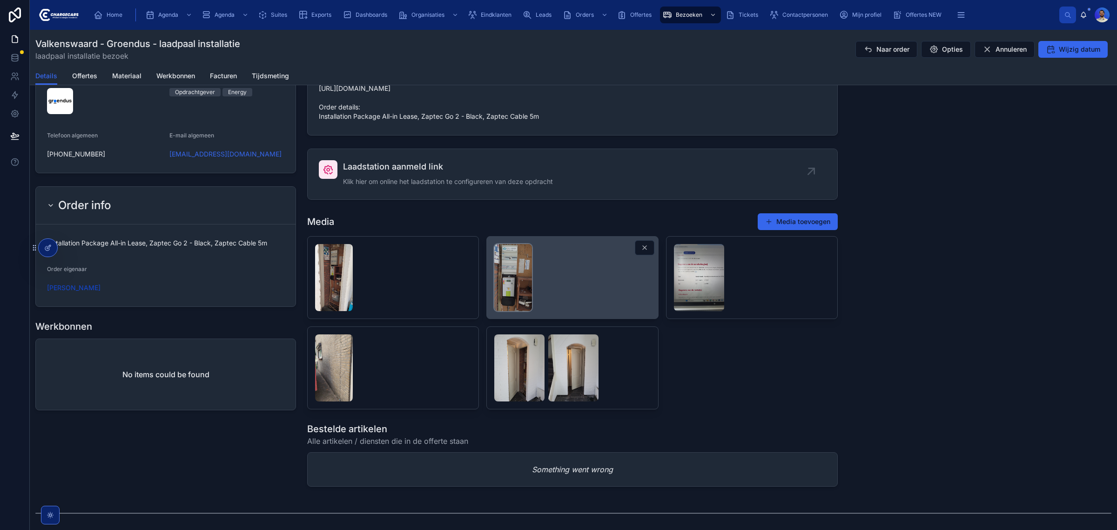
click at [503, 294] on img at bounding box center [513, 277] width 38 height 67
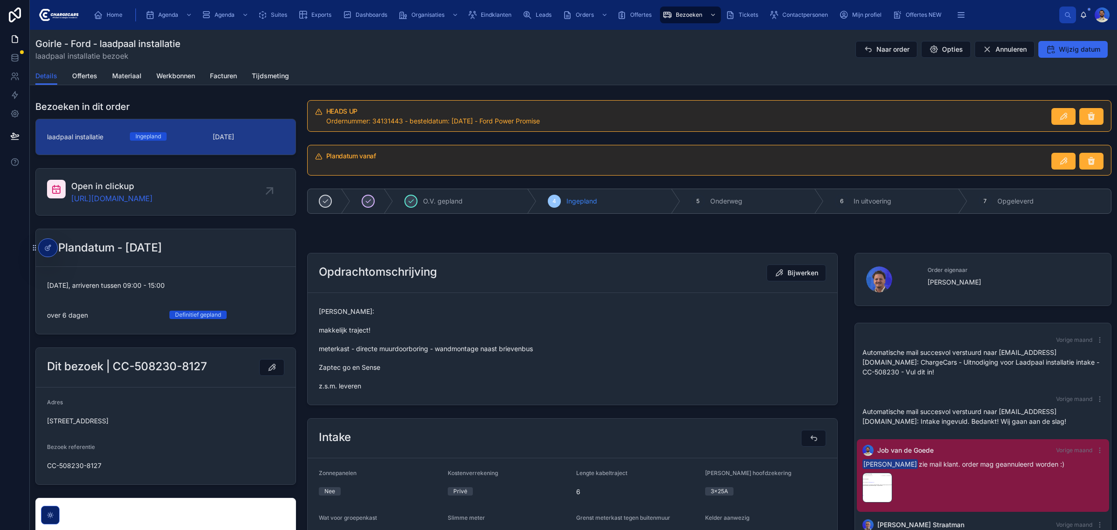
scroll to position [92, 0]
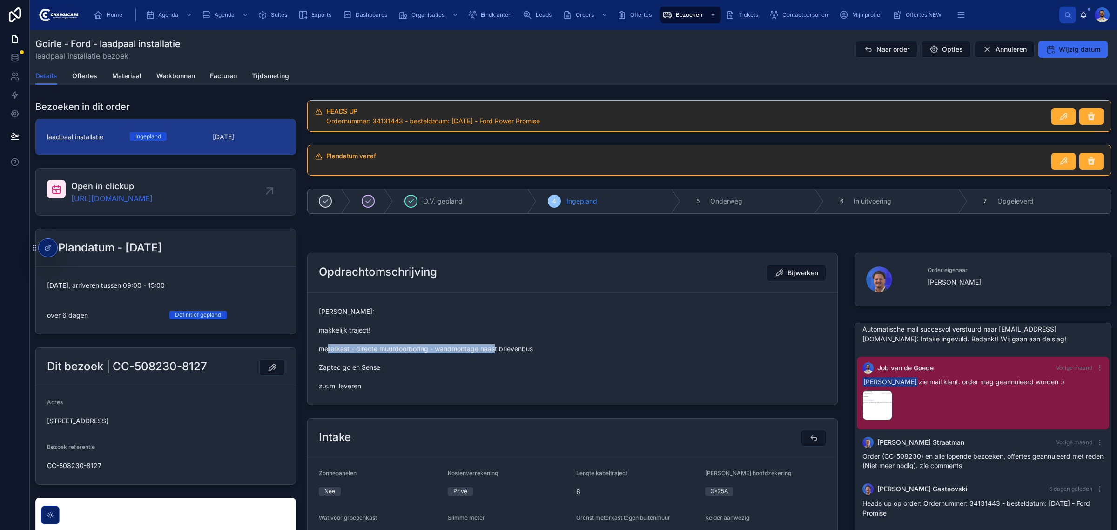
drag, startPoint x: 351, startPoint y: 347, endPoint x: 517, endPoint y: 347, distance: 166.6
click at [517, 347] on span "[PERSON_NAME]: makkelijk traject! meterkast - directe muurdoorboring - wandmont…" at bounding box center [572, 349] width 507 height 84
click at [337, 375] on span "Vasko: makkelijk traject! meterkast - directe muurdoorboring - wandmontage naas…" at bounding box center [572, 349] width 507 height 84
click at [348, 369] on span "Vasko: makkelijk traject! meterkast - directe muurdoorboring - wandmontage naas…" at bounding box center [572, 349] width 507 height 84
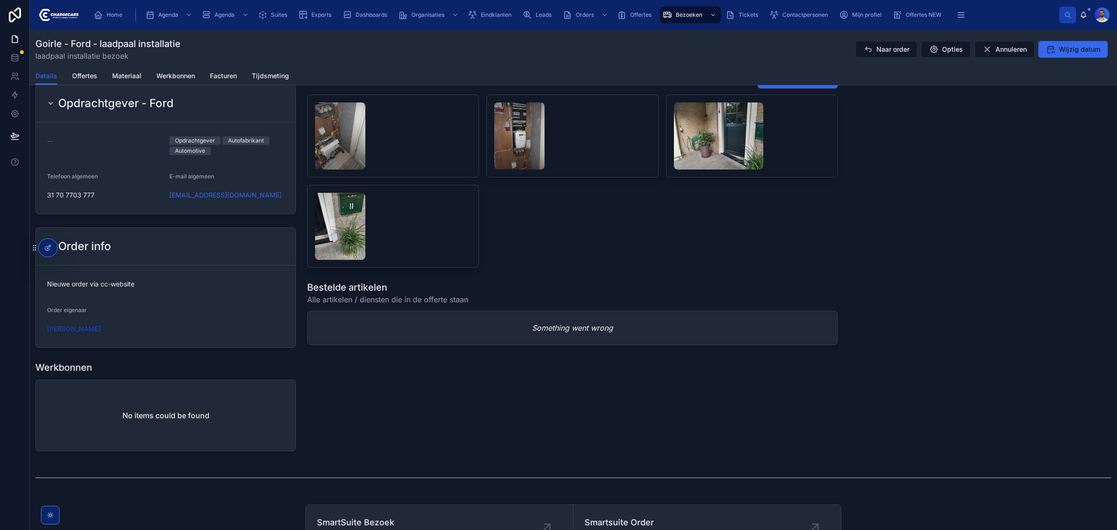
scroll to position [756, 0]
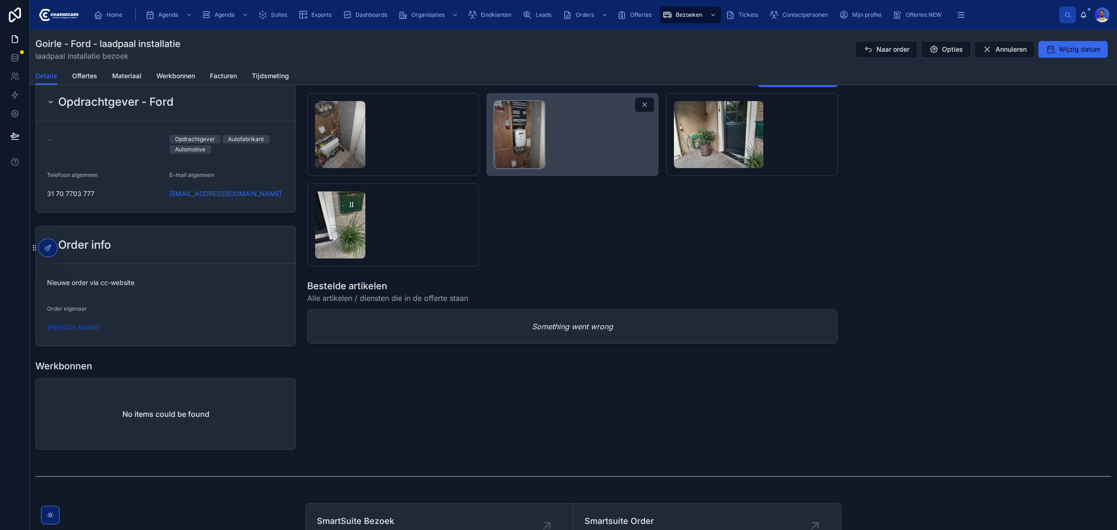
click at [504, 126] on img at bounding box center [519, 134] width 50 height 67
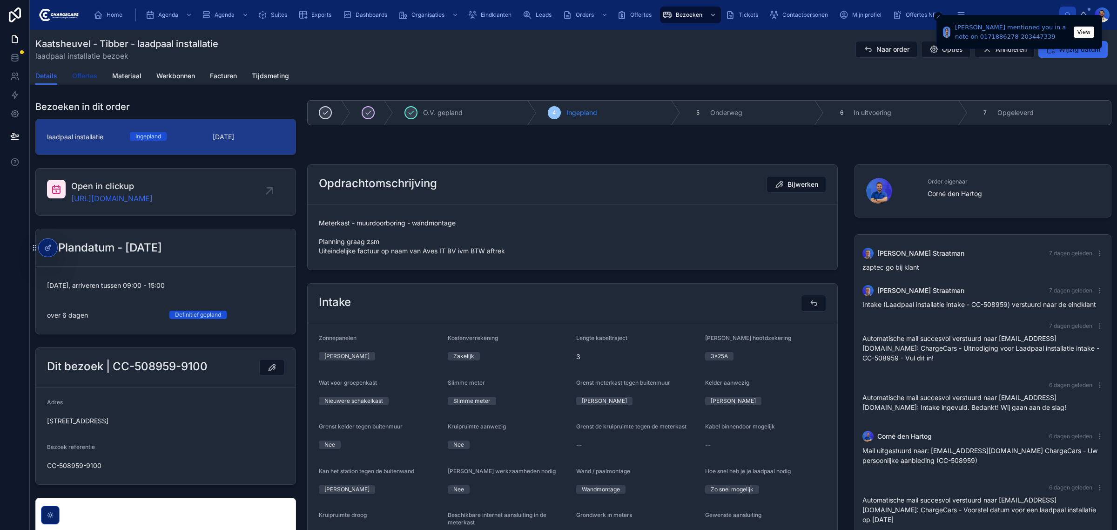
click at [84, 80] on span "Offertes" at bounding box center [84, 75] width 25 height 9
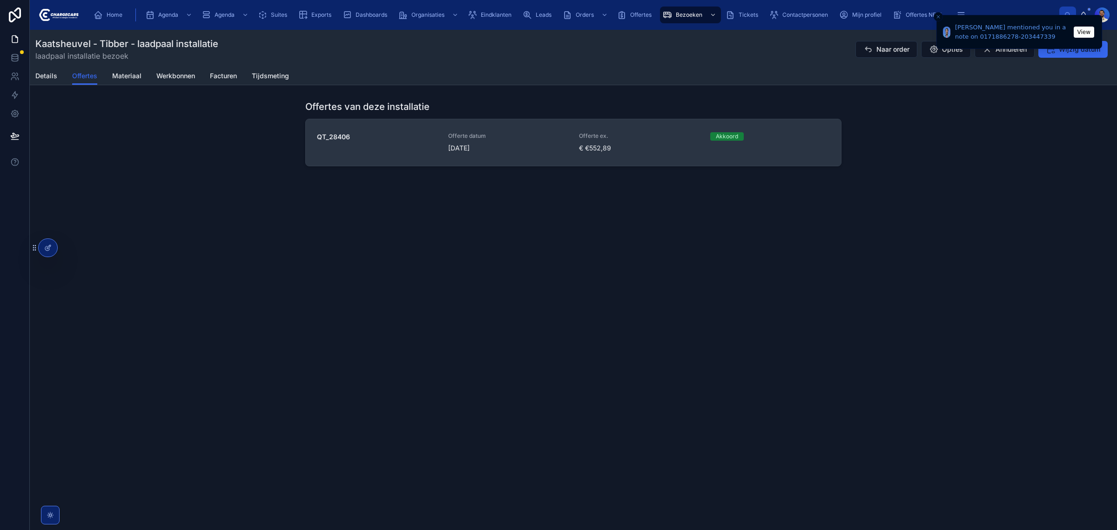
click at [520, 148] on span "[DATE]" at bounding box center [508, 147] width 120 height 9
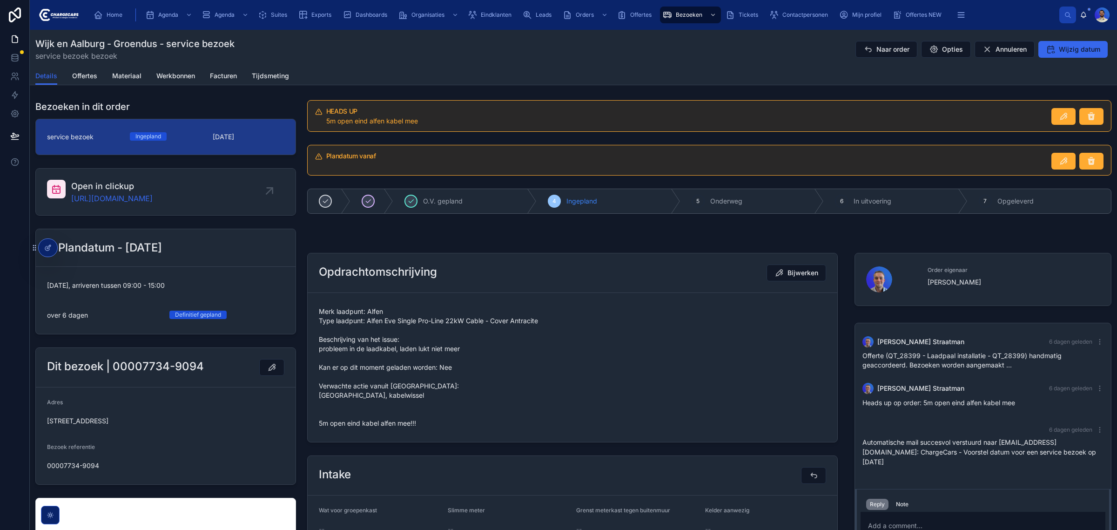
click at [368, 348] on span "Merk laadpunt: Alfen Type laadpunt: Alfen Eve Single Pro-Line 22kW Cable - Cove…" at bounding box center [572, 367] width 507 height 121
click at [366, 367] on span "Merk laadpunt: Alfen Type laadpunt: Alfen Eve Single Pro-Line 22kW Cable - Cove…" at bounding box center [572, 367] width 507 height 121
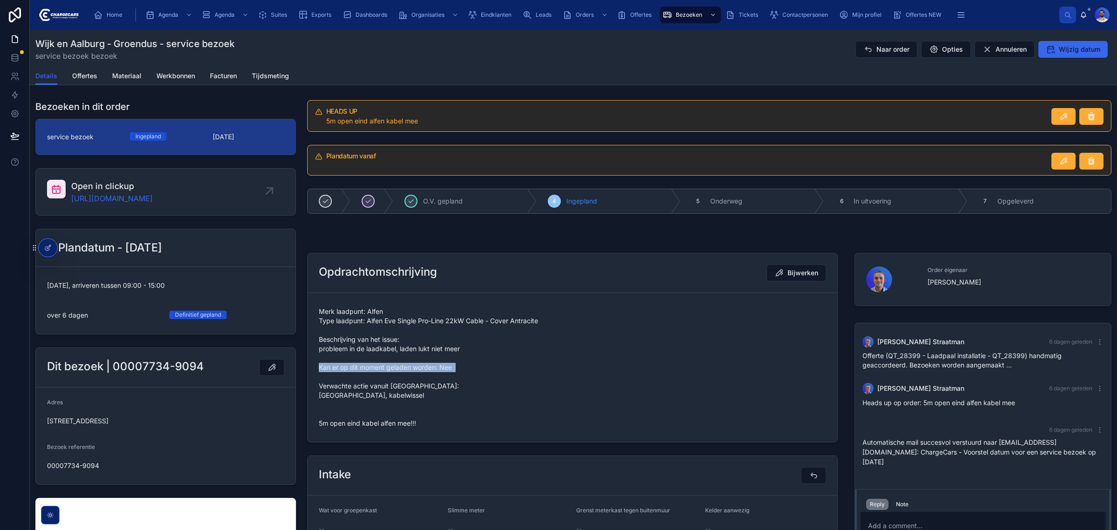
click at [366, 367] on span "Merk laadpunt: Alfen Type laadpunt: Alfen Eve Single Pro-Line 22kW Cable - Cove…" at bounding box center [572, 367] width 507 height 121
click at [382, 388] on span "Merk laadpunt: Alfen Type laadpunt: Alfen Eve Single Pro-Line 22kW Cable - Cove…" at bounding box center [572, 367] width 507 height 121
click at [388, 398] on span "Merk laadpunt: Alfen Type laadpunt: Alfen Eve Single Pro-Line 22kW Cable - Cove…" at bounding box center [572, 367] width 507 height 121
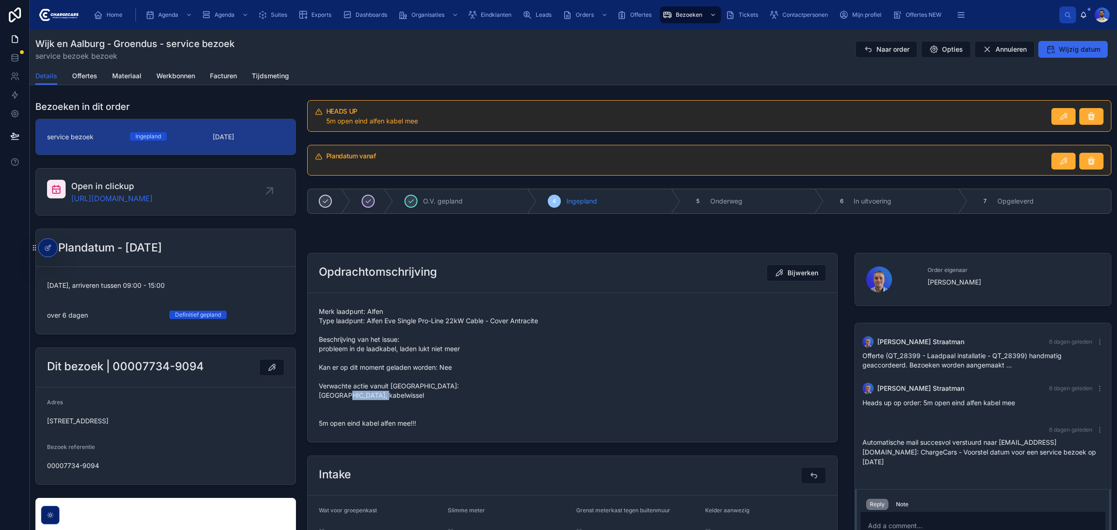
click at [388, 398] on span "Merk laadpunt: Alfen Type laadpunt: Alfen Eve Single Pro-Line 22kW Cable - Cove…" at bounding box center [572, 367] width 507 height 121
click at [401, 384] on span "Merk laadpunt: Alfen Type laadpunt: Alfen Eve Single Pro-Line 22kW Cable - Cove…" at bounding box center [572, 367] width 507 height 121
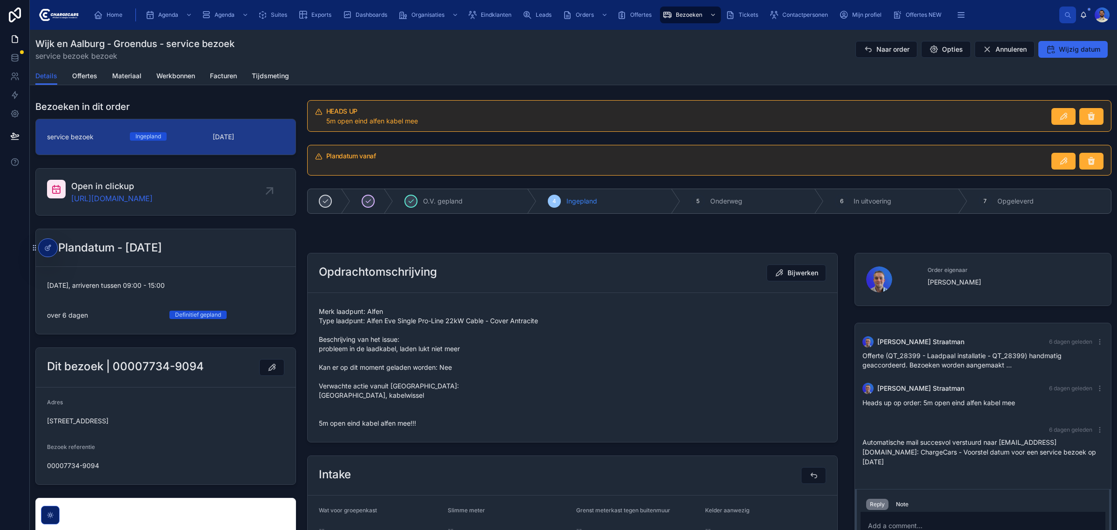
click at [357, 399] on span "Merk laadpunt: Alfen Type laadpunt: Alfen Eve Single Pro-Line 22kW Cable - Cove…" at bounding box center [572, 367] width 507 height 121
click at [442, 351] on span "Merk laadpunt: Alfen Type laadpunt: Alfen Eve Single Pro-Line 22kW Cable - Cove…" at bounding box center [572, 367] width 507 height 121
click at [421, 357] on span "Merk laadpunt: Alfen Type laadpunt: Alfen Eve Single Pro-Line 22kW Cable - Cove…" at bounding box center [572, 367] width 507 height 121
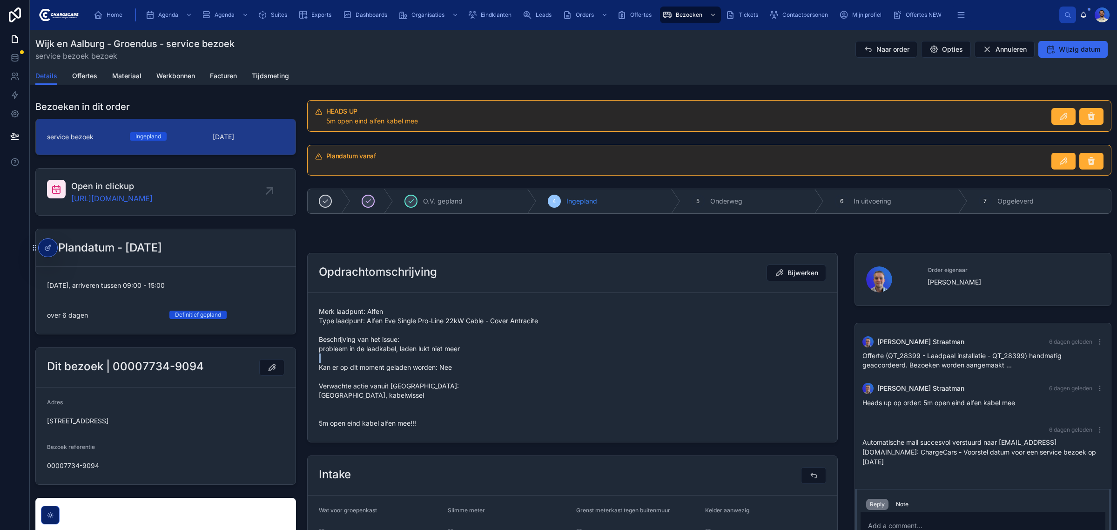
click at [421, 357] on span "Merk laadpunt: Alfen Type laadpunt: Alfen Eve Single Pro-Line 22kW Cable - Cove…" at bounding box center [572, 367] width 507 height 121
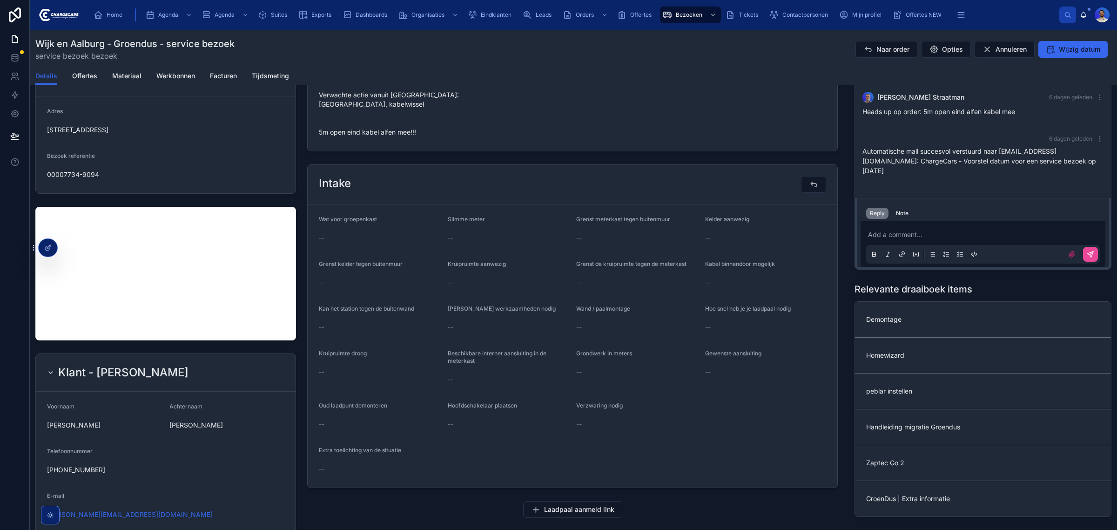
scroll to position [175, 0]
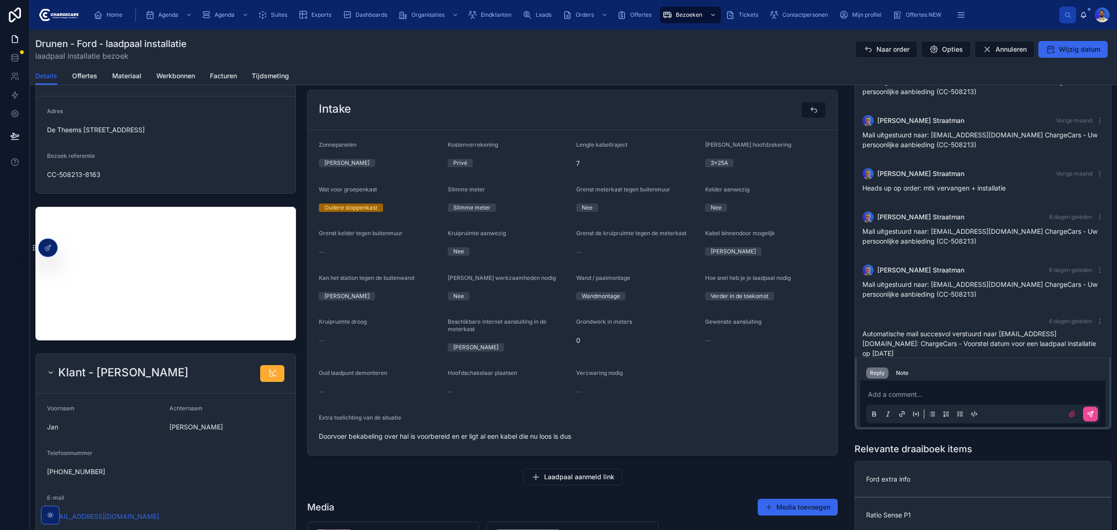
scroll to position [407, 0]
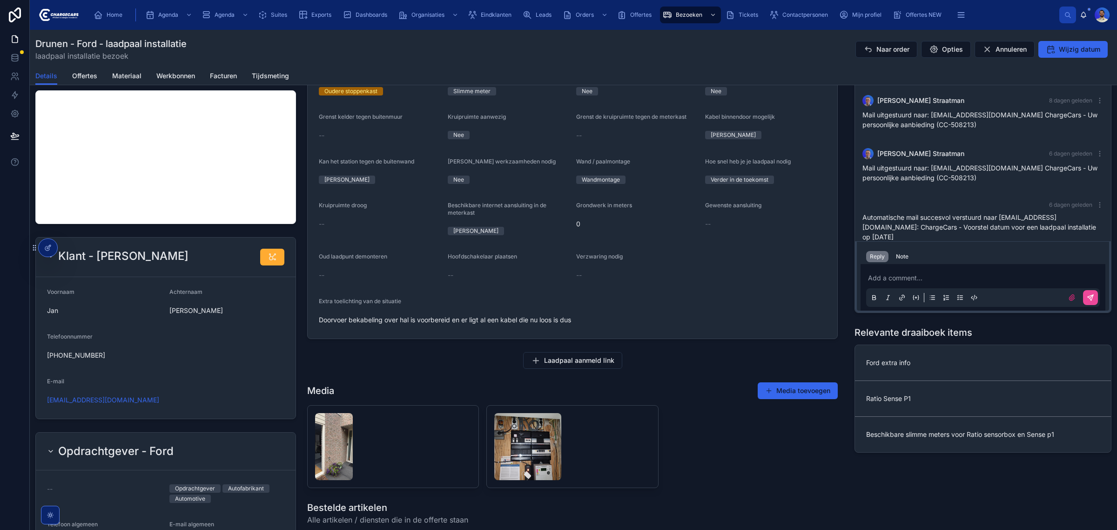
click at [367, 324] on span "Doorvoer bekabeling over hal is voorbereid en er ligt al een kabel die nu loos …" at bounding box center [572, 319] width 507 height 9
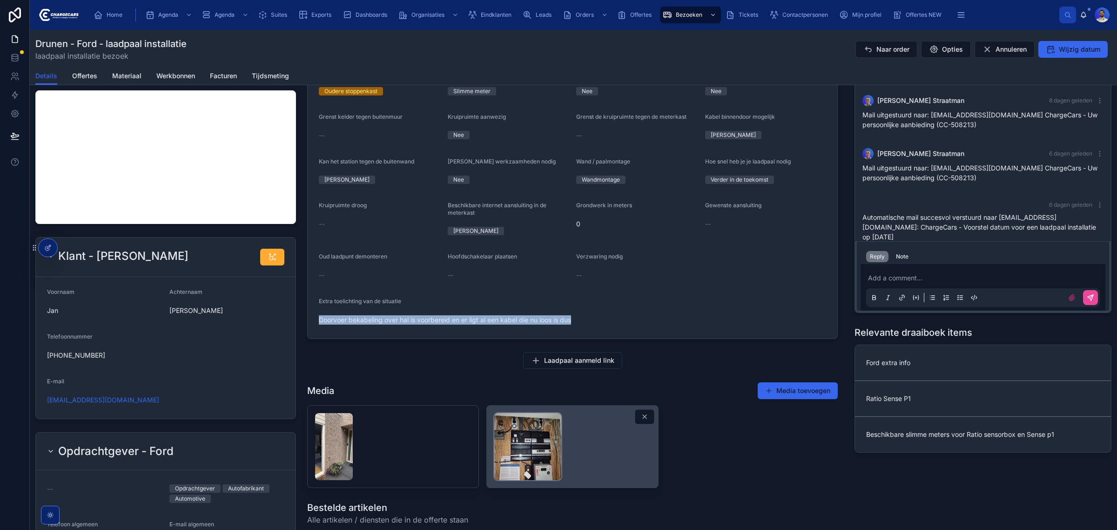
click at [508, 460] on img at bounding box center [527, 446] width 67 height 67
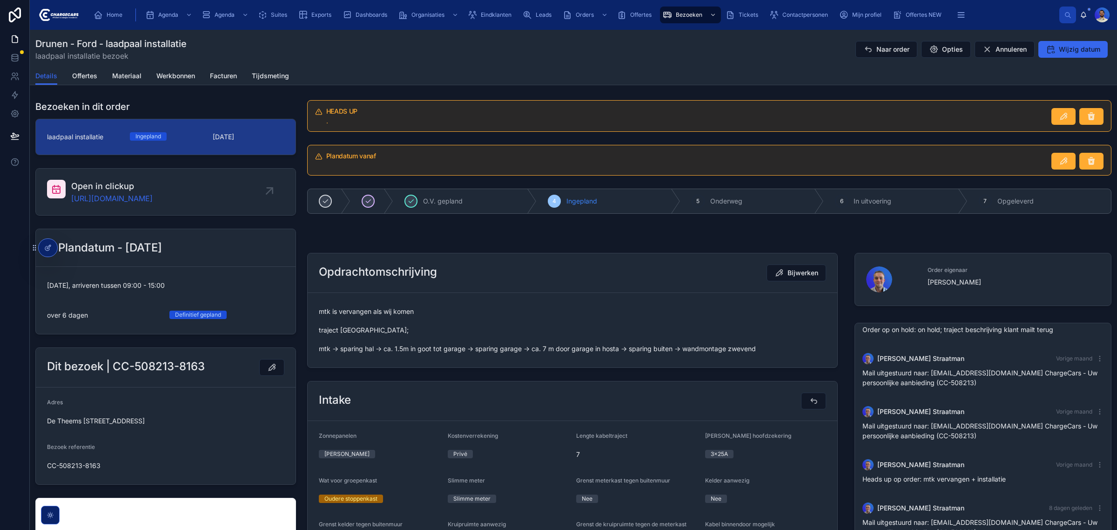
click at [100, 76] on div "Details Offertes Materiaal Werkbonnen Facturen Tijdsmeting" at bounding box center [573, 76] width 1076 height 18
click at [76, 66] on div "Drunen - Ford - laadpaal installatie laadpaal installatie bezoek Naar order Opt…" at bounding box center [573, 48] width 1076 height 37
click at [81, 74] on span "Offertes" at bounding box center [84, 75] width 25 height 9
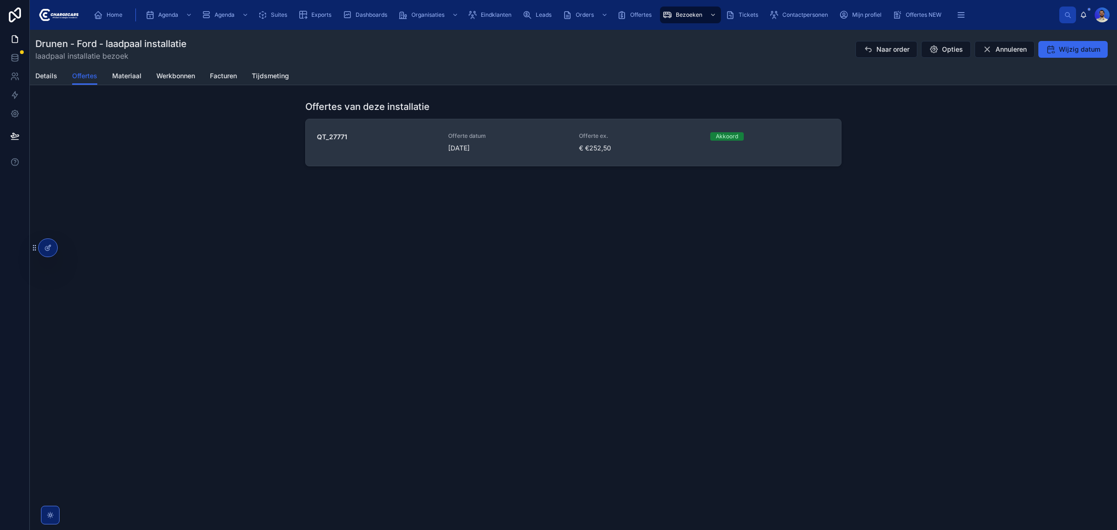
click at [576, 152] on div "QT_27771 Offerte datum 11-8-2025 Offerte ex. € €252,50 Akkoord" at bounding box center [573, 142] width 513 height 20
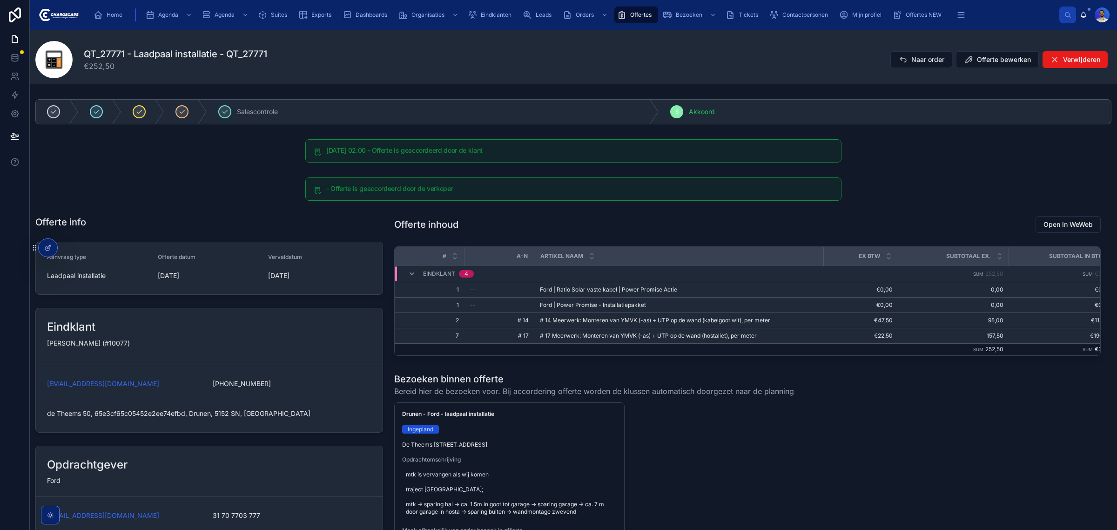
scroll to position [175, 0]
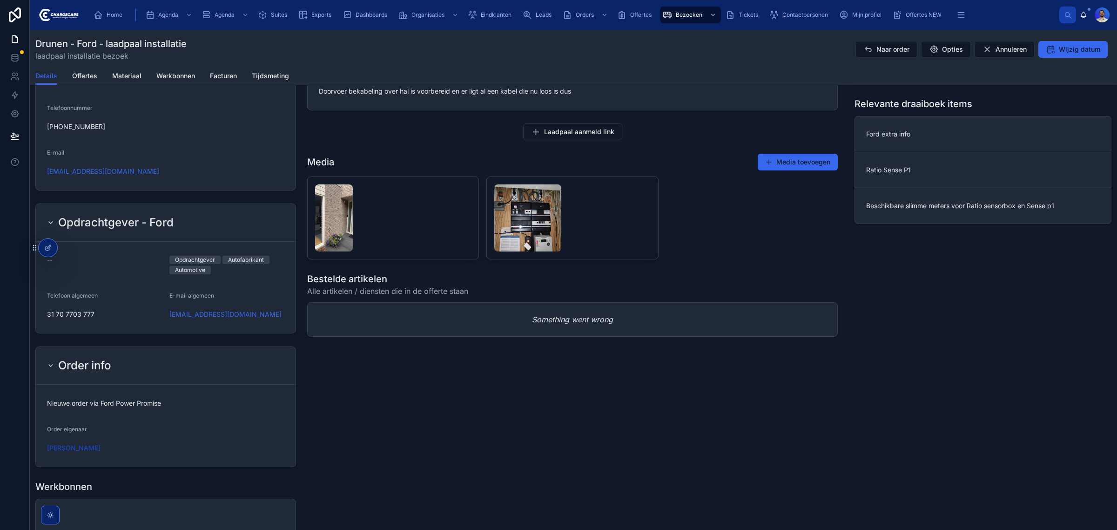
scroll to position [640, 0]
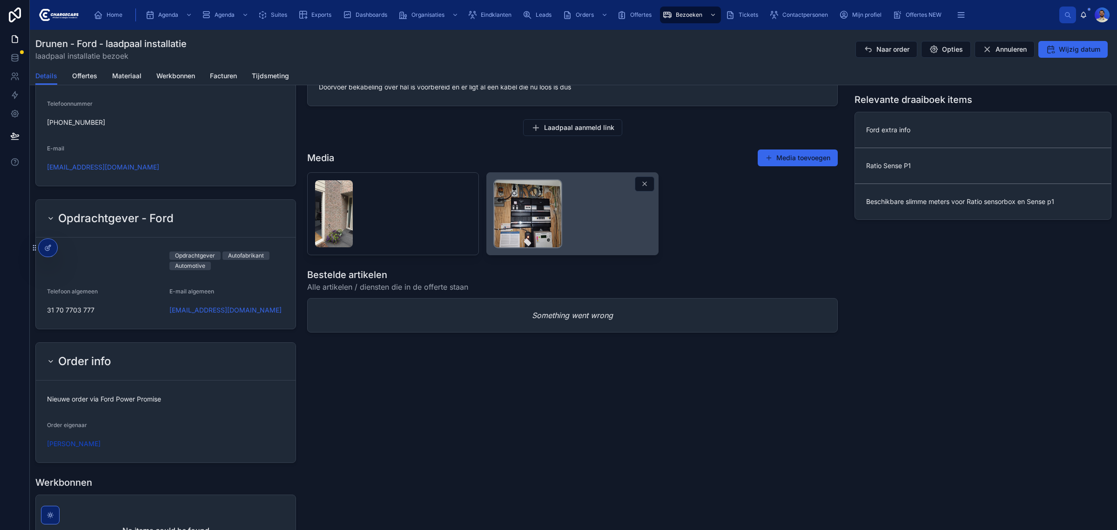
click at [522, 247] on img at bounding box center [527, 213] width 67 height 67
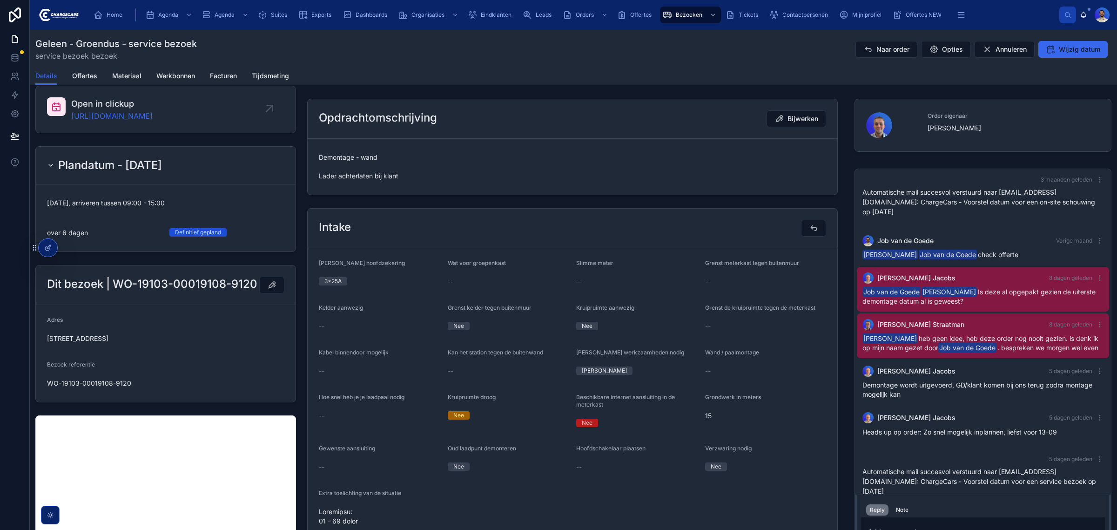
scroll to position [175, 0]
